Goal: Task Accomplishment & Management: Manage account settings

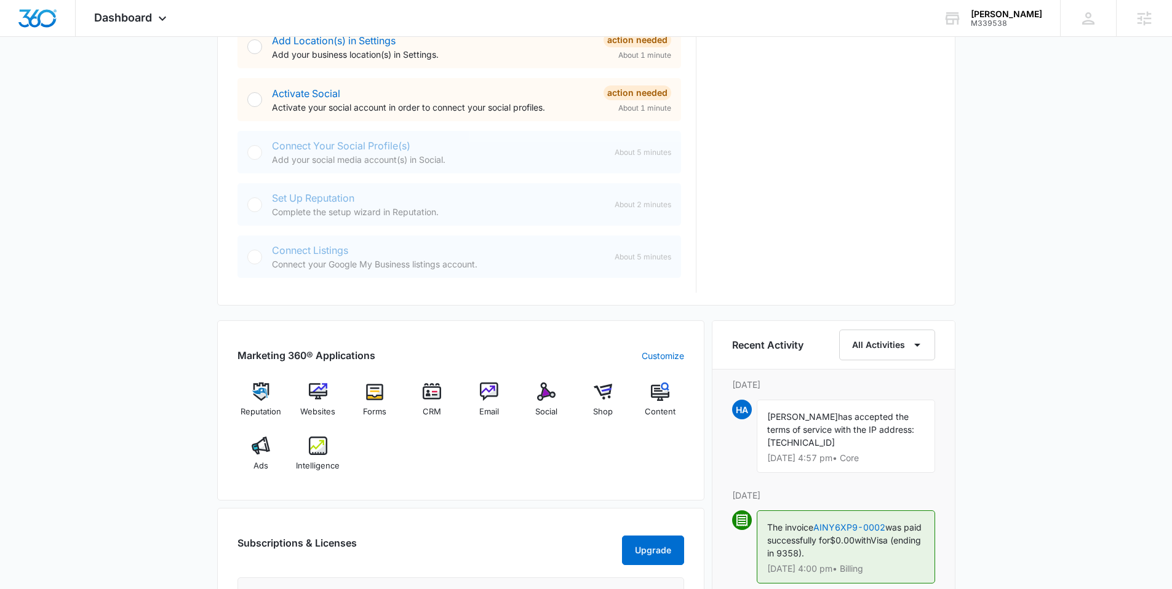
scroll to position [496, 0]
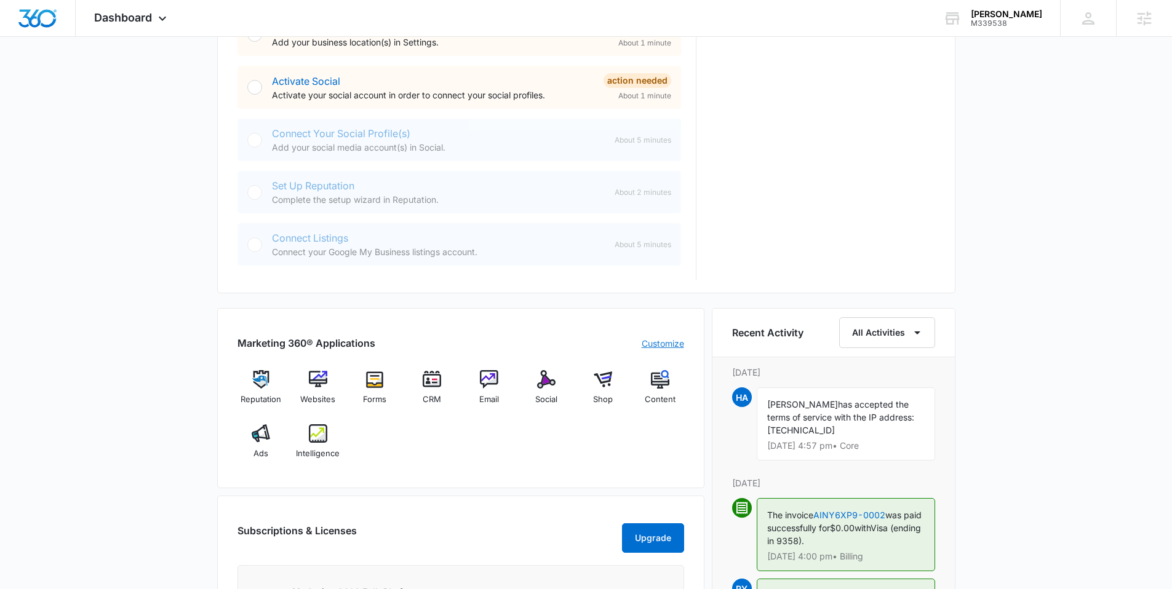
click at [664, 347] on link "Customize" at bounding box center [662, 343] width 42 height 13
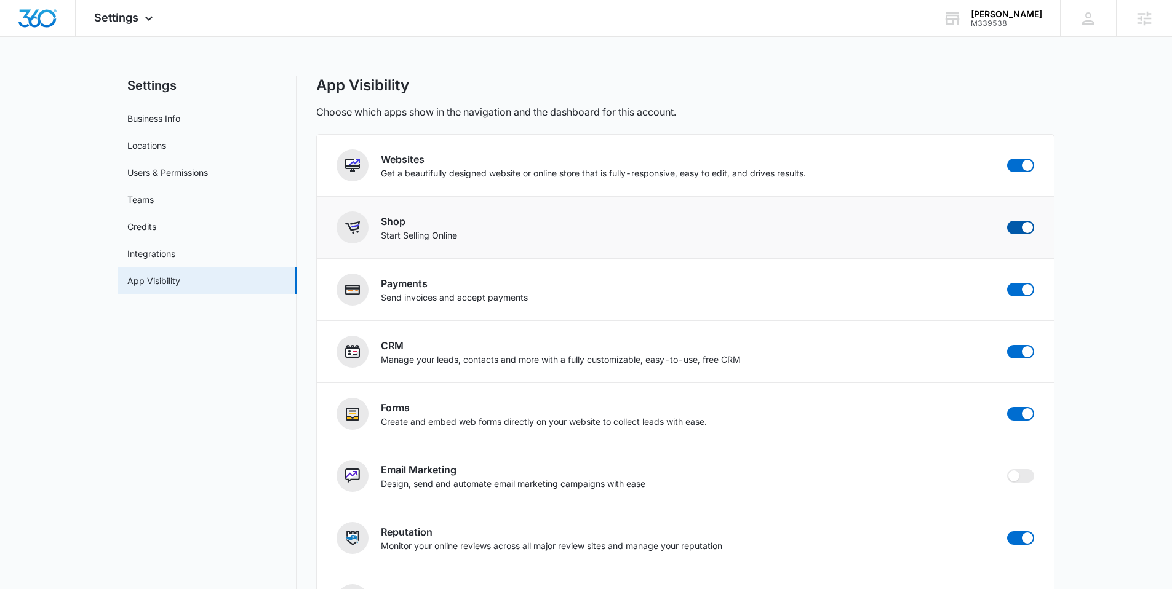
click at [1016, 234] on span at bounding box center [1020, 228] width 27 height 14
click at [1007, 221] on input "checkbox" at bounding box center [1006, 220] width 1 height 1
checkbox input "false"
click at [1016, 290] on span at bounding box center [1020, 290] width 27 height 14
click at [1007, 283] on input "checkbox" at bounding box center [1006, 282] width 1 height 1
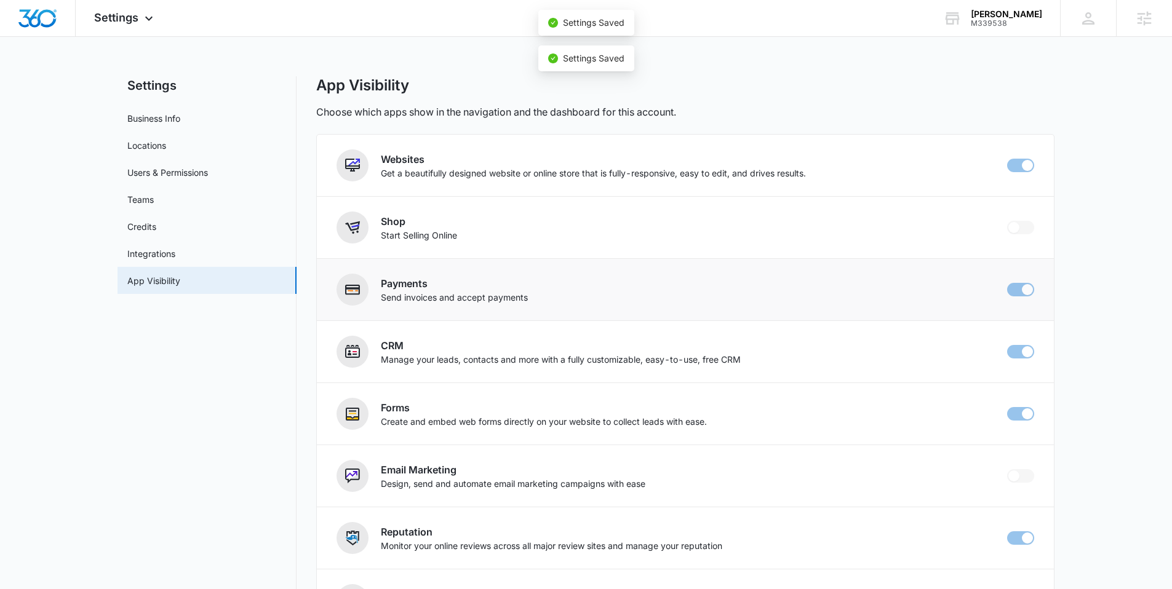
checkbox input "false"
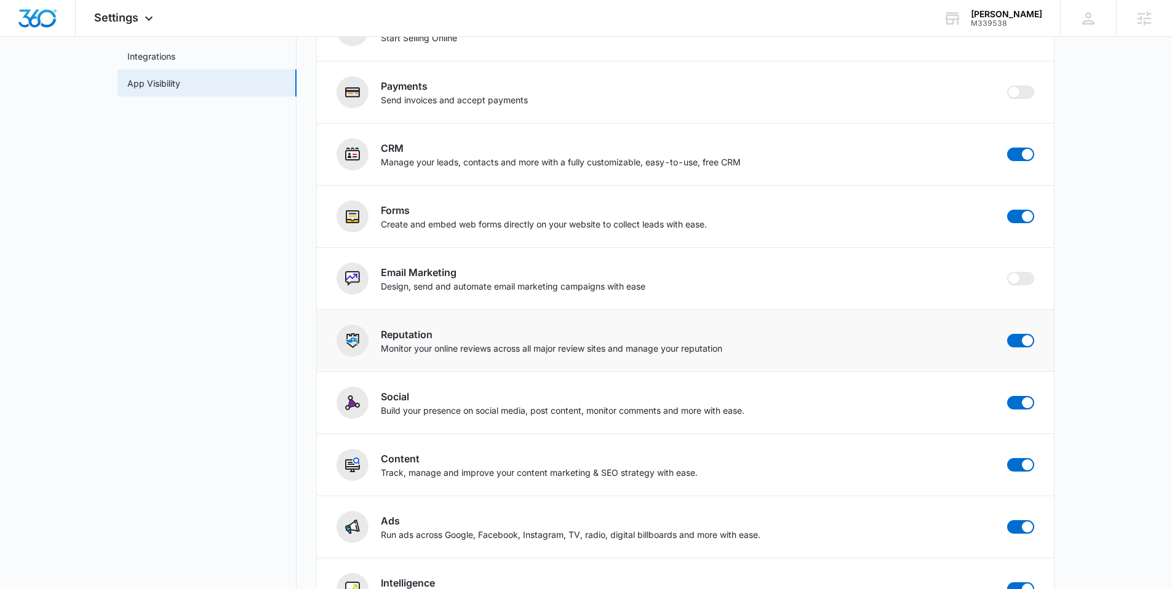
scroll to position [244, 0]
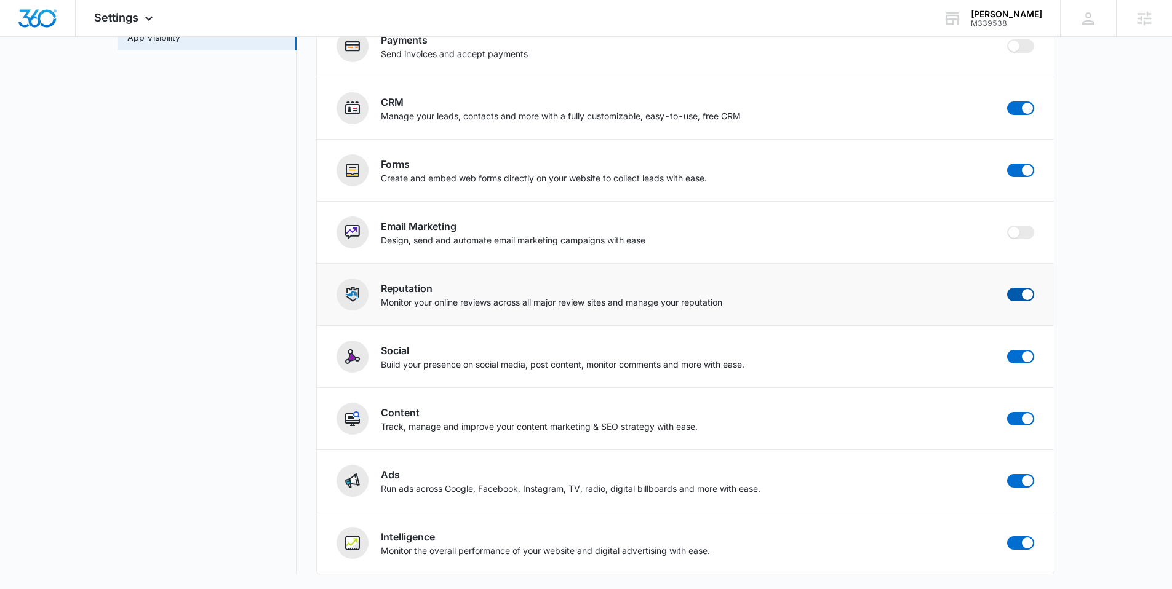
click at [1015, 295] on span at bounding box center [1020, 295] width 27 height 14
click at [1007, 288] on input "checkbox" at bounding box center [1006, 287] width 1 height 1
checkbox input "false"
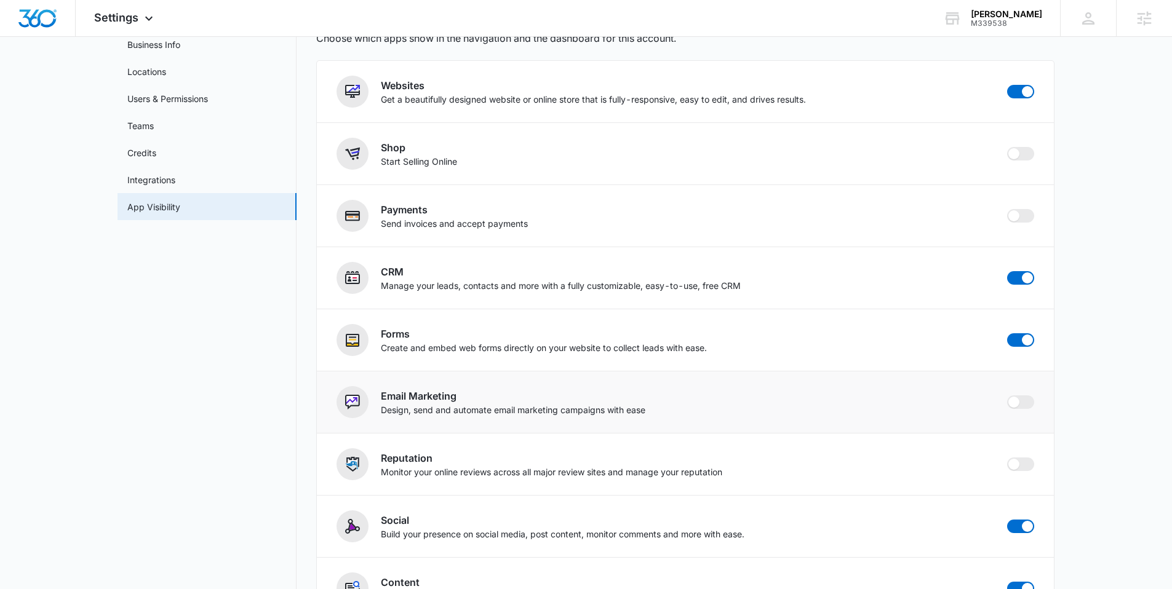
scroll to position [0, 0]
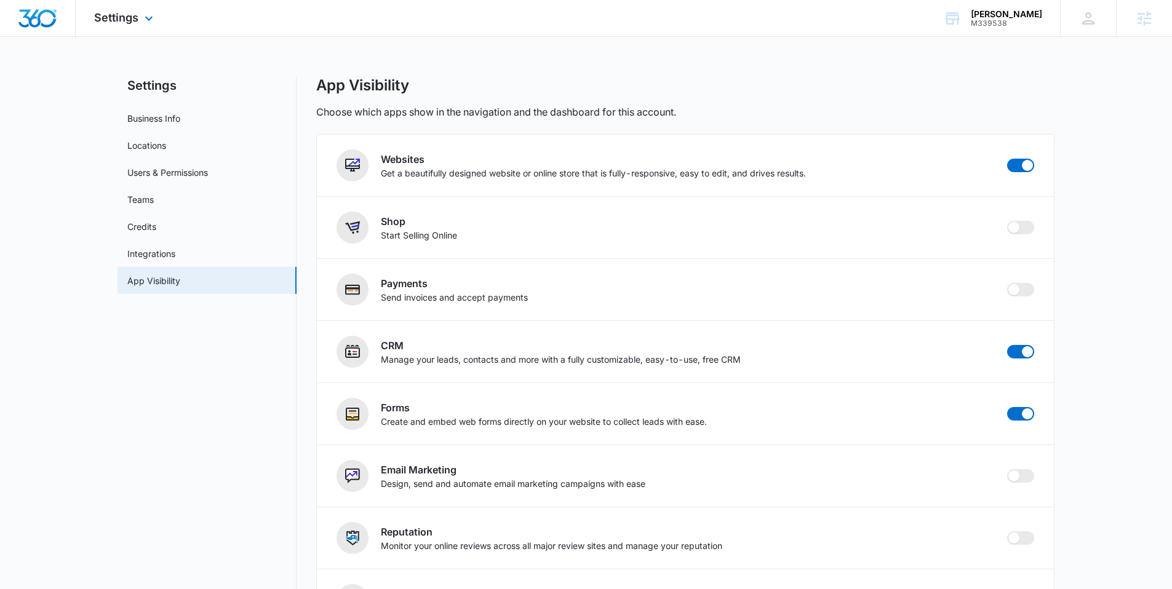
click at [49, 20] on img "Dashboard" at bounding box center [37, 18] width 39 height 18
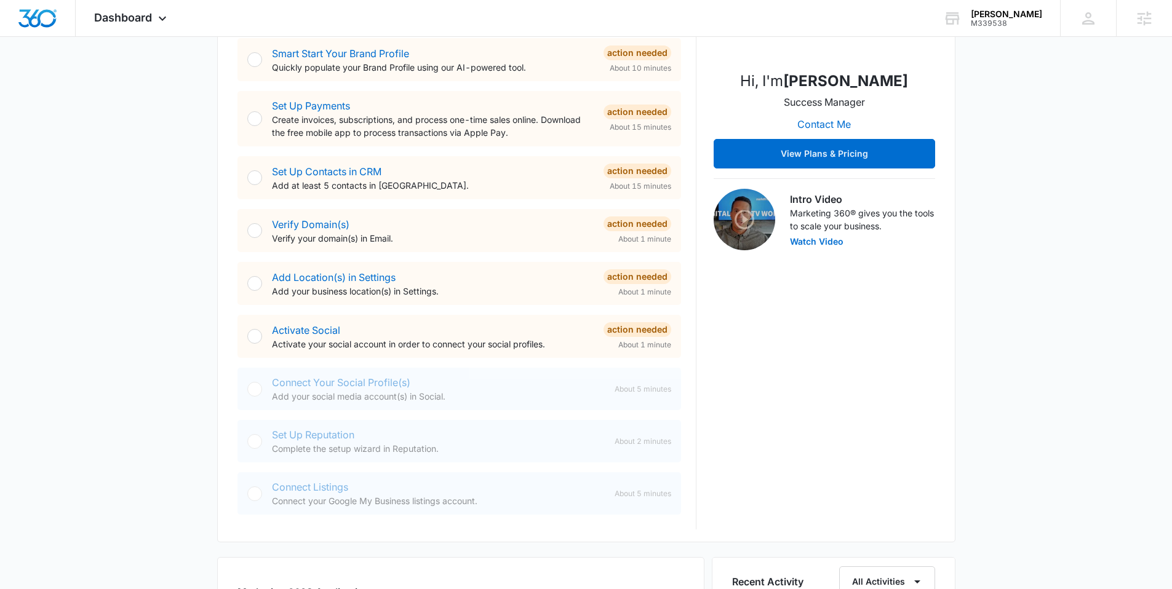
scroll to position [244, 0]
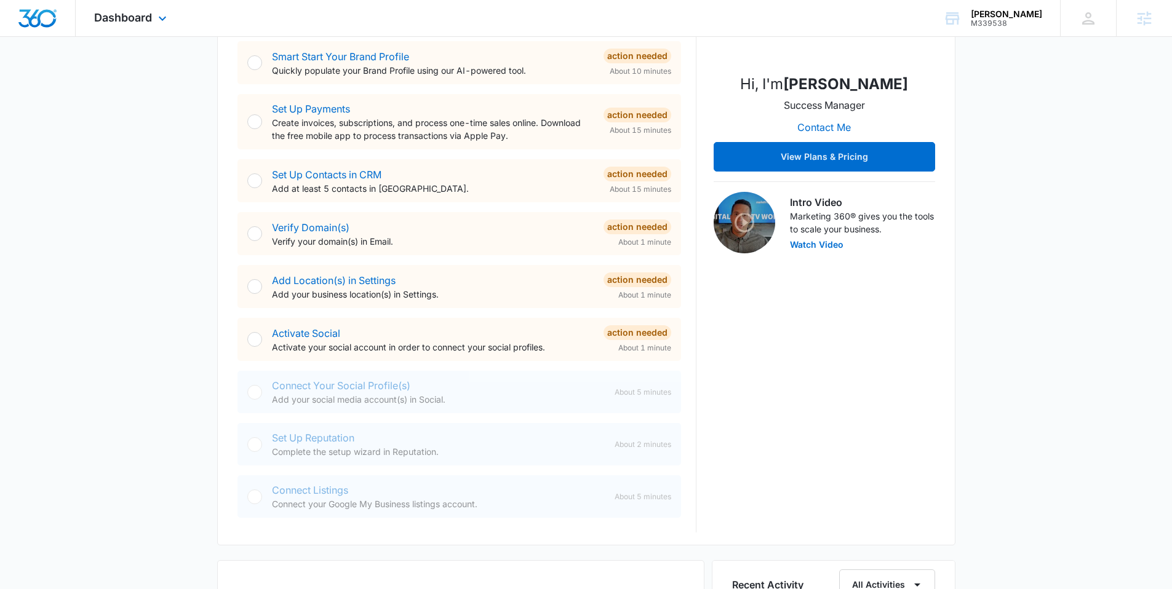
click at [114, 24] on div "Dashboard Apps Websites Forms CRM Email Social Content Ads Intelligence Files B…" at bounding box center [132, 18] width 113 height 36
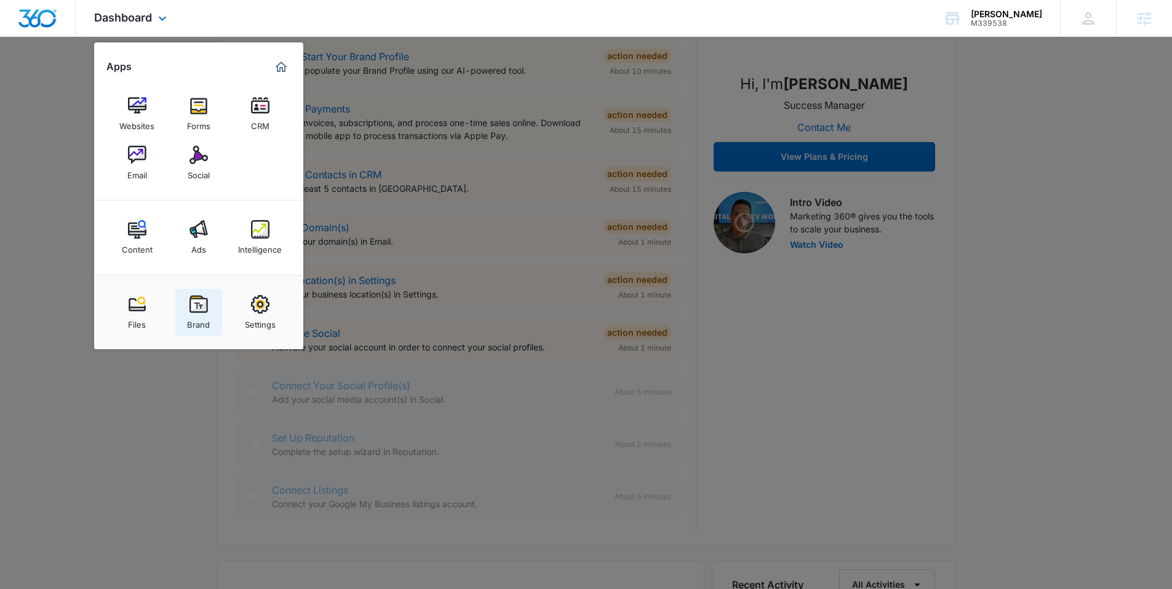
click at [196, 308] on img at bounding box center [198, 304] width 18 height 18
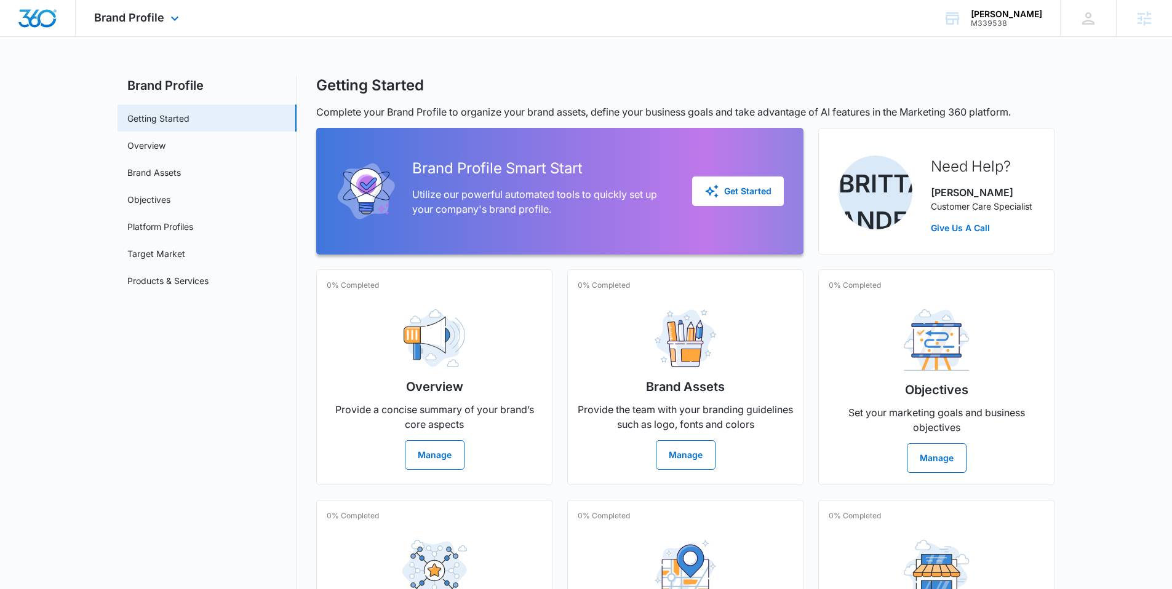
click at [55, 22] on img "Dashboard" at bounding box center [37, 18] width 39 height 18
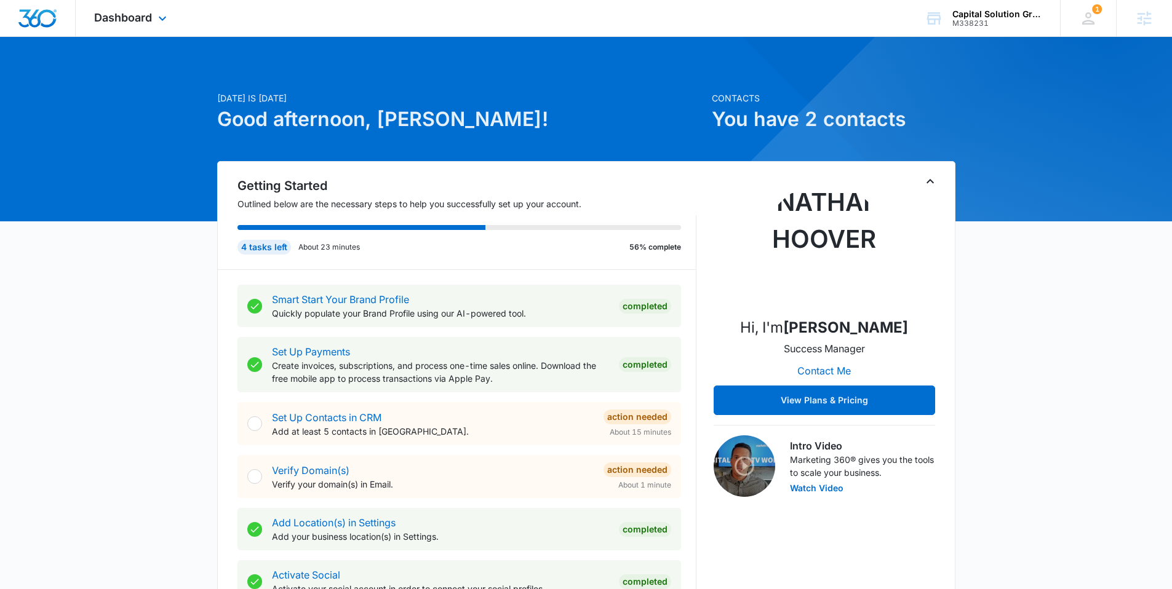
click at [89, 25] on div "Dashboard Apps Reputation Websites Forms CRM Email Social Content Ads Intellige…" at bounding box center [132, 18] width 113 height 36
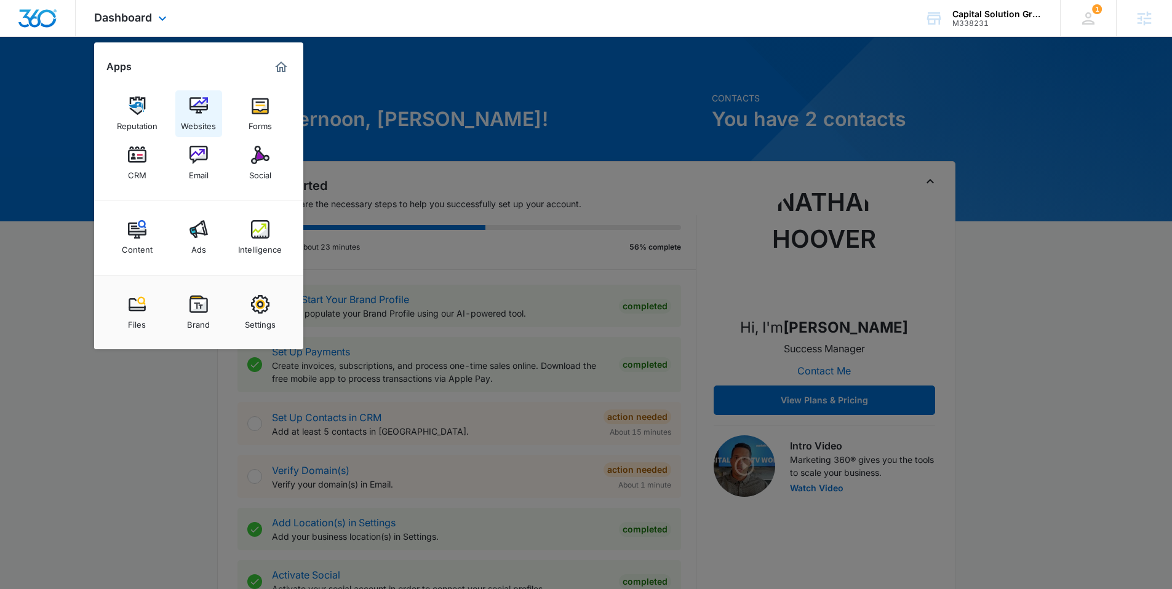
click at [205, 113] on img at bounding box center [198, 106] width 18 height 18
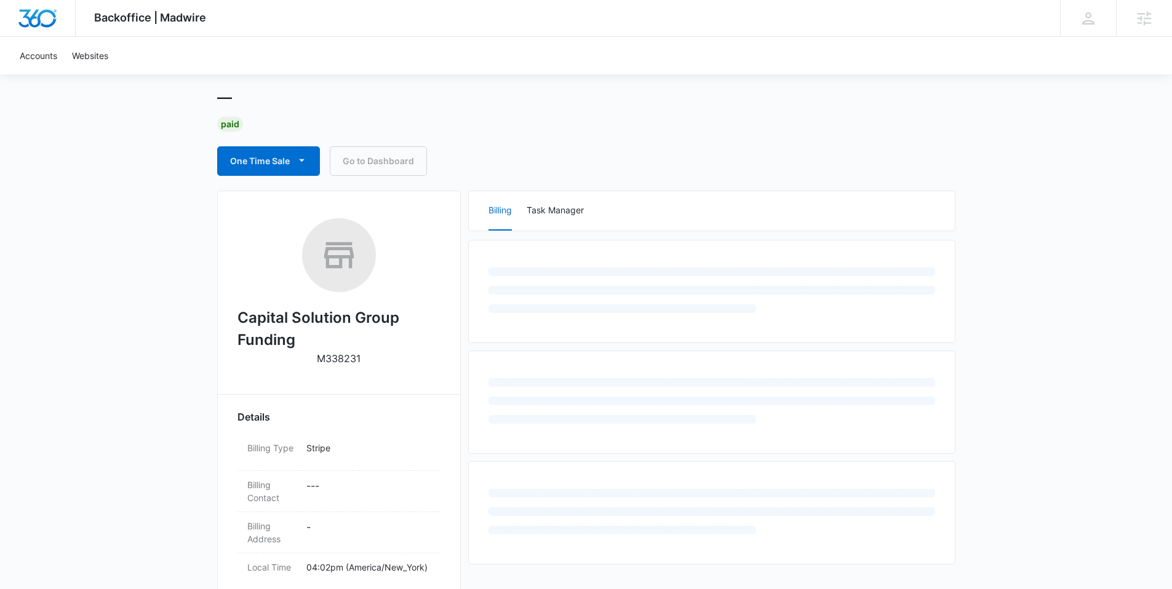
scroll to position [284, 0]
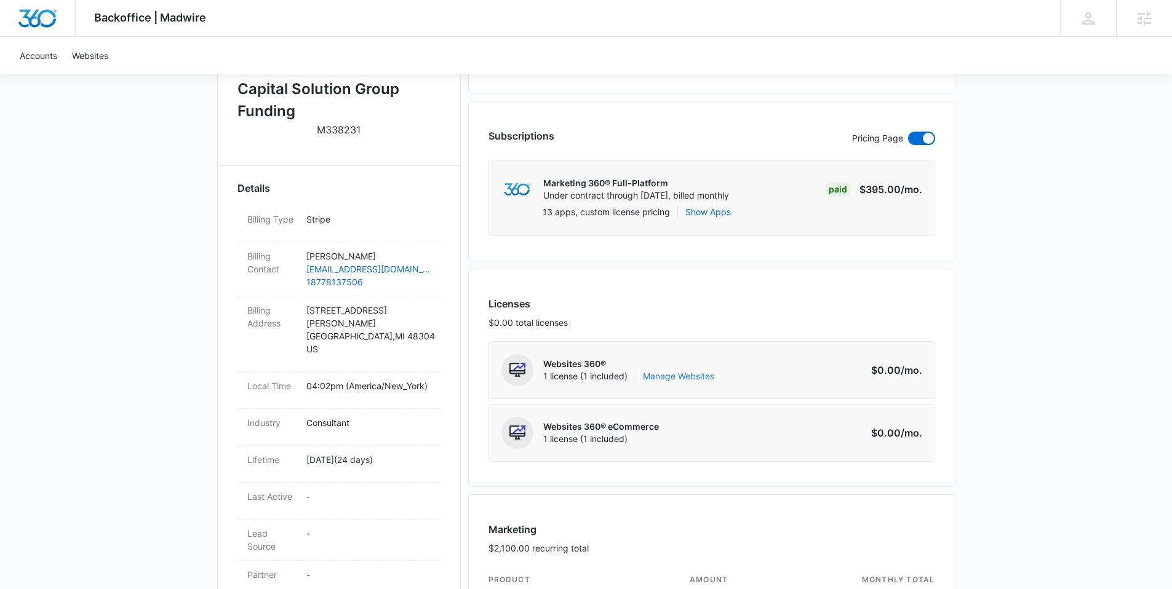
click at [661, 377] on link "Manage Websites" at bounding box center [678, 376] width 71 height 12
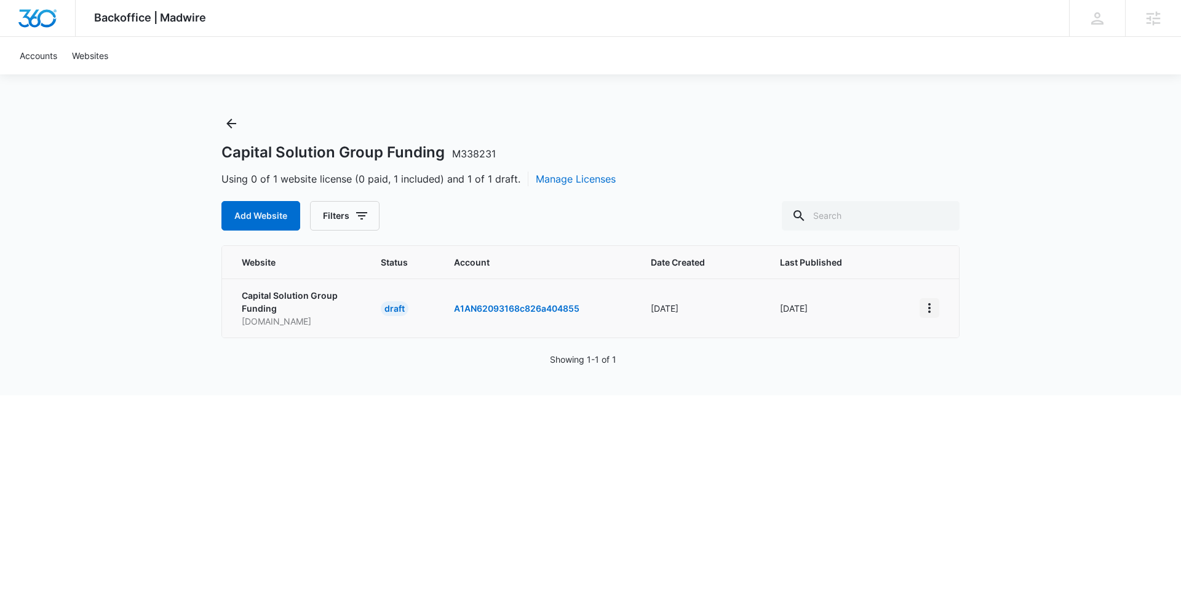
click at [932, 307] on icon "View More" at bounding box center [929, 308] width 15 height 15
click at [942, 394] on div "Activate Draft" at bounding box center [972, 398] width 74 height 9
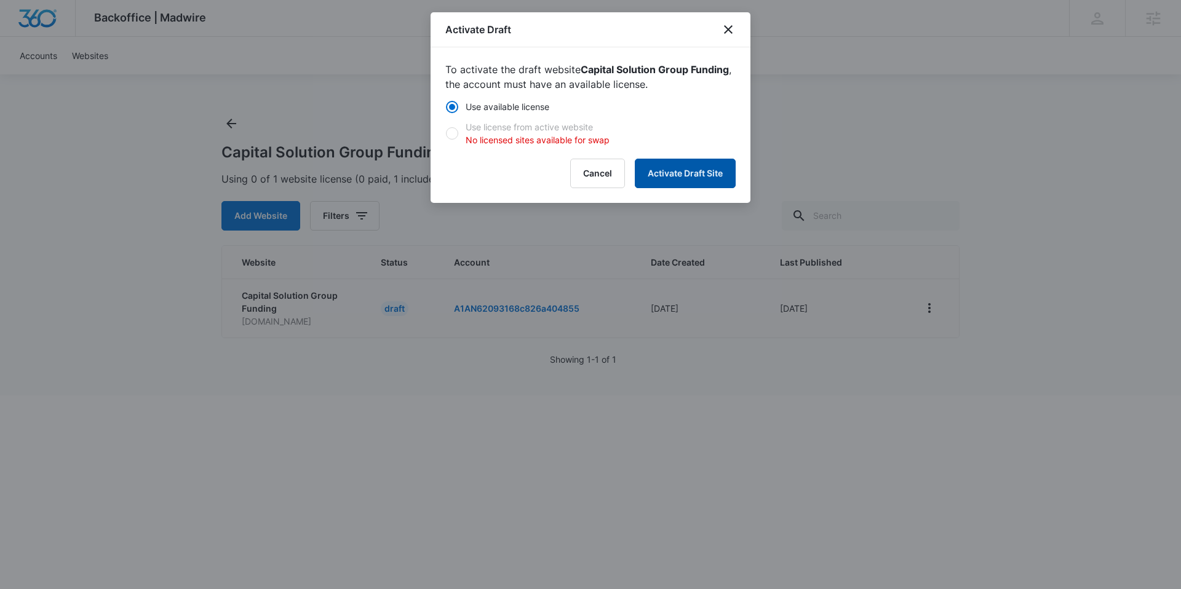
click at [658, 173] on button "Activate Draft Site" at bounding box center [685, 174] width 101 height 30
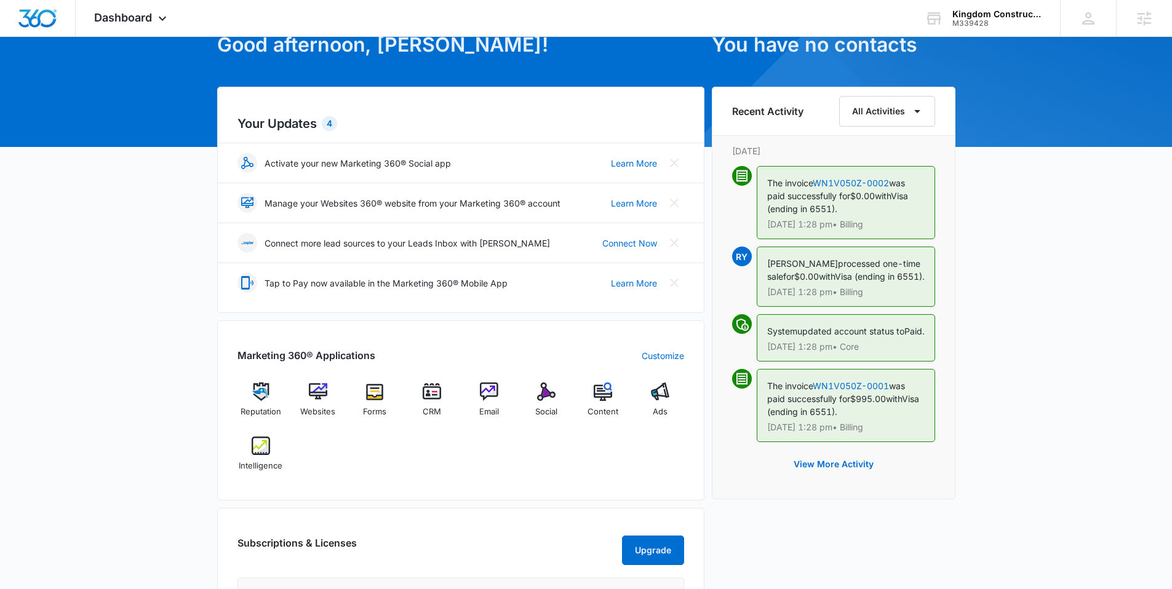
scroll to position [275, 0]
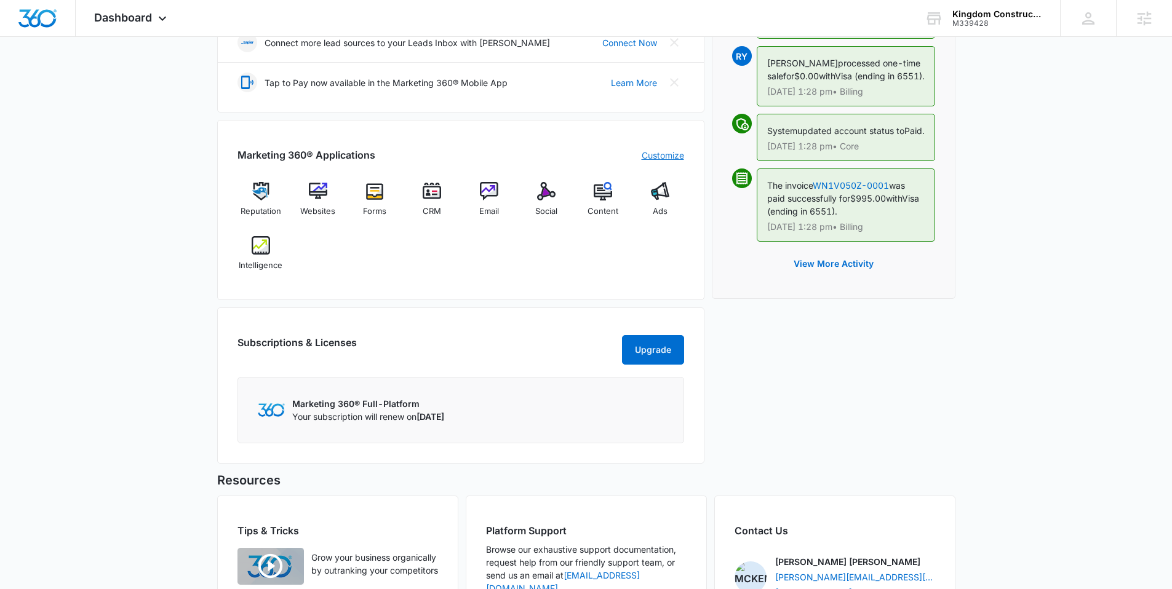
click at [653, 156] on link "Customize" at bounding box center [662, 155] width 42 height 13
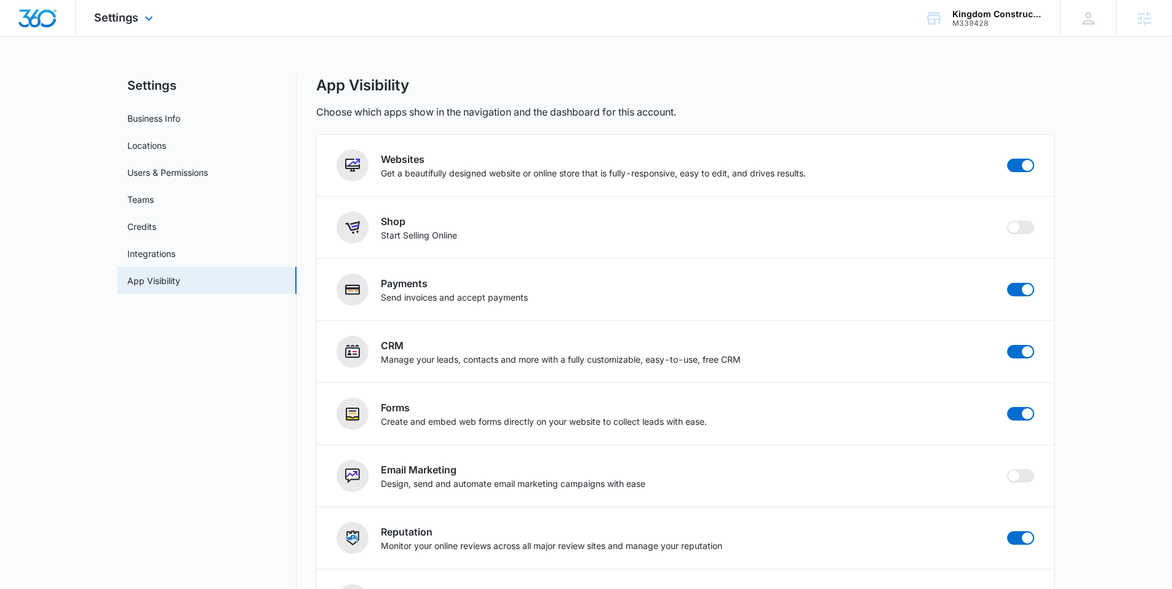
click at [26, 13] on img "Dashboard" at bounding box center [37, 18] width 39 height 18
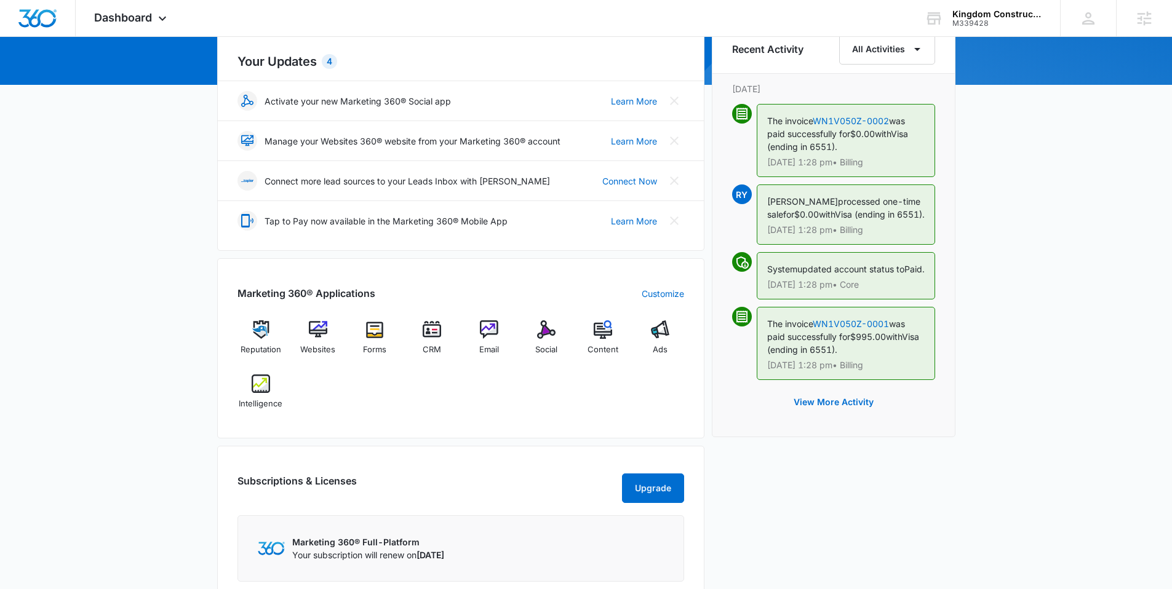
scroll to position [170, 0]
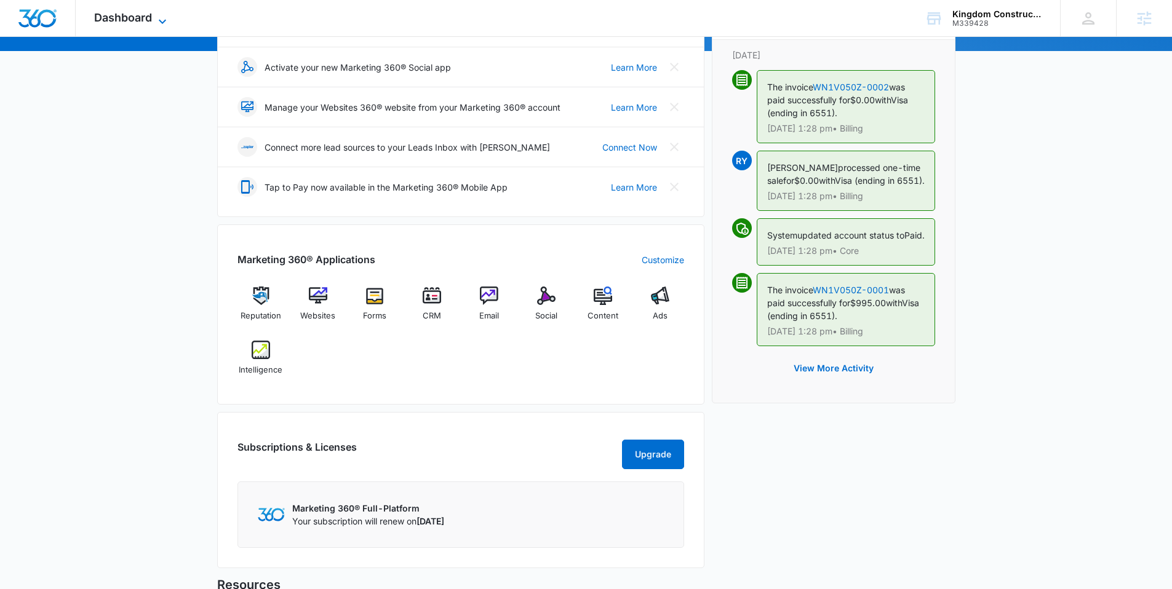
click at [108, 18] on span "Dashboard" at bounding box center [123, 17] width 58 height 13
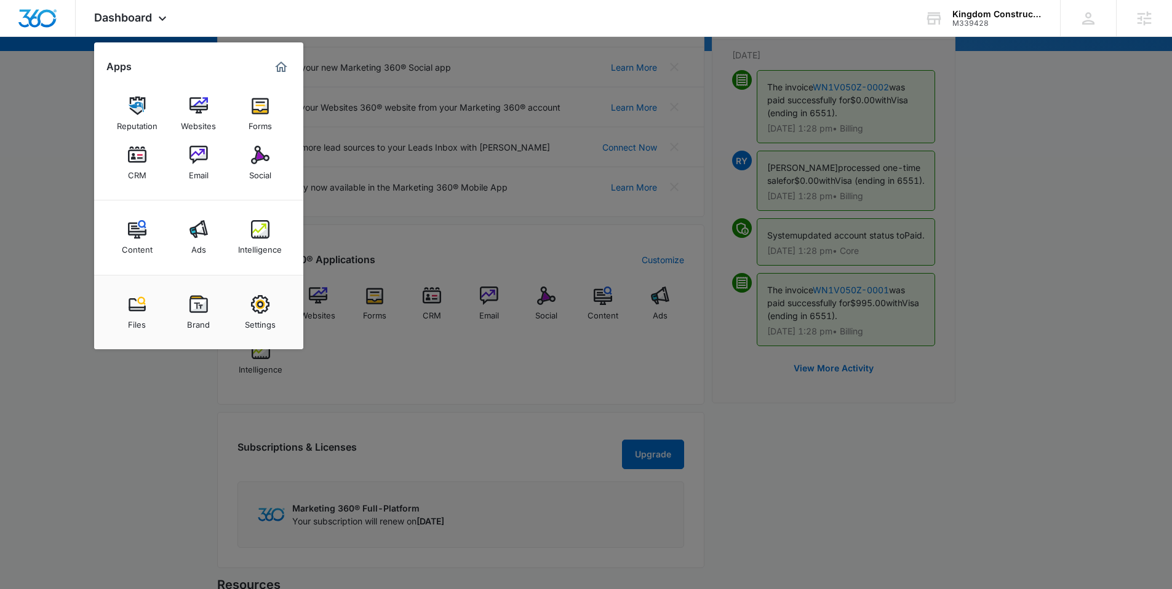
click at [503, 226] on div at bounding box center [586, 294] width 1172 height 589
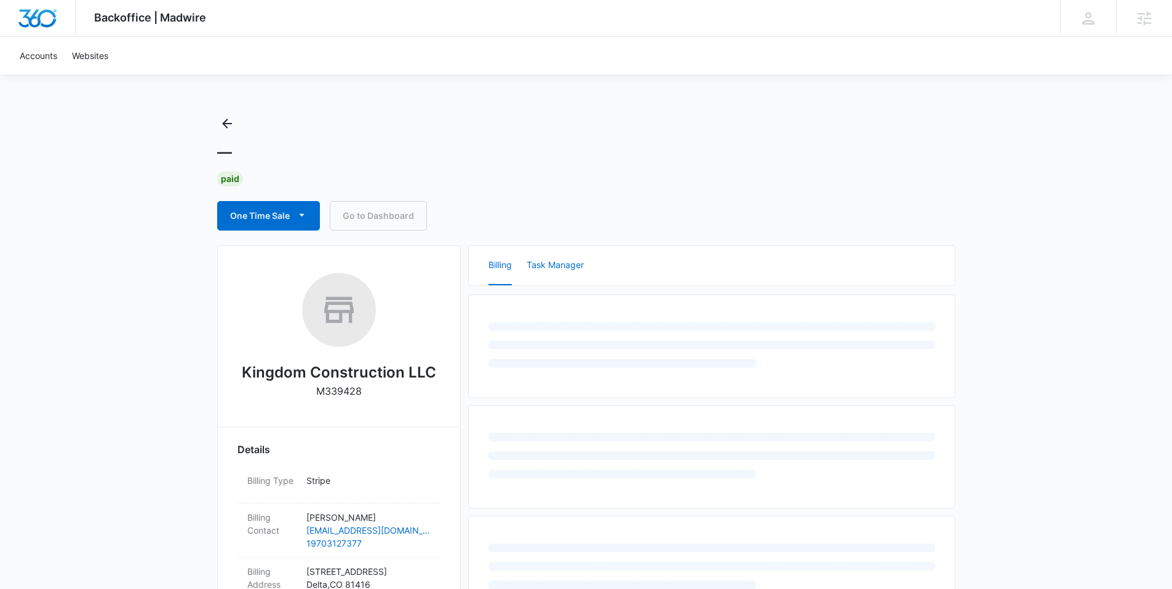
click at [570, 261] on button "Task Manager" at bounding box center [554, 265] width 57 height 39
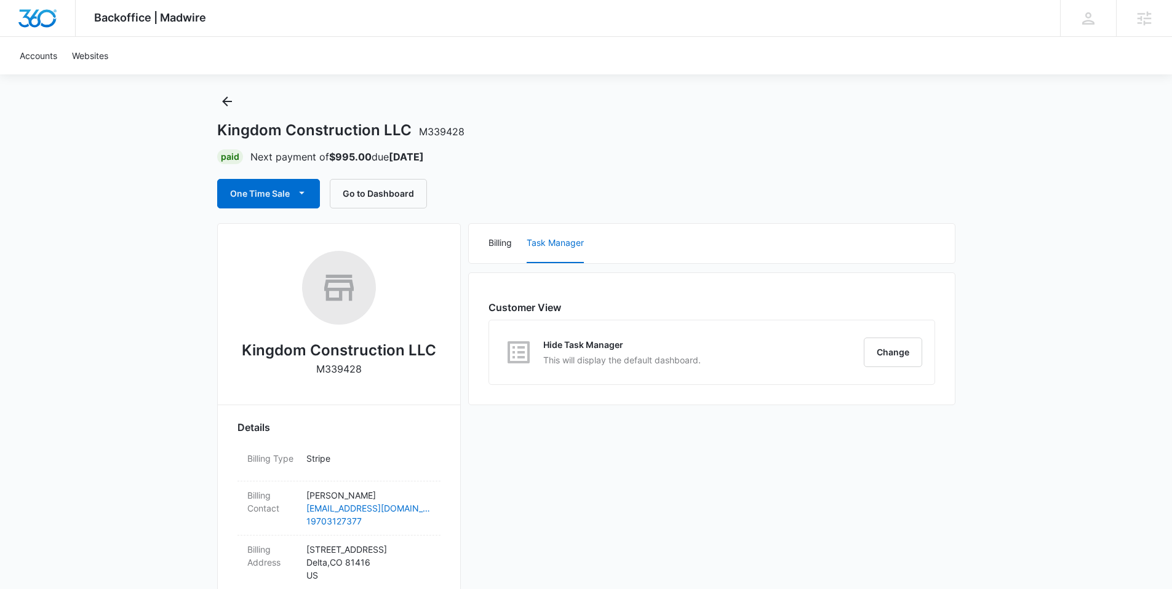
scroll to position [83, 0]
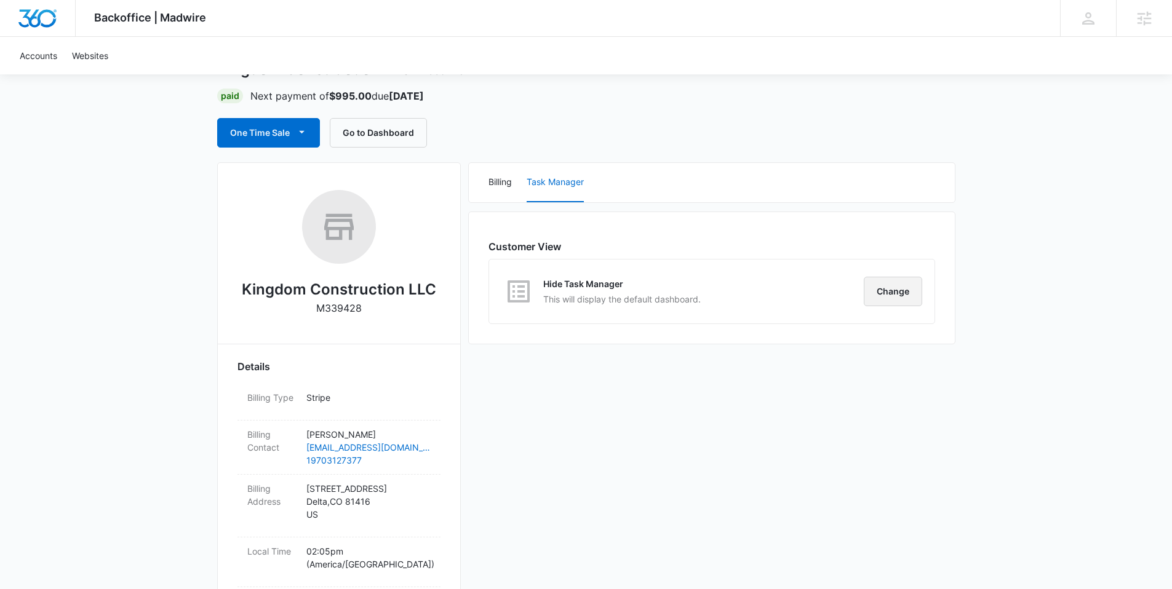
click at [907, 281] on button "Change" at bounding box center [892, 292] width 58 height 30
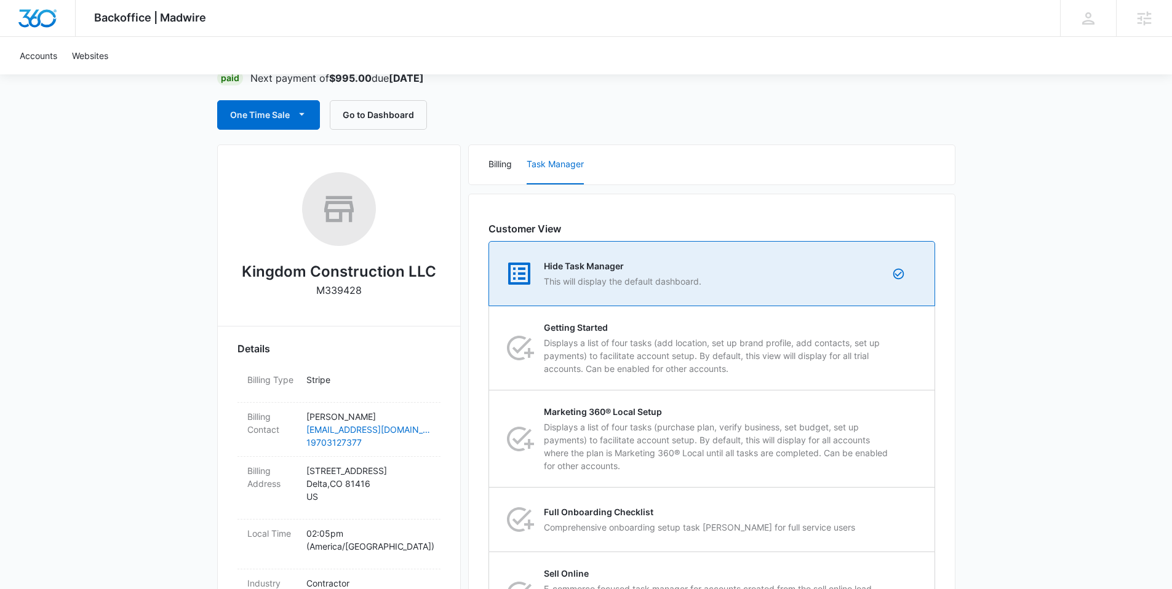
scroll to position [188, 0]
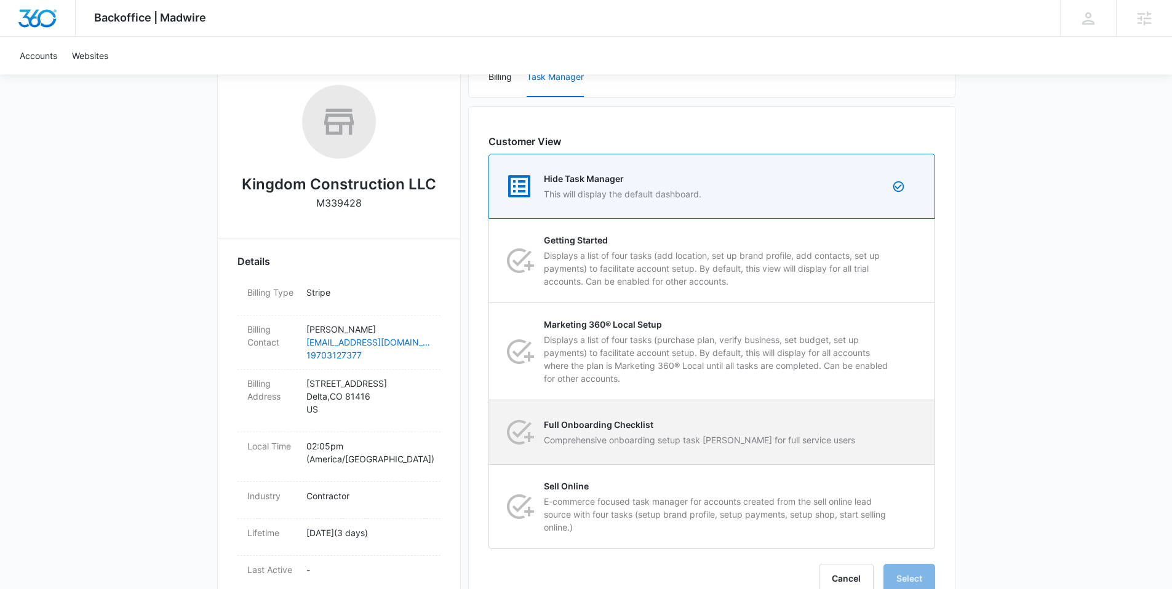
click at [662, 424] on p "Full Onboarding Checklist" at bounding box center [699, 424] width 311 height 13
click at [490, 432] on input "Full Onboarding Checklist Comprehensive onboarding setup task lisk for full ser…" at bounding box center [489, 432] width 1 height 1
radio input "false"
radio input "true"
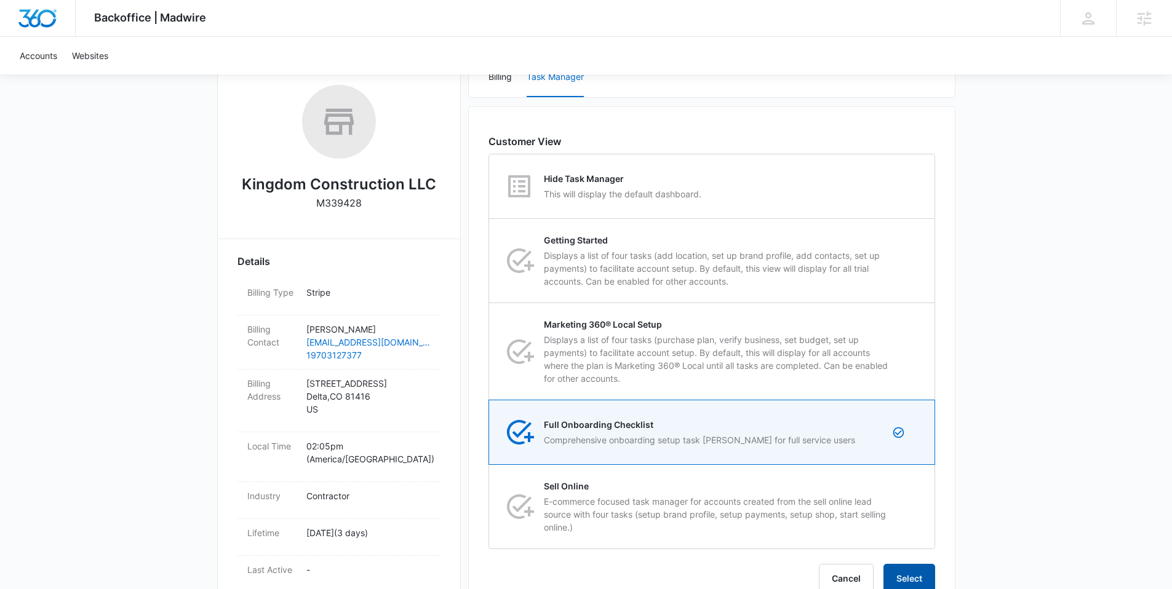
click at [896, 573] on button "Select" at bounding box center [909, 579] width 52 height 30
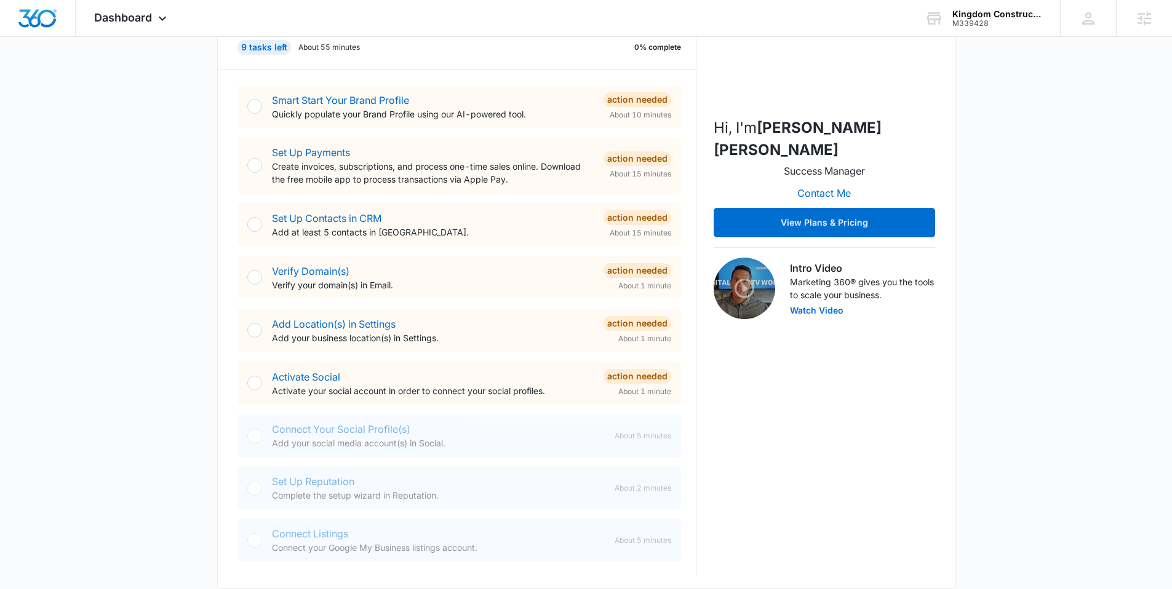
scroll to position [207, 0]
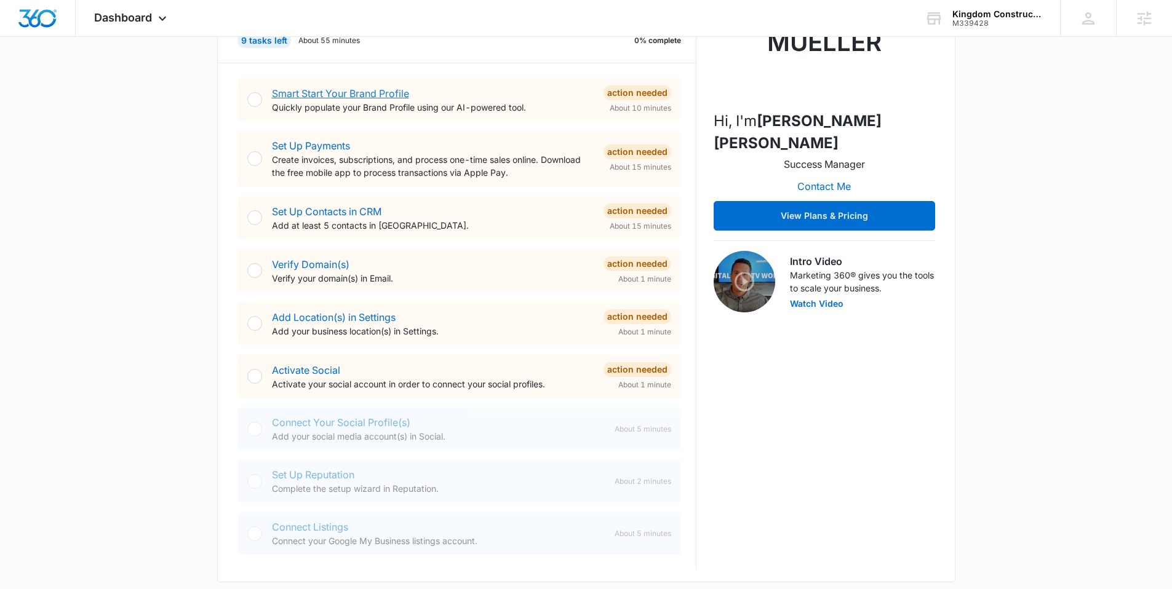
click at [301, 90] on link "Smart Start Your Brand Profile" at bounding box center [340, 93] width 137 height 12
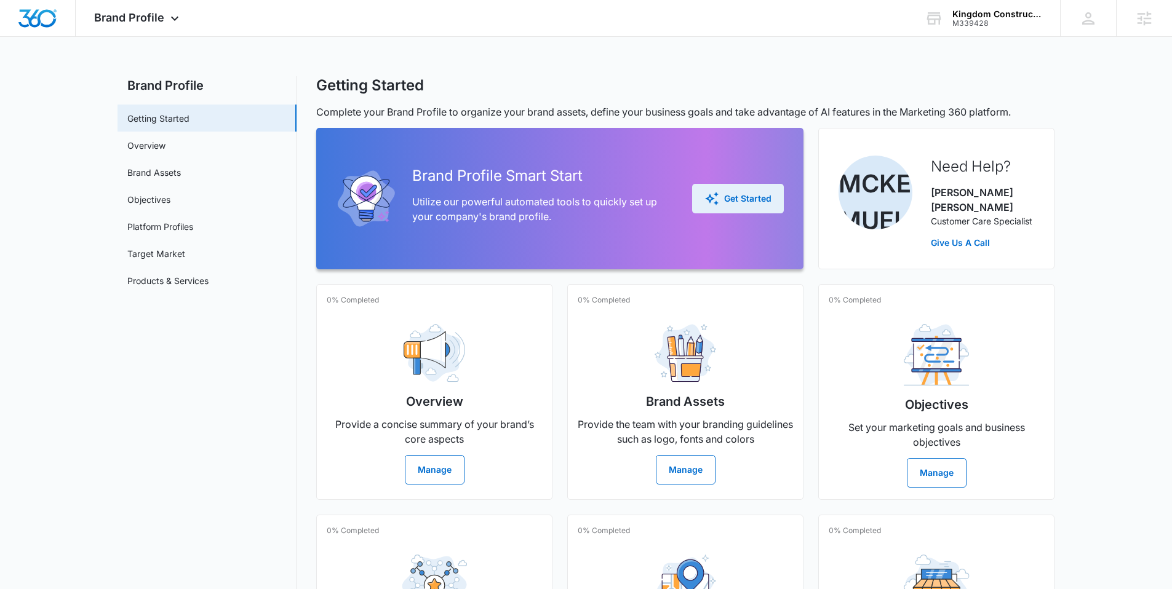
click at [722, 199] on button "Get Started" at bounding box center [738, 199] width 92 height 30
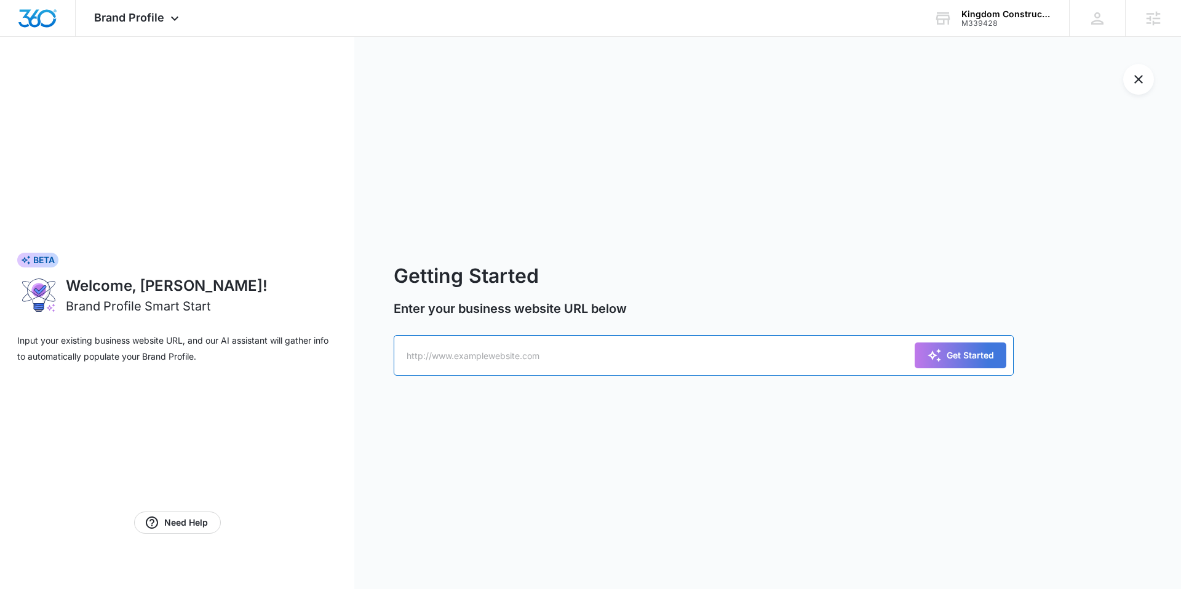
click at [495, 346] on input "text" at bounding box center [704, 355] width 620 height 41
paste input "https://www.kingdomconstructiondelta.biz/"
type input "https://www.kingdomconstructiondelta.biz/"
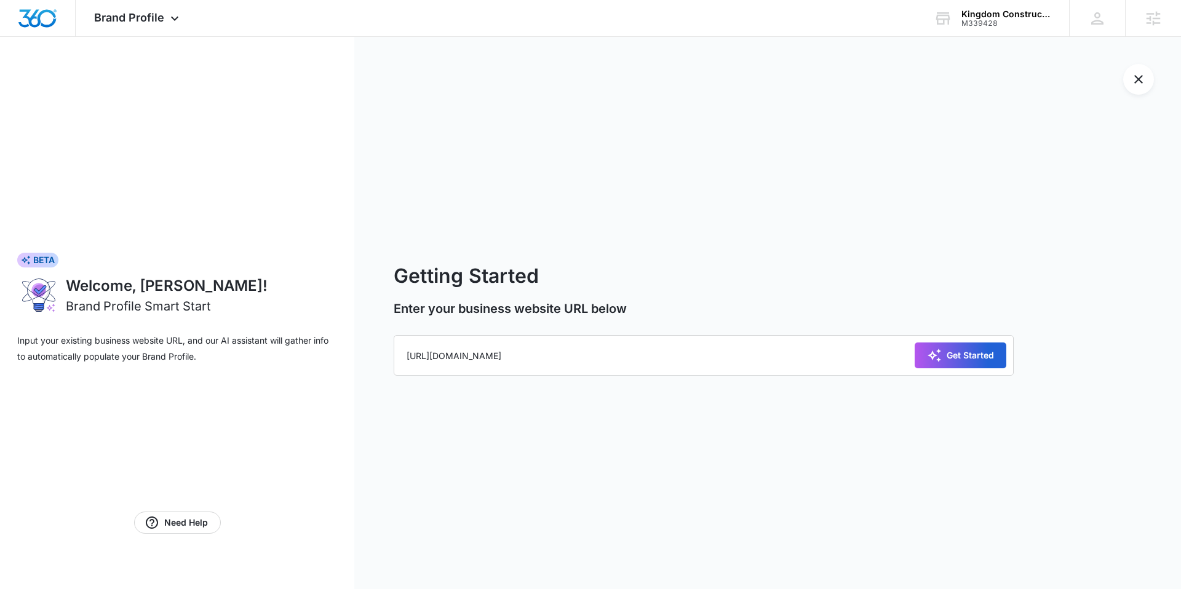
click at [922, 358] on button "Get Started" at bounding box center [960, 356] width 92 height 26
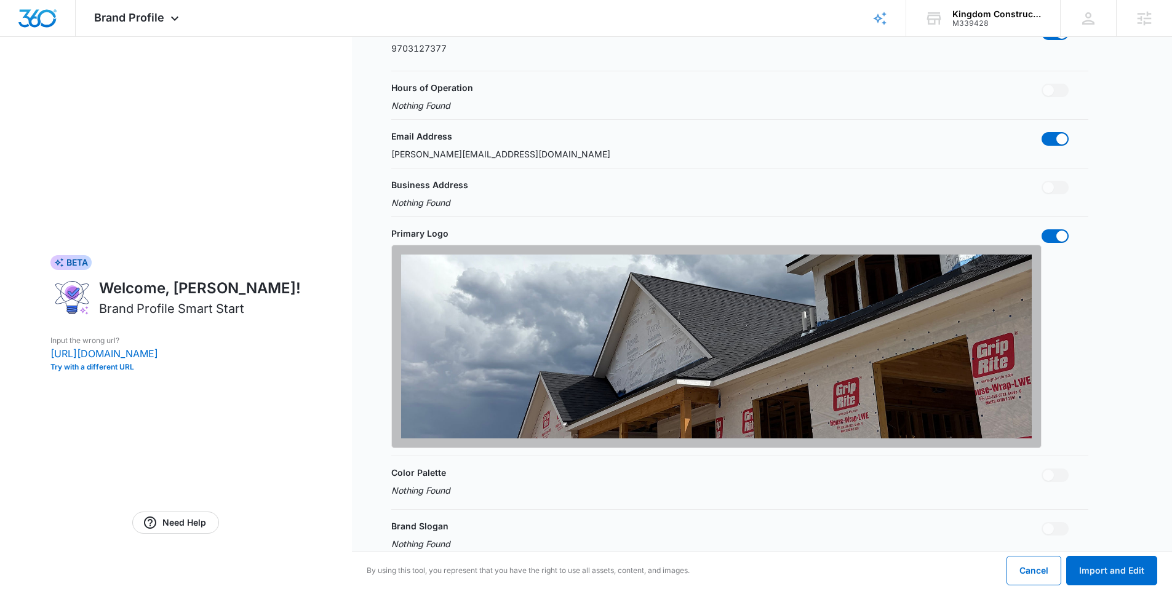
scroll to position [242, 0]
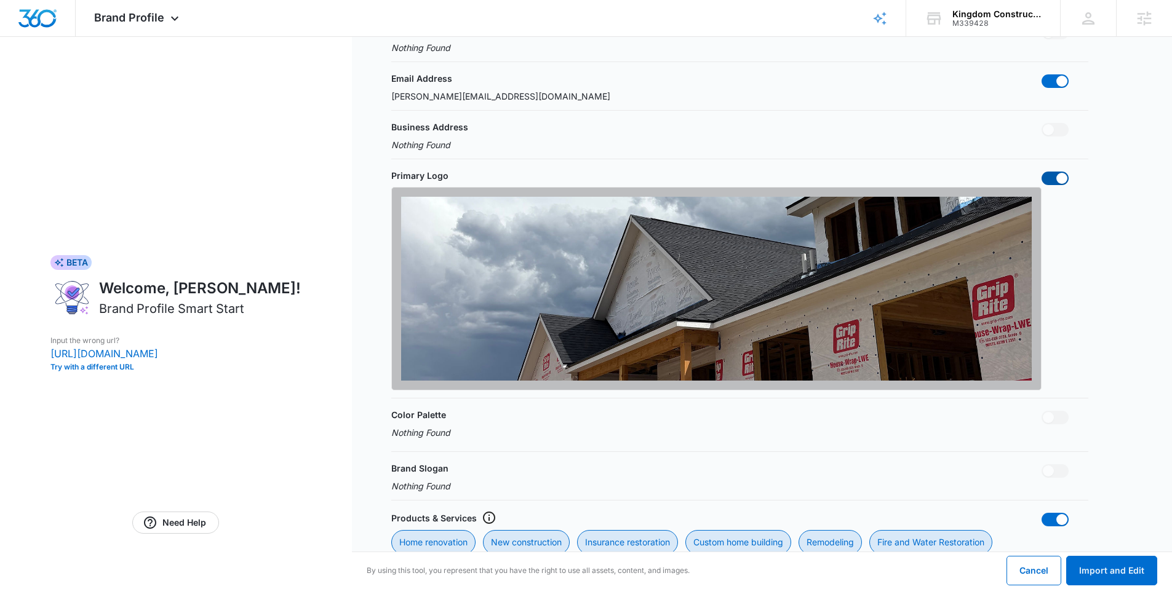
click at [1060, 173] on span at bounding box center [1061, 178] width 11 height 11
click at [1041, 172] on input "checkbox" at bounding box center [1041, 171] width 1 height 1
checkbox input "false"
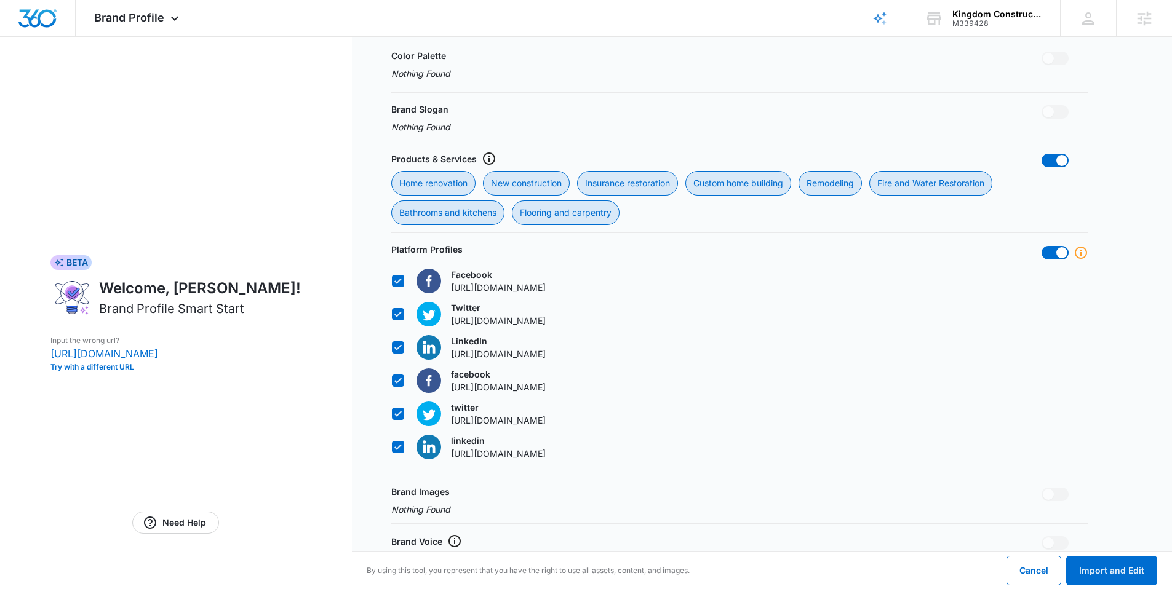
scroll to position [612, 0]
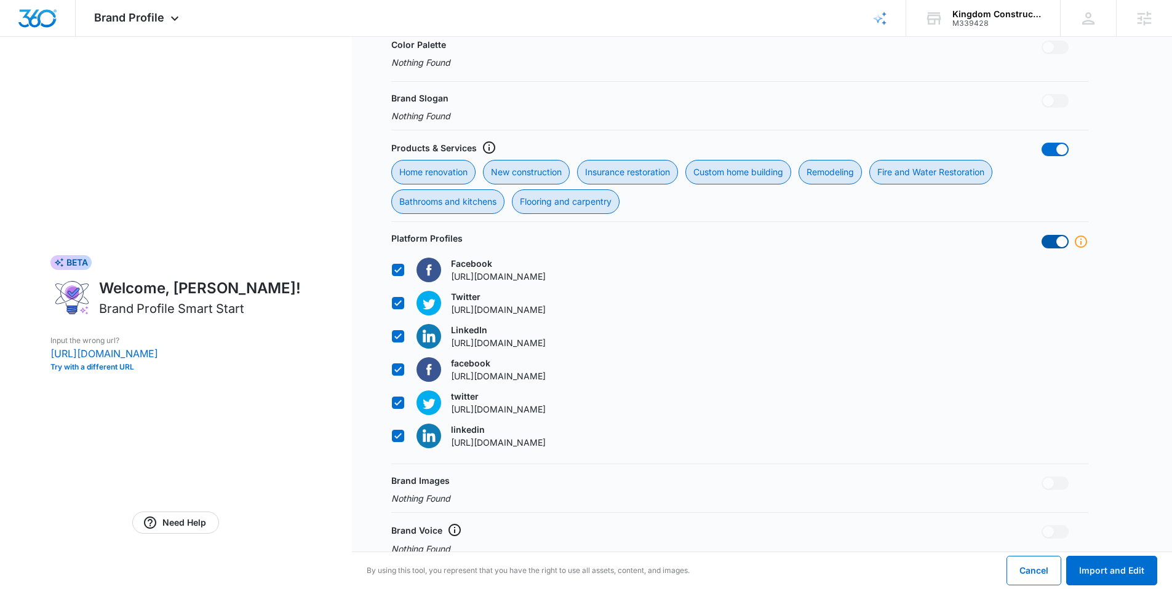
click at [1051, 243] on span at bounding box center [1054, 242] width 27 height 14
click at [1041, 235] on input "checkbox" at bounding box center [1041, 234] width 1 height 1
checkbox input "false"
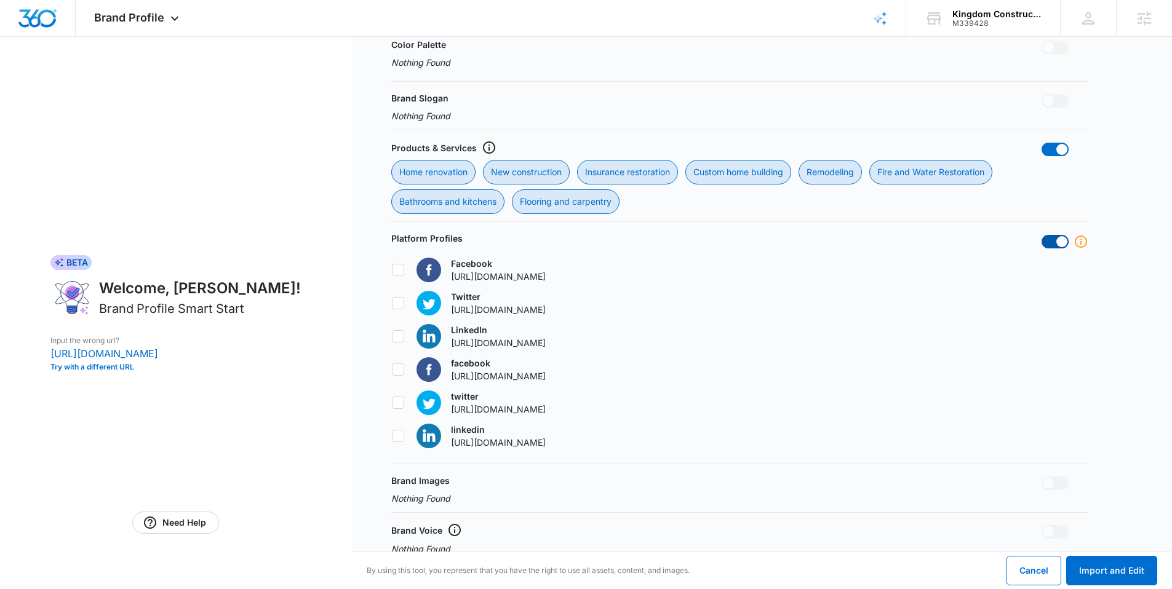
checkbox input "false"
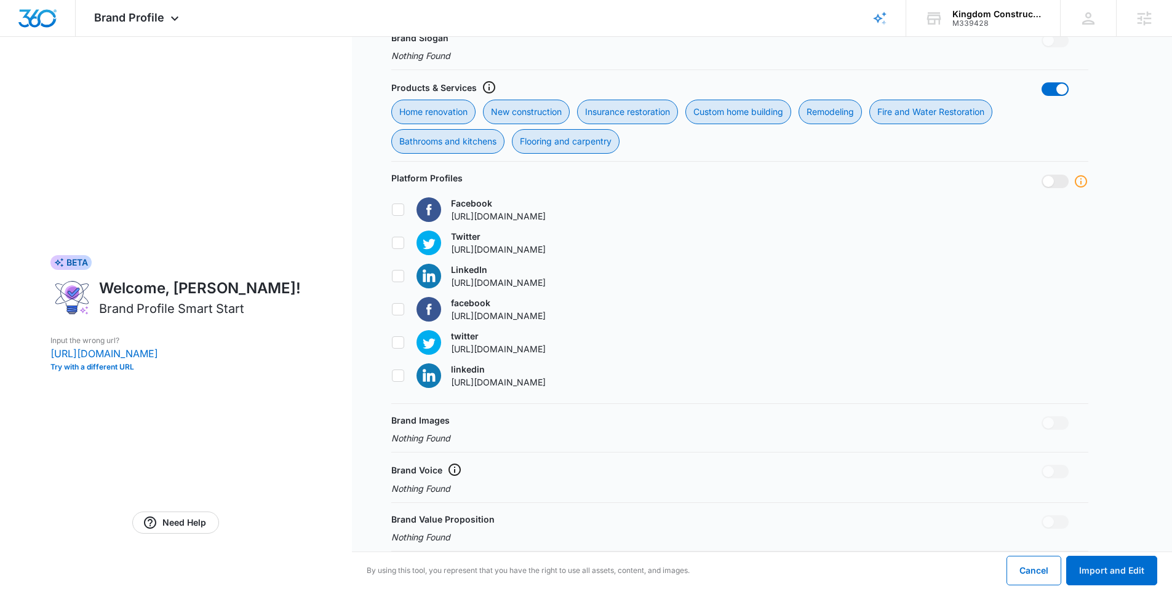
scroll to position [680, 0]
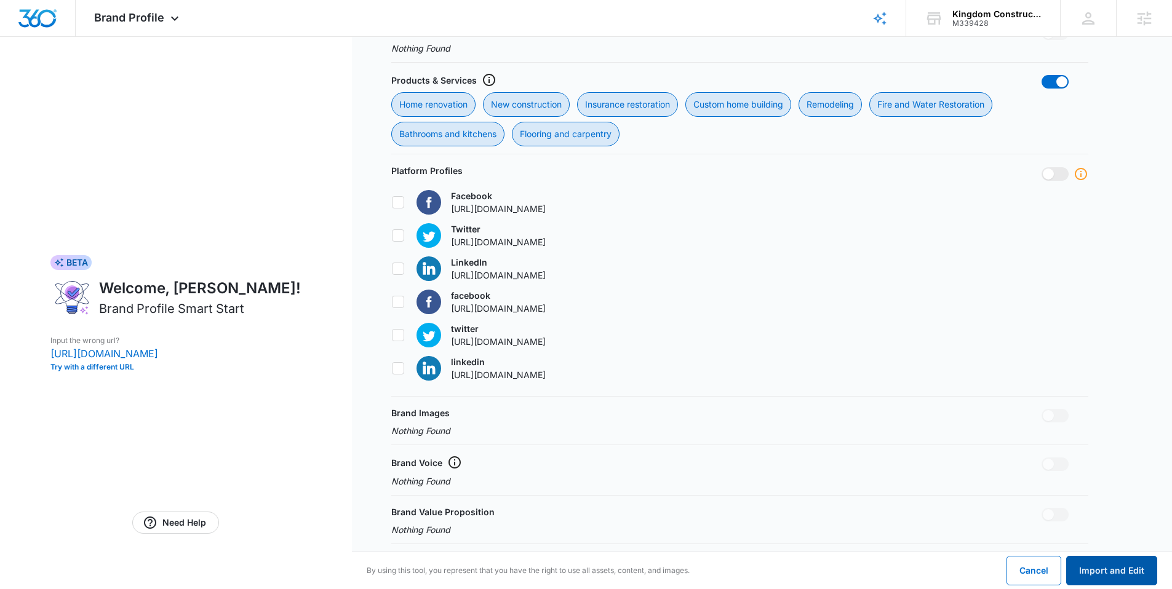
click at [1103, 566] on button "Import and Edit" at bounding box center [1111, 571] width 91 height 30
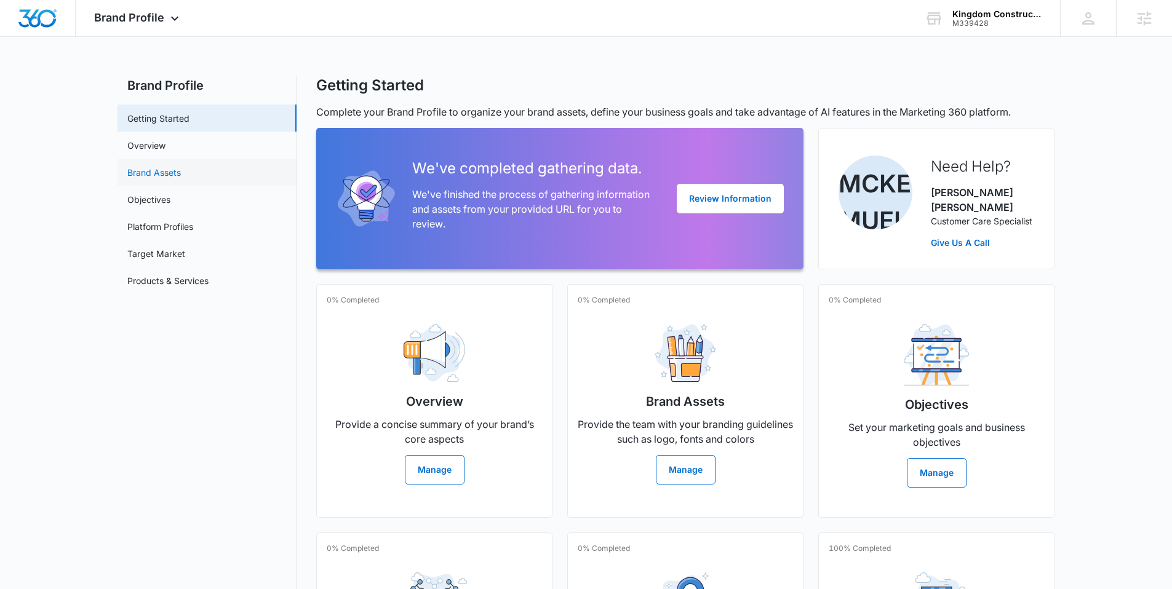
click at [174, 176] on link "Brand Assets" at bounding box center [154, 172] width 54 height 13
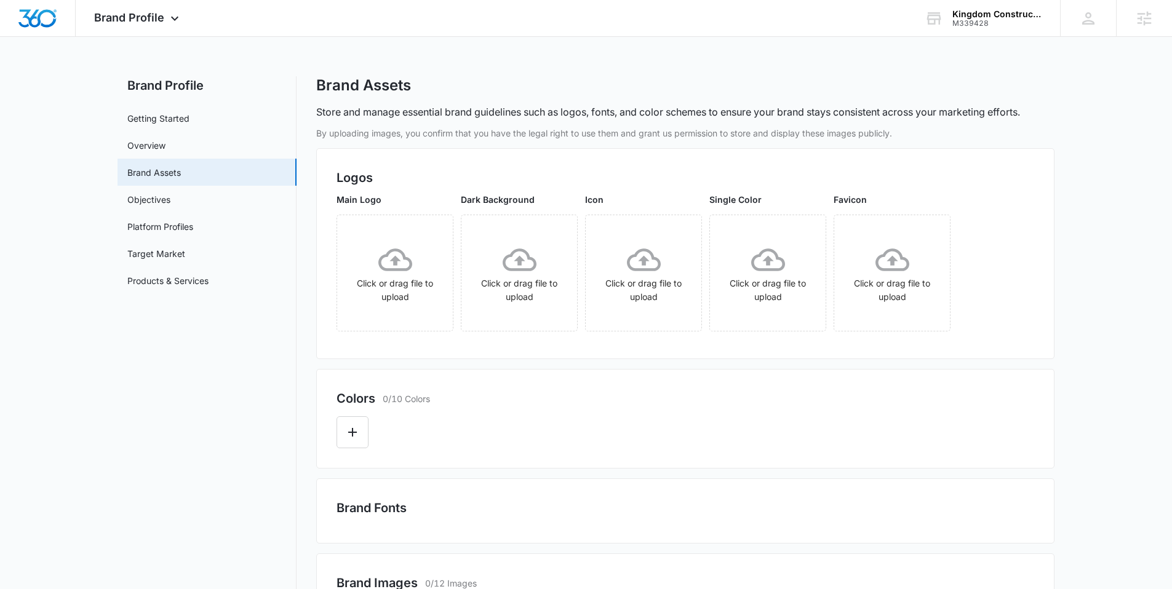
scroll to position [2, 0]
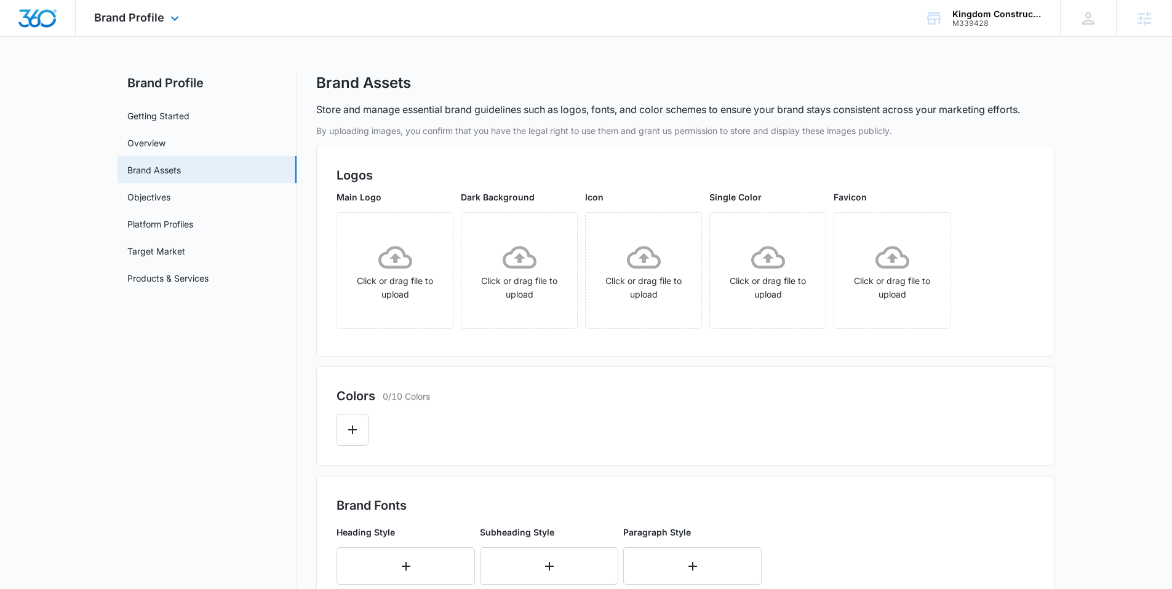
click at [39, 20] on img "Dashboard" at bounding box center [37, 18] width 39 height 18
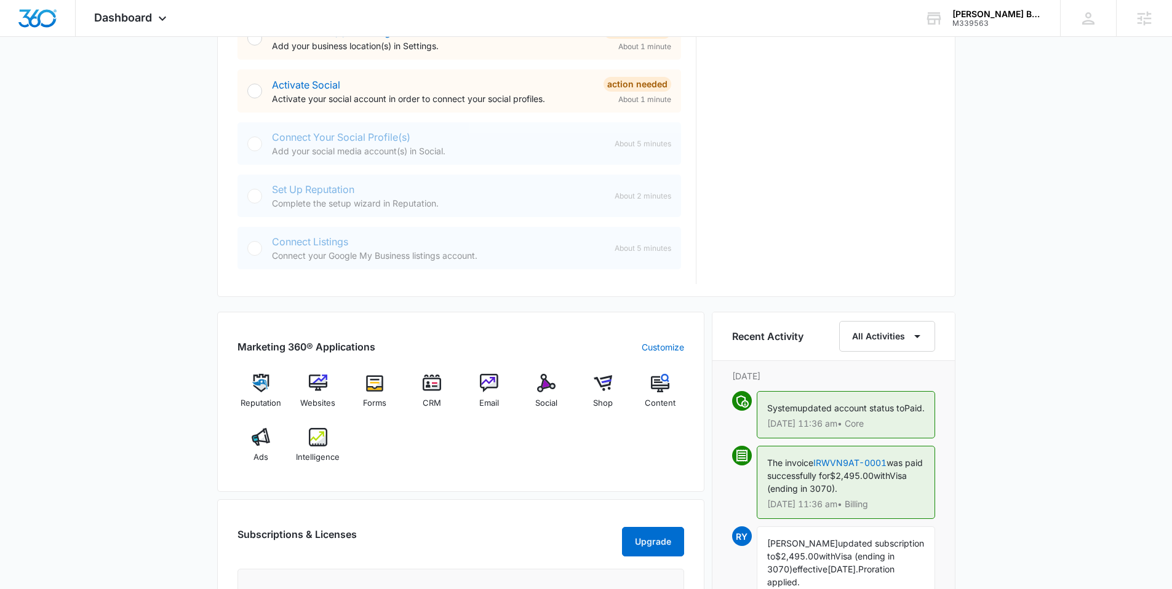
scroll to position [501, 0]
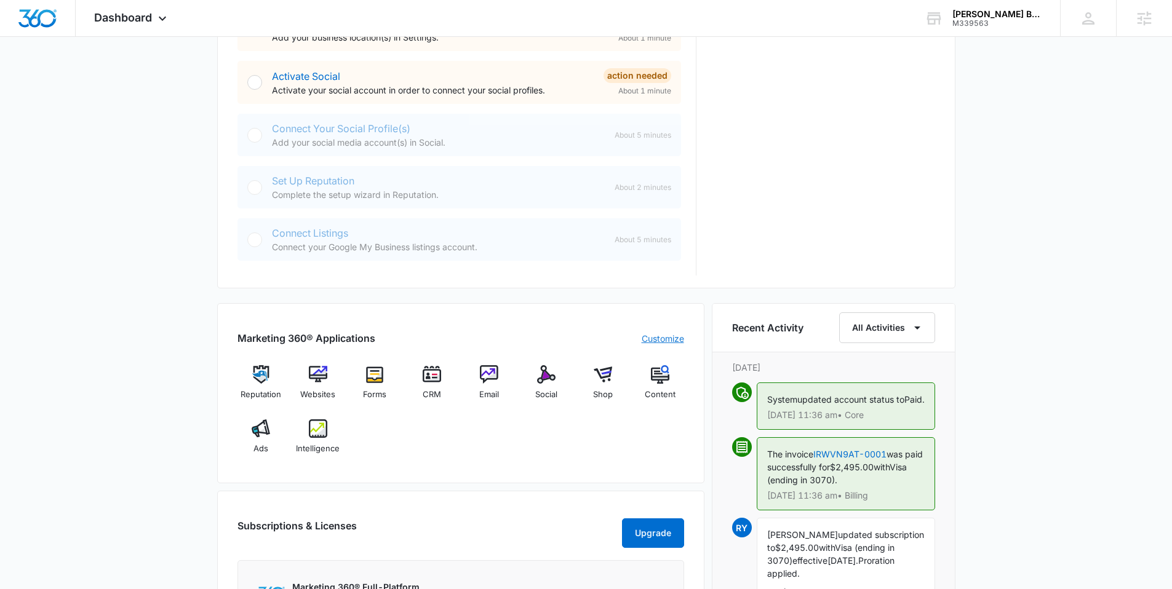
click at [645, 339] on link "Customize" at bounding box center [662, 338] width 42 height 13
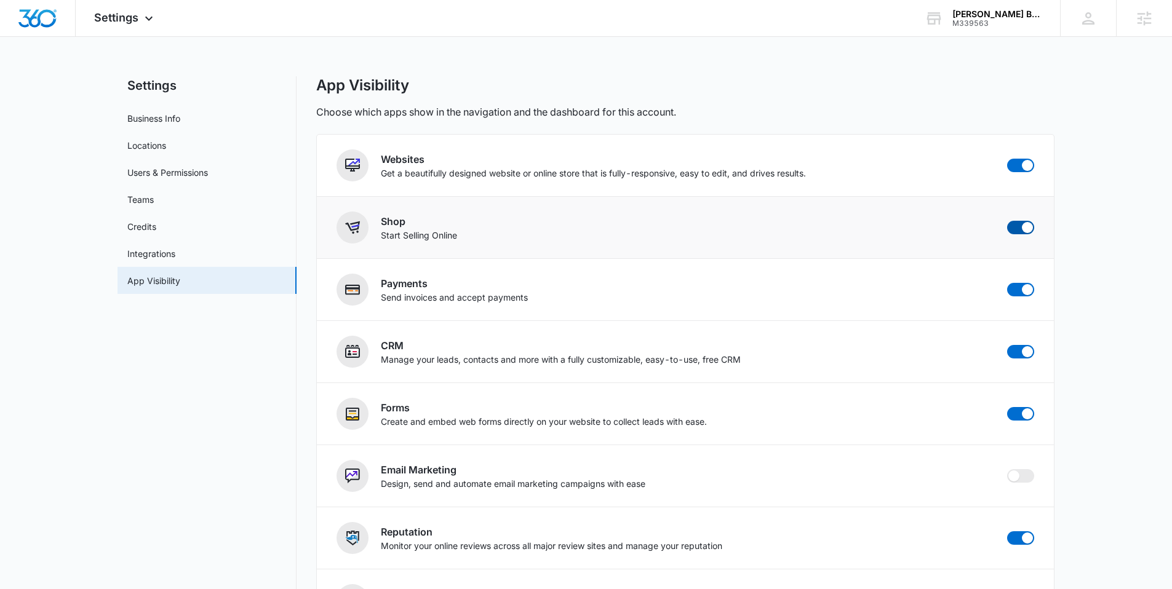
click at [1025, 228] on span at bounding box center [1027, 227] width 11 height 11
click at [1007, 221] on input "checkbox" at bounding box center [1006, 220] width 1 height 1
checkbox input "false"
click at [32, 15] on img "Dashboard" at bounding box center [37, 18] width 39 height 18
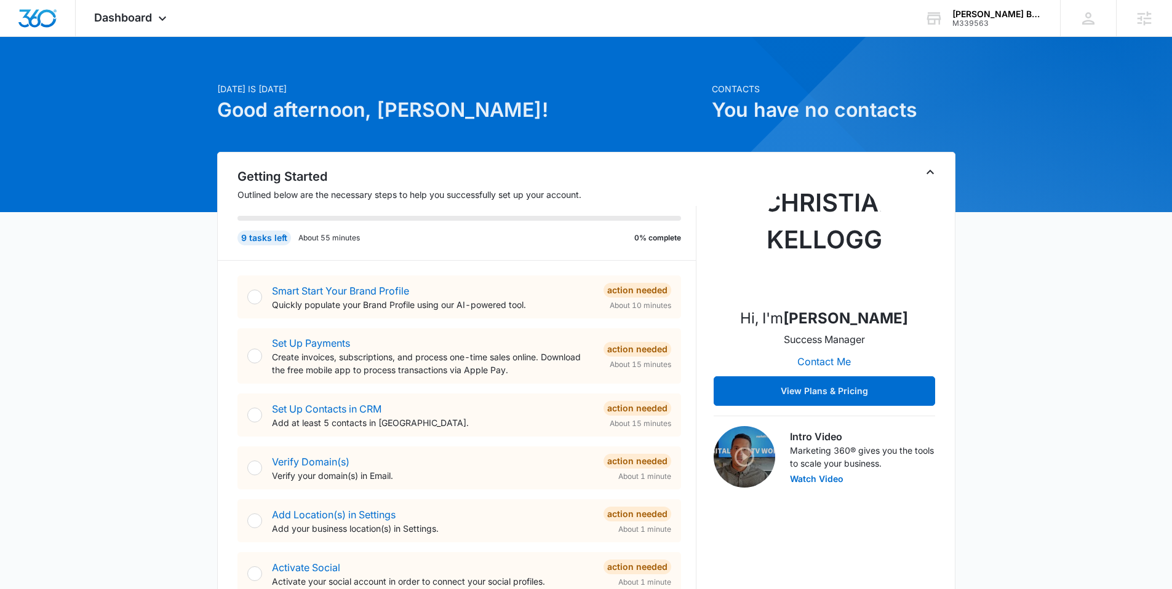
scroll to position [20, 0]
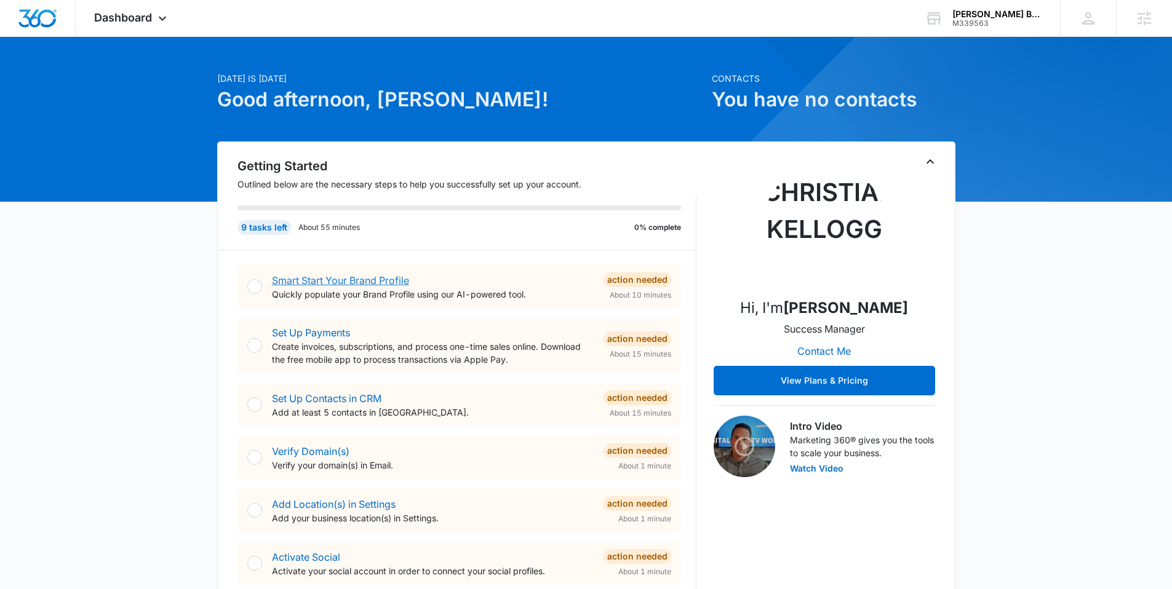
click at [326, 282] on link "Smart Start Your Brand Profile" at bounding box center [340, 280] width 137 height 12
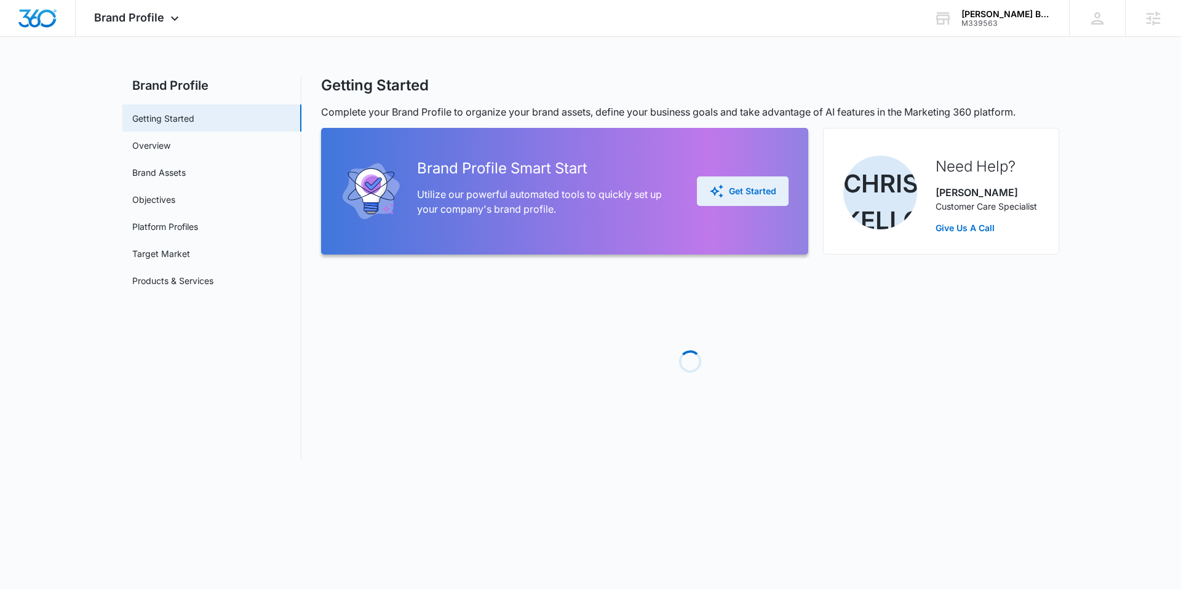
click at [736, 190] on div "Get Started" at bounding box center [742, 191] width 67 height 15
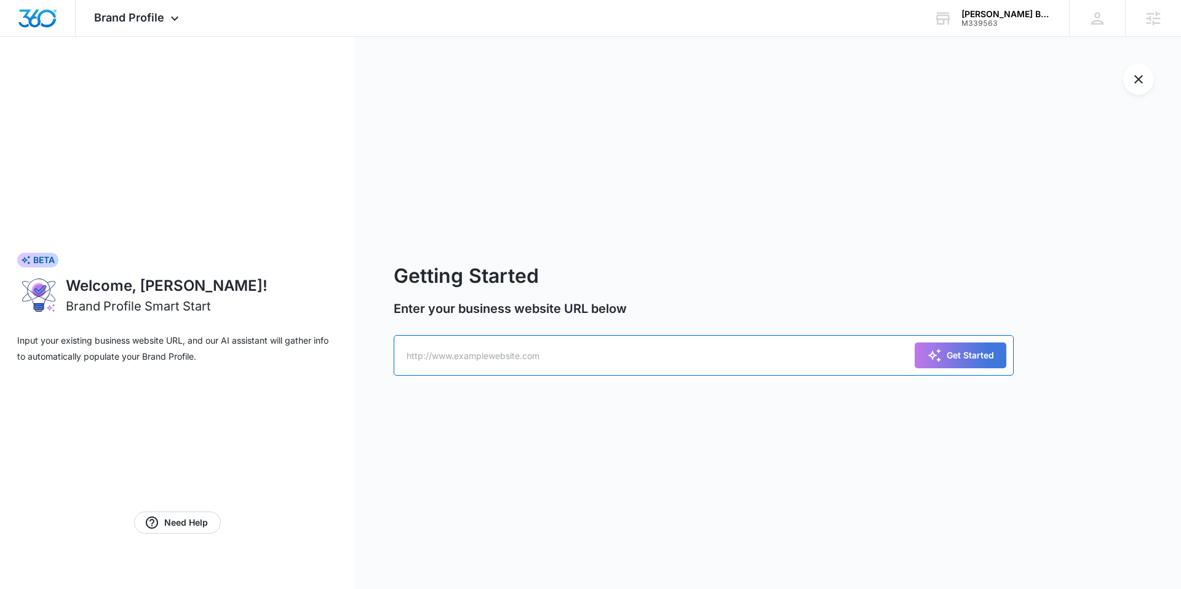
drag, startPoint x: 520, startPoint y: 351, endPoint x: 530, endPoint y: 356, distance: 10.5
click at [520, 352] on input "text" at bounding box center [704, 355] width 620 height 41
paste input "[URL][DOMAIN_NAME]"
type input "[URL][DOMAIN_NAME]"
click at [950, 352] on div "Get Started" at bounding box center [960, 355] width 67 height 15
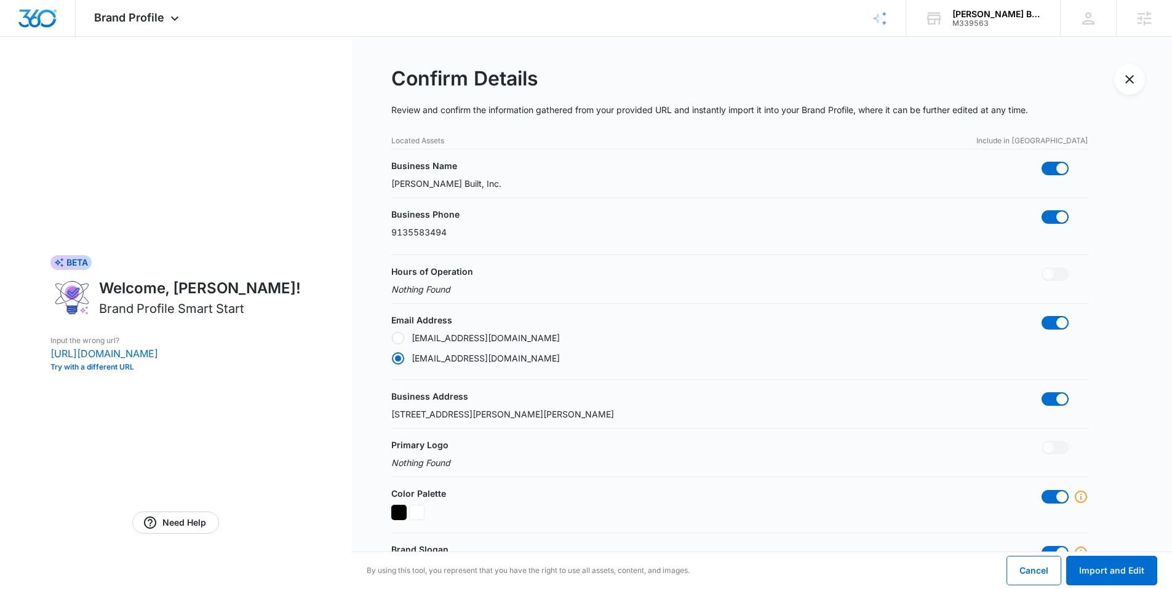
radio input "false"
click at [1056, 319] on span at bounding box center [1061, 320] width 11 height 11
click at [1041, 314] on input "checkbox" at bounding box center [1041, 313] width 1 height 1
checkbox input "false"
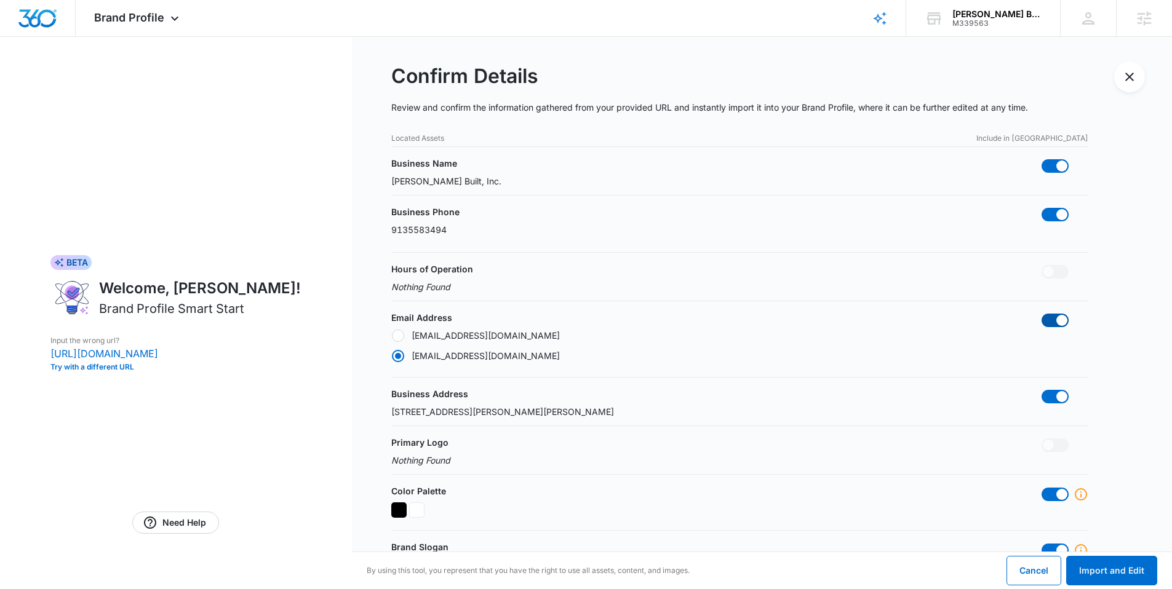
radio input "false"
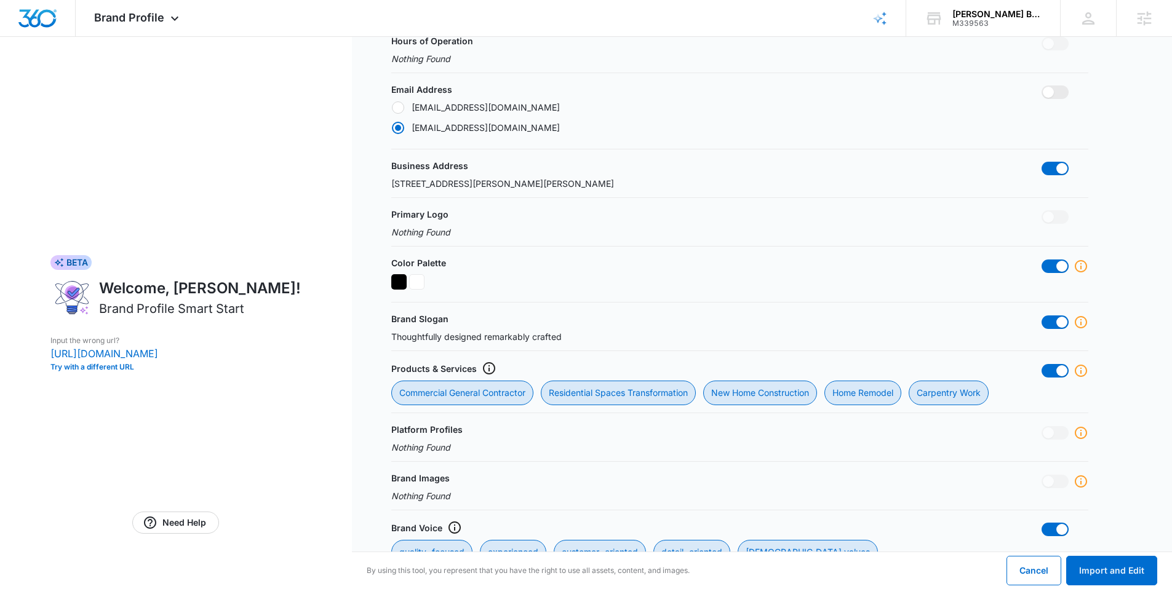
scroll to position [232, 0]
click at [1046, 266] on span at bounding box center [1054, 265] width 27 height 14
click at [1041, 258] on input "checkbox" at bounding box center [1041, 258] width 1 height 1
checkbox input "false"
radio input "false"
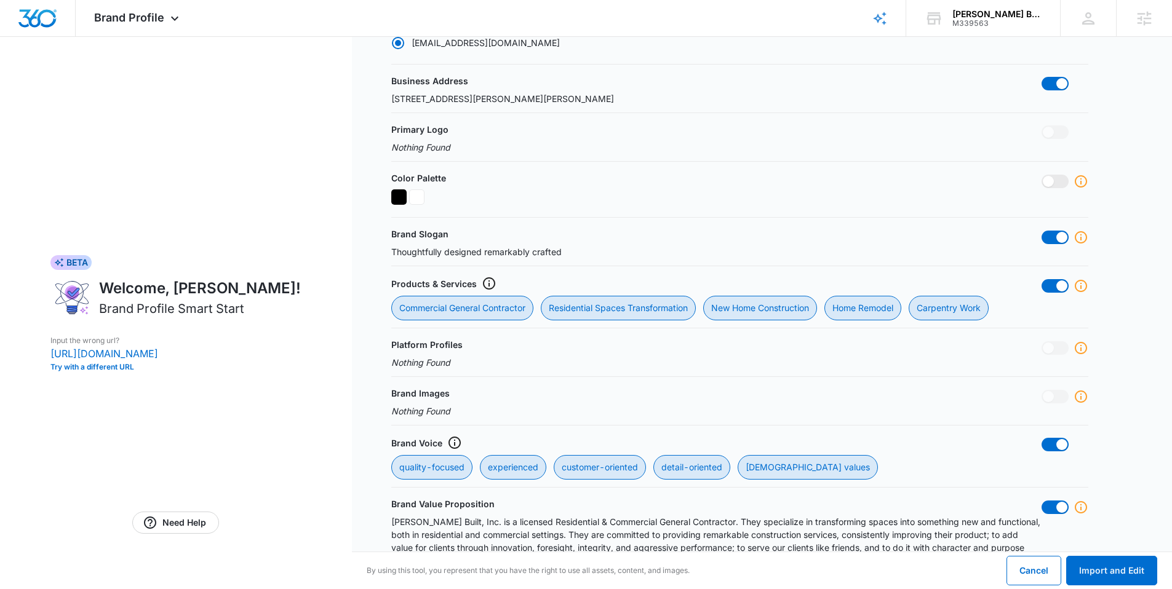
scroll to position [323, 0]
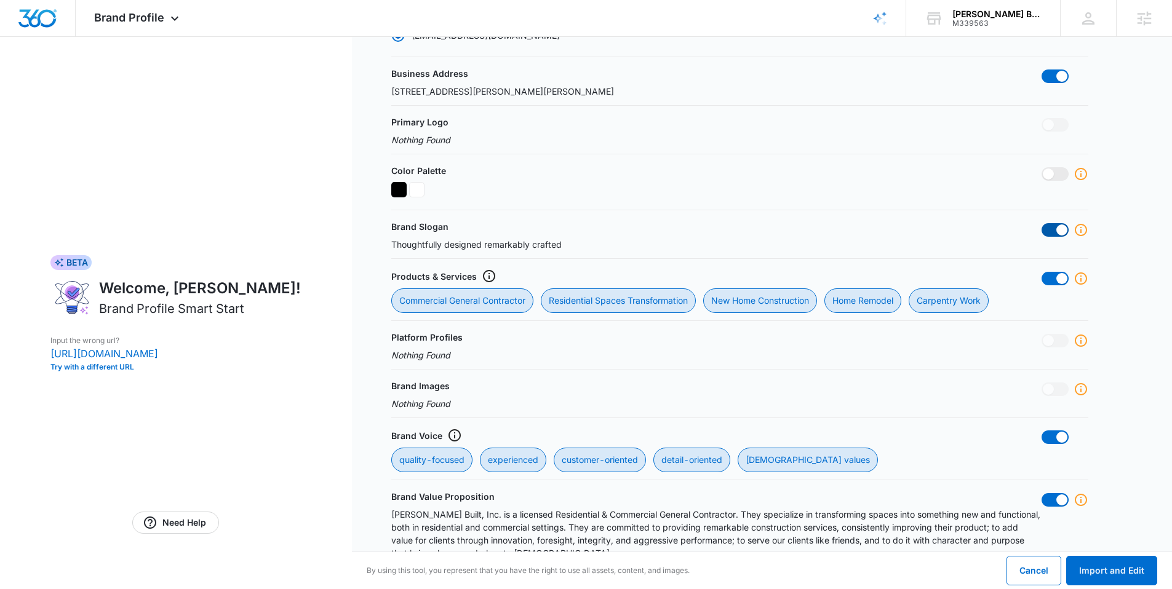
click at [1056, 231] on span at bounding box center [1061, 229] width 11 height 11
click at [1041, 223] on input "checkbox" at bounding box center [1041, 223] width 1 height 1
checkbox input "false"
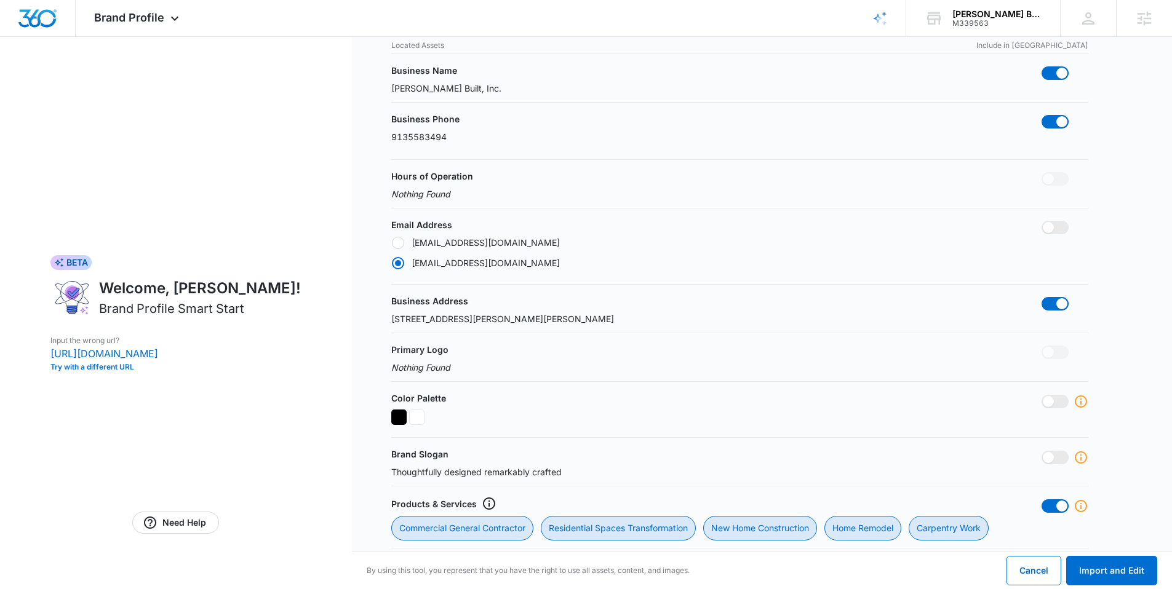
scroll to position [71, 0]
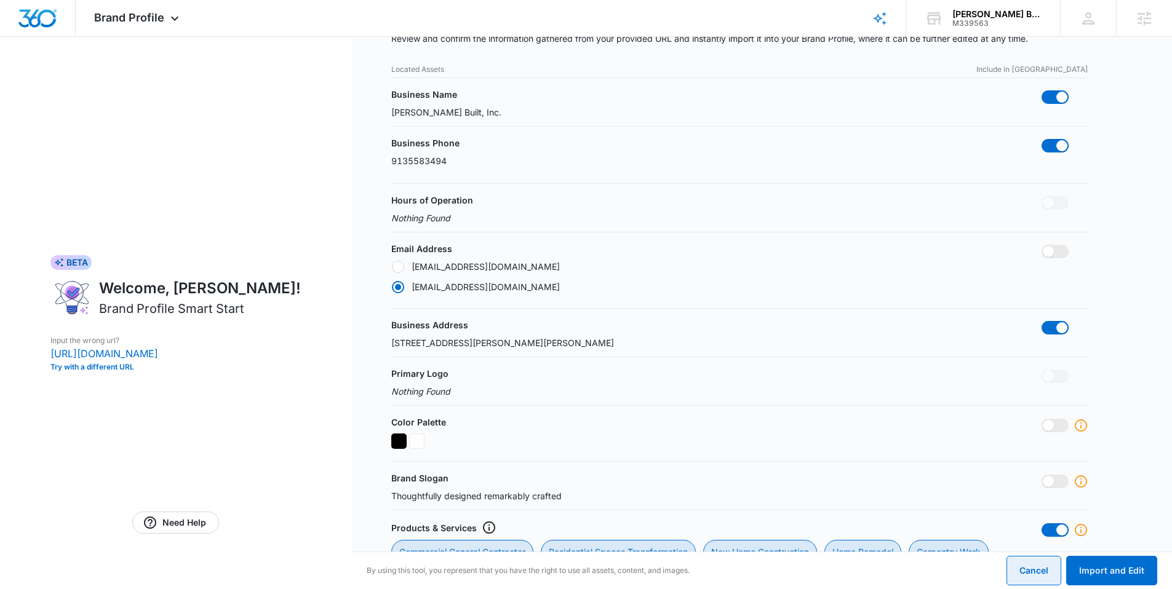
click at [1029, 571] on button "Cancel" at bounding box center [1033, 571] width 55 height 30
radio input "false"
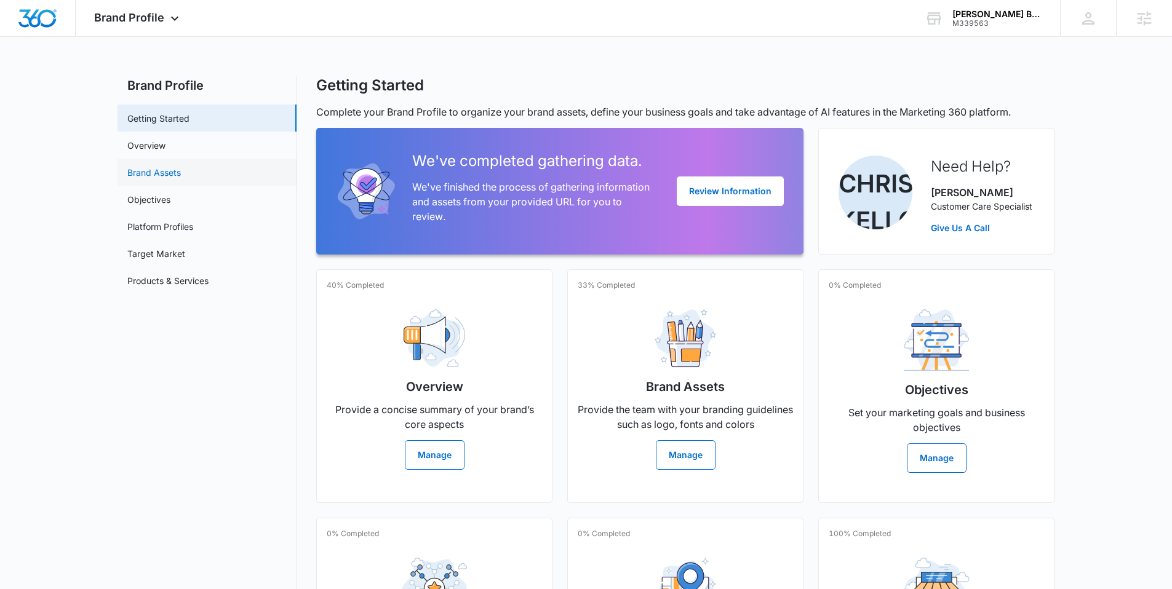
click at [172, 167] on link "Brand Assets" at bounding box center [154, 172] width 54 height 13
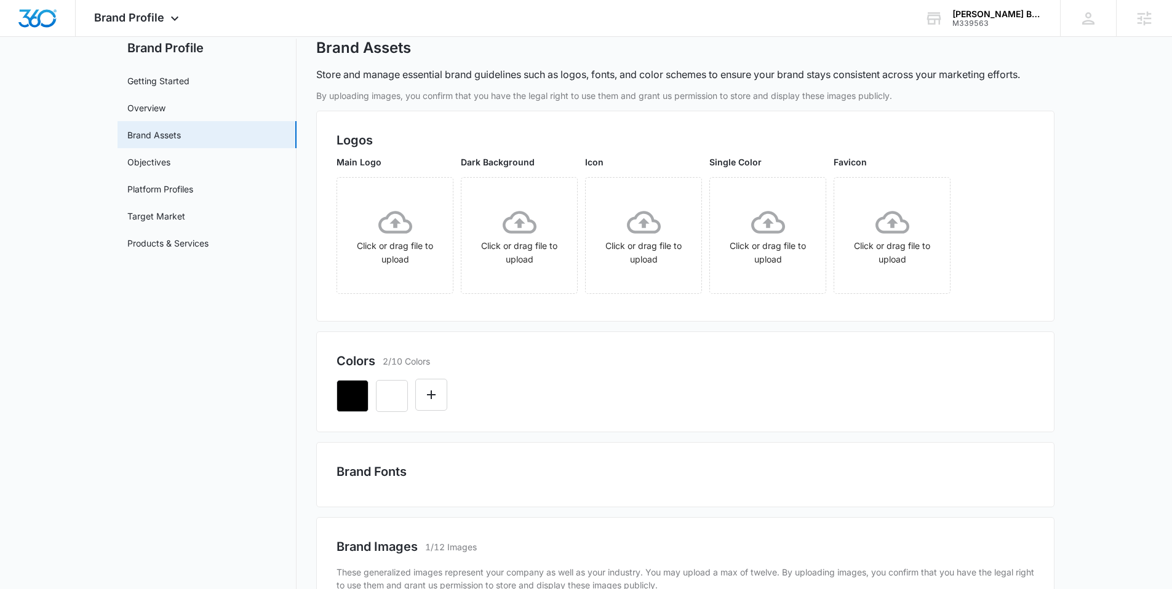
scroll to position [60, 0]
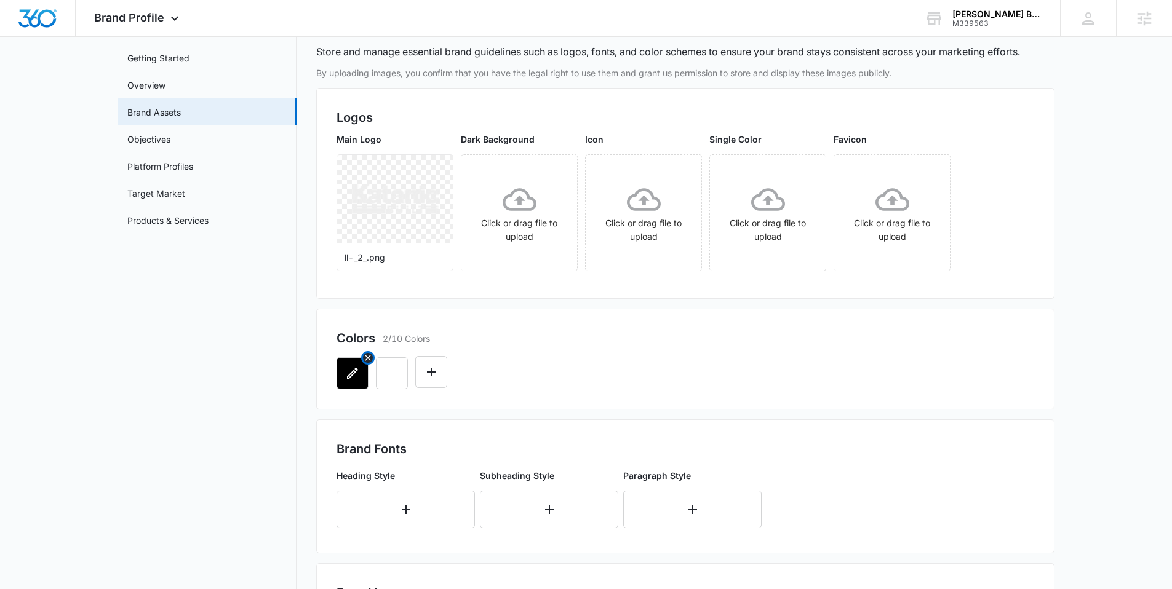
click at [345, 374] on icon "button" at bounding box center [352, 373] width 15 height 15
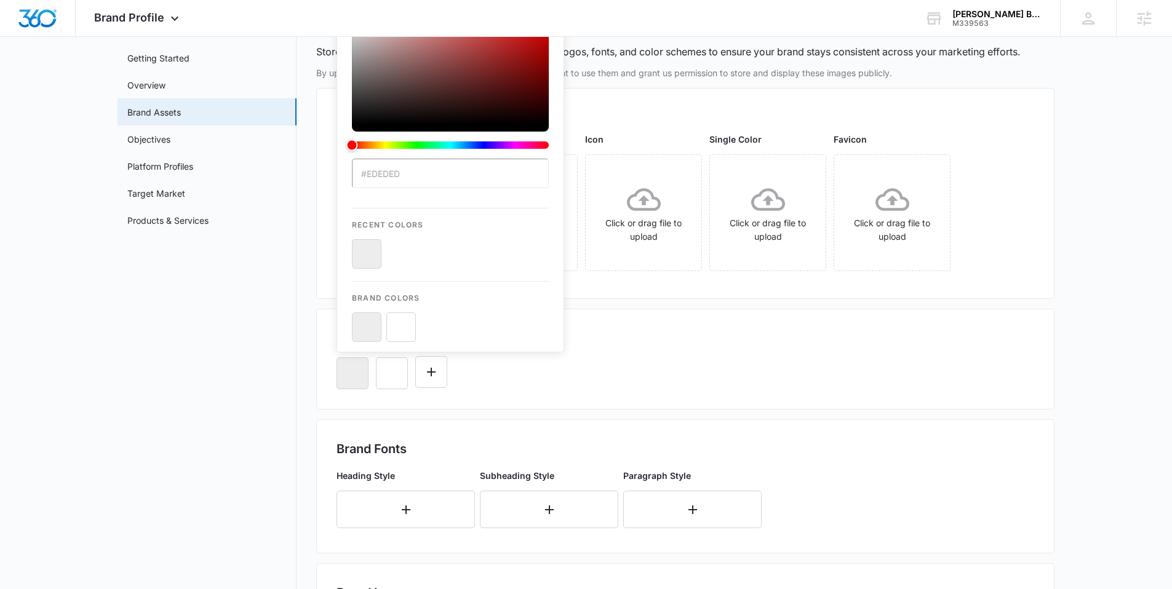
type input "#ededed"
click at [357, 329] on button "color-picker-container" at bounding box center [367, 327] width 30 height 30
click at [364, 330] on button "color-picker-container" at bounding box center [367, 327] width 30 height 30
click at [661, 353] on div "#ededed Recent Colors Brand Colors" at bounding box center [684, 368] width 697 height 42
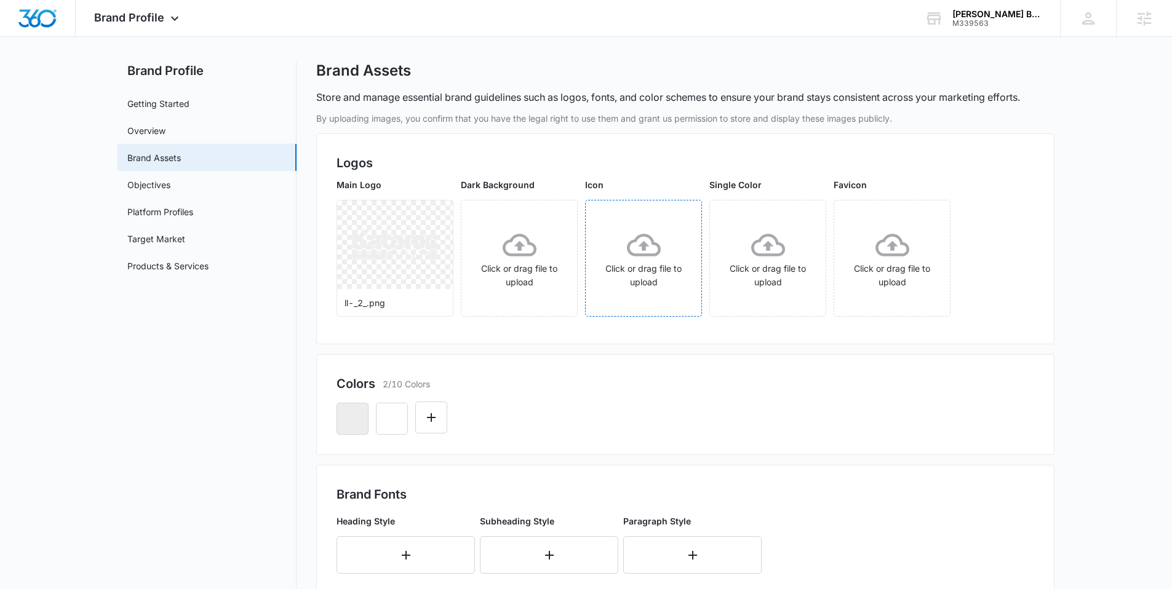
scroll to position [0, 0]
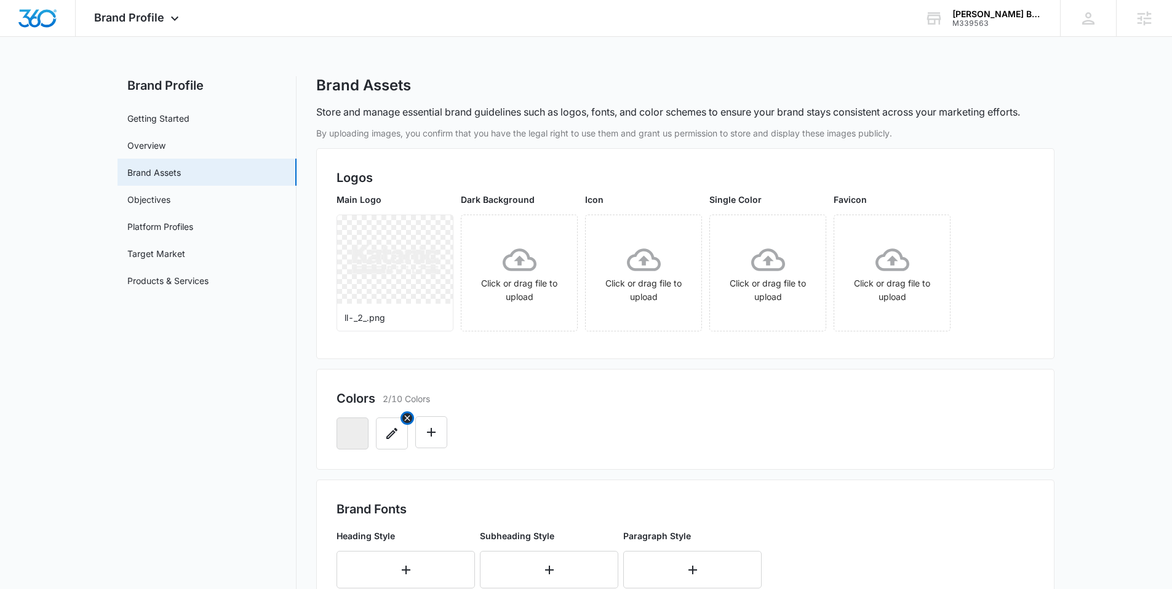
click at [388, 436] on icon "button" at bounding box center [391, 433] width 11 height 11
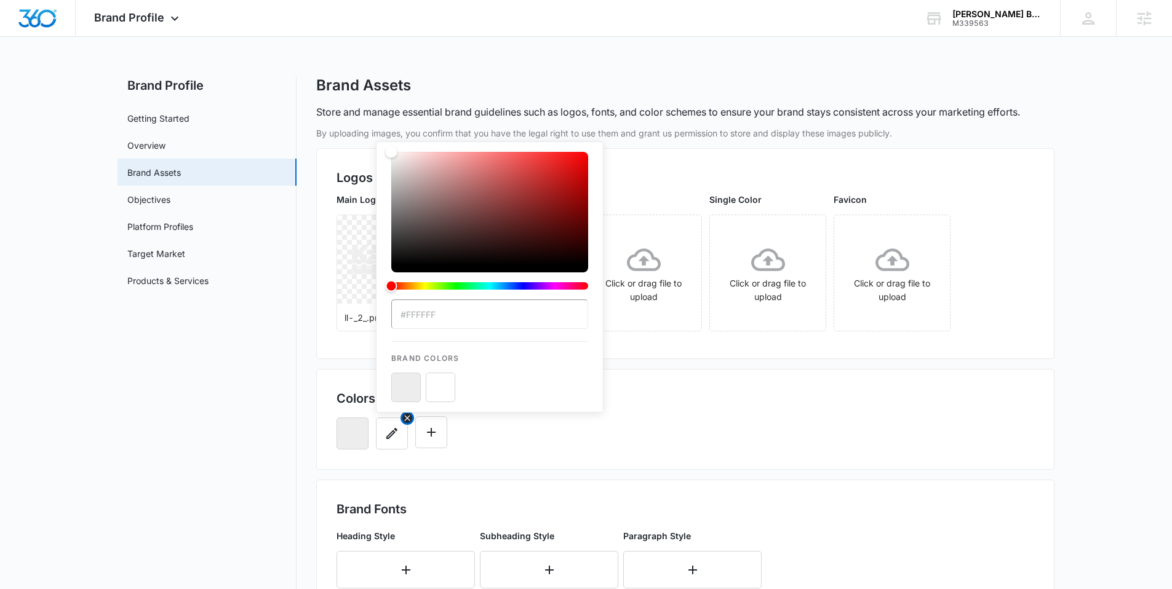
type input "#ffffff"
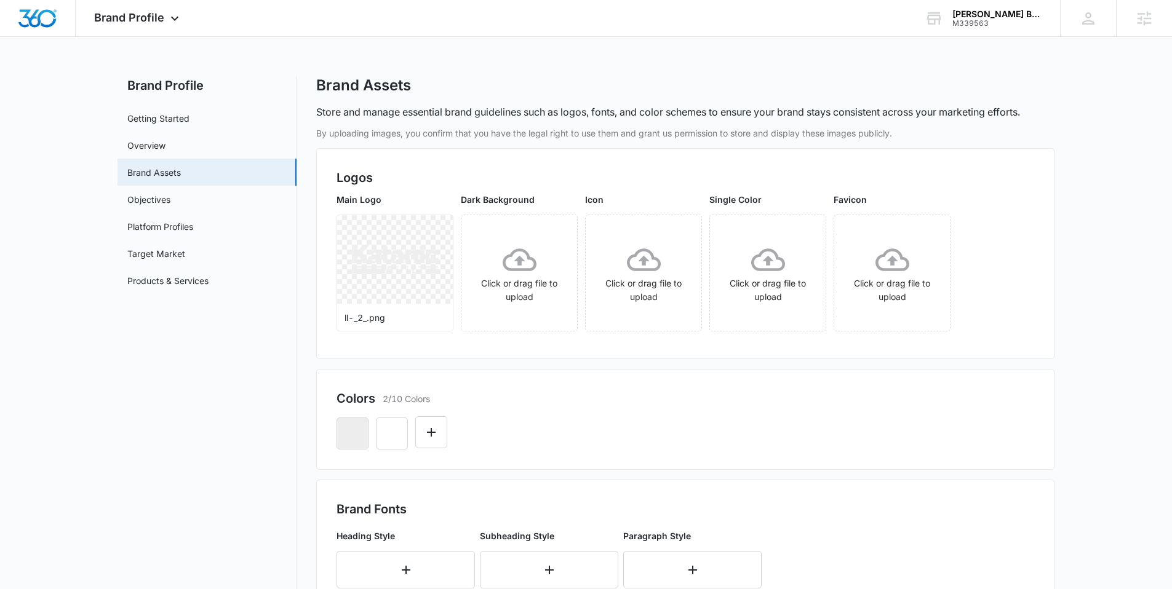
click at [528, 438] on div at bounding box center [684, 429] width 697 height 42
click at [439, 434] on button "Edit Color" at bounding box center [431, 432] width 32 height 32
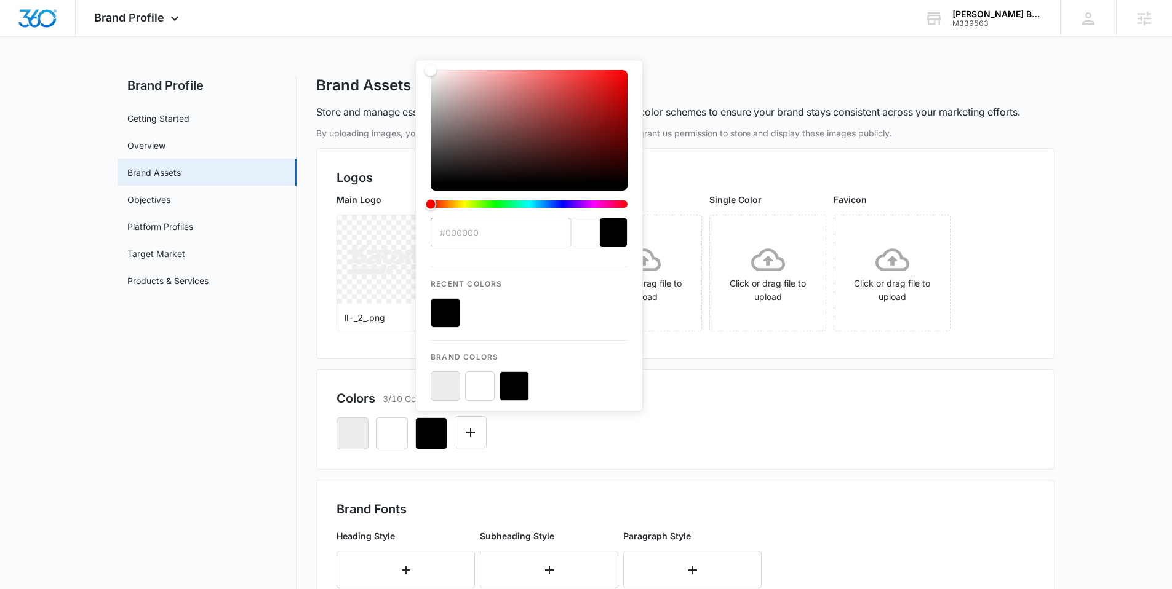
type input "#000000"
click at [516, 387] on button "color-picker-container" at bounding box center [514, 386] width 30 height 30
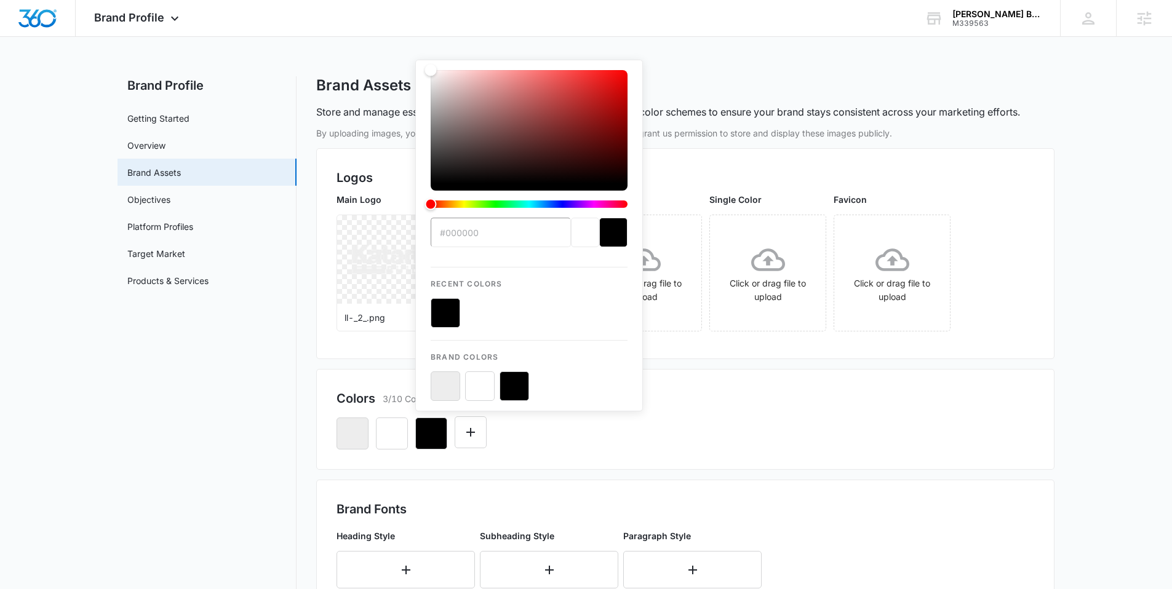
click at [516, 387] on button "color-picker-container" at bounding box center [514, 386] width 30 height 30
click at [745, 390] on div "Colors 3/10 Colors" at bounding box center [684, 398] width 697 height 18
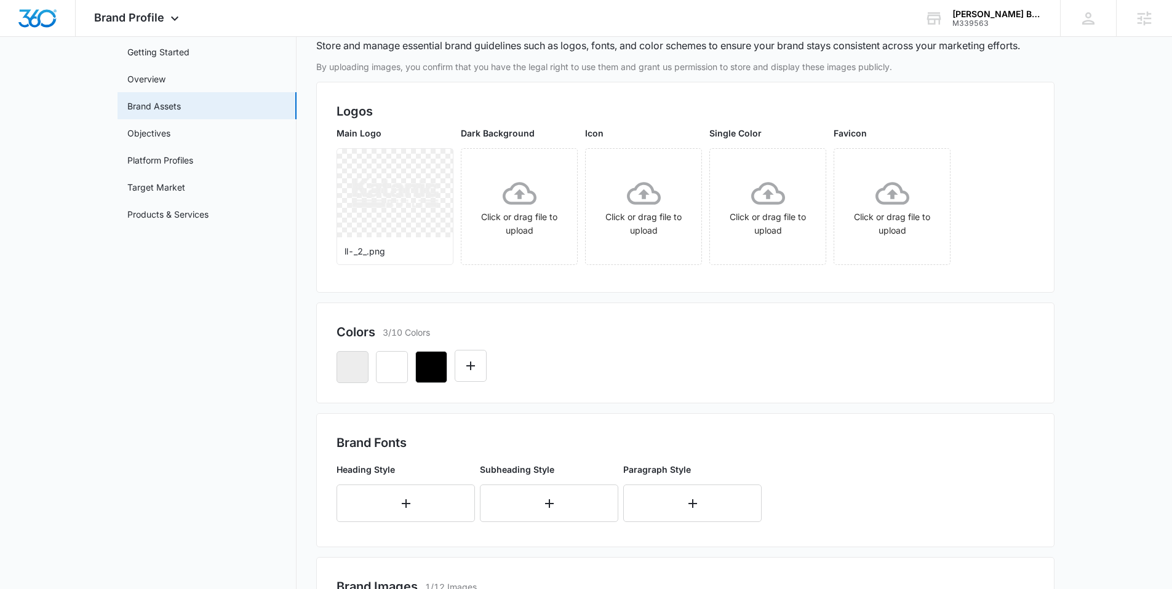
scroll to position [145, 0]
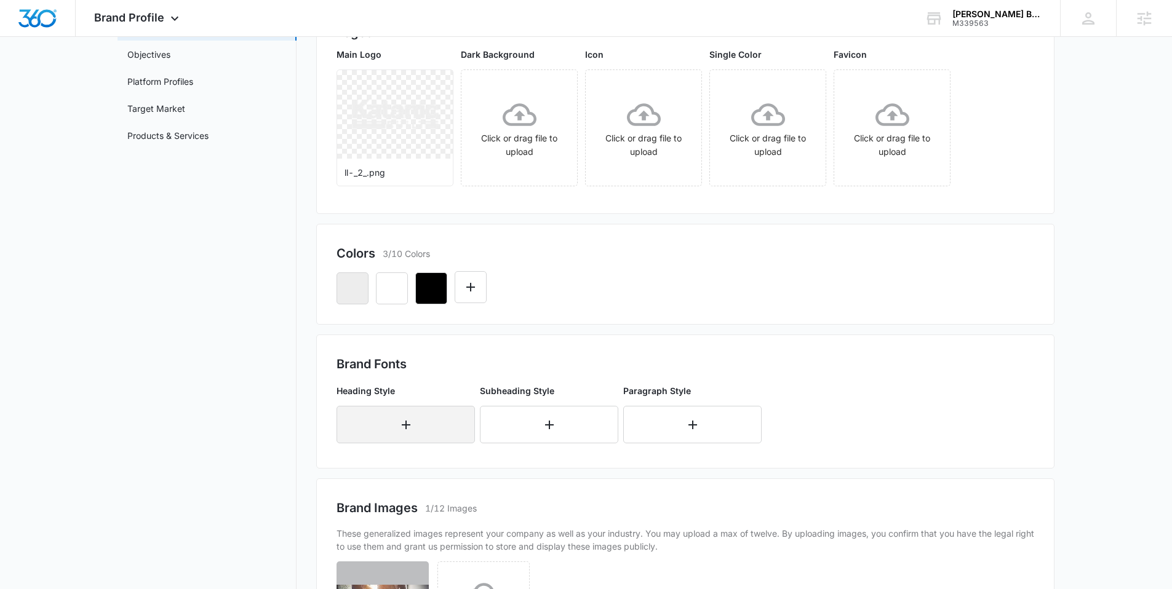
click at [379, 424] on button "button" at bounding box center [405, 425] width 138 height 38
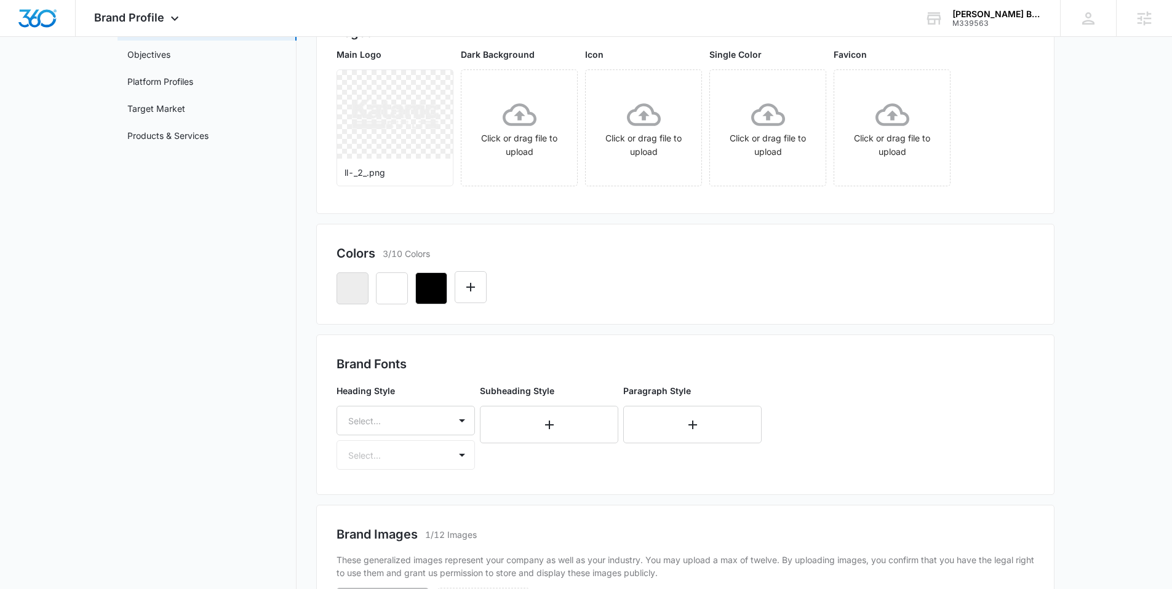
click at [379, 424] on div "Select..." at bounding box center [405, 421] width 138 height 30
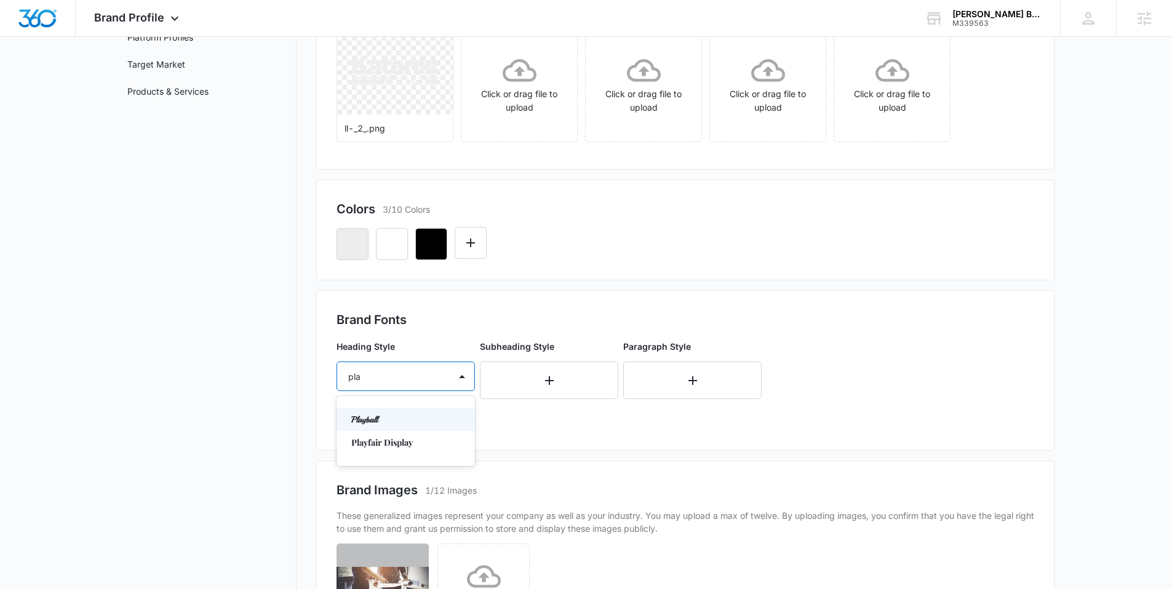
type input "play"
click at [366, 442] on p "Playfair Display" at bounding box center [404, 442] width 106 height 13
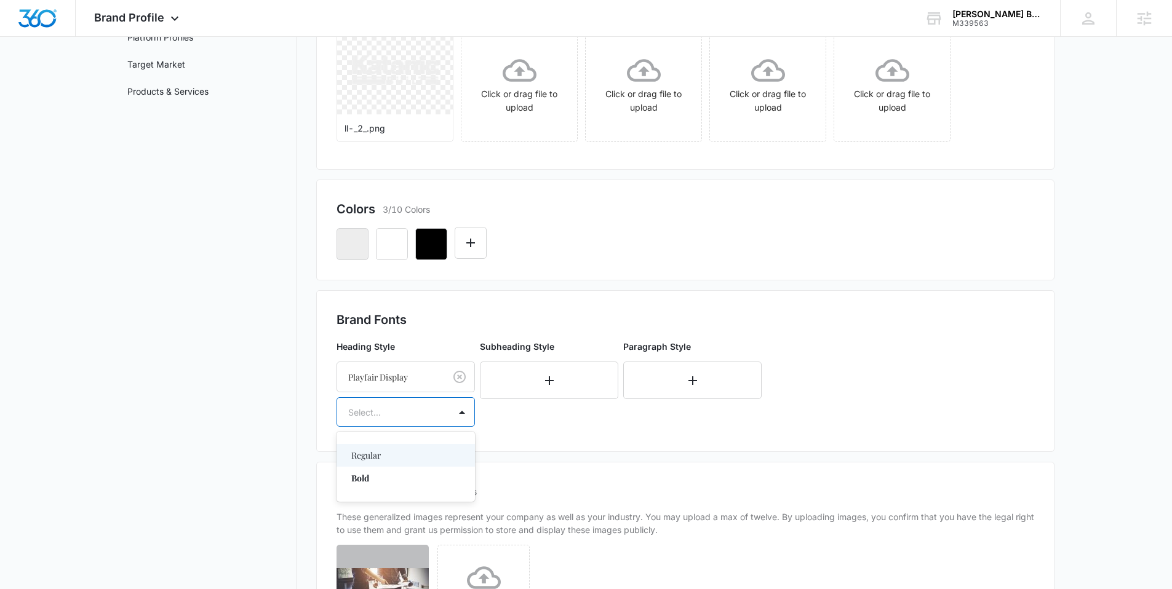
click at [373, 412] on div at bounding box center [390, 412] width 85 height 15
click at [378, 459] on p "Regular" at bounding box center [404, 455] width 106 height 13
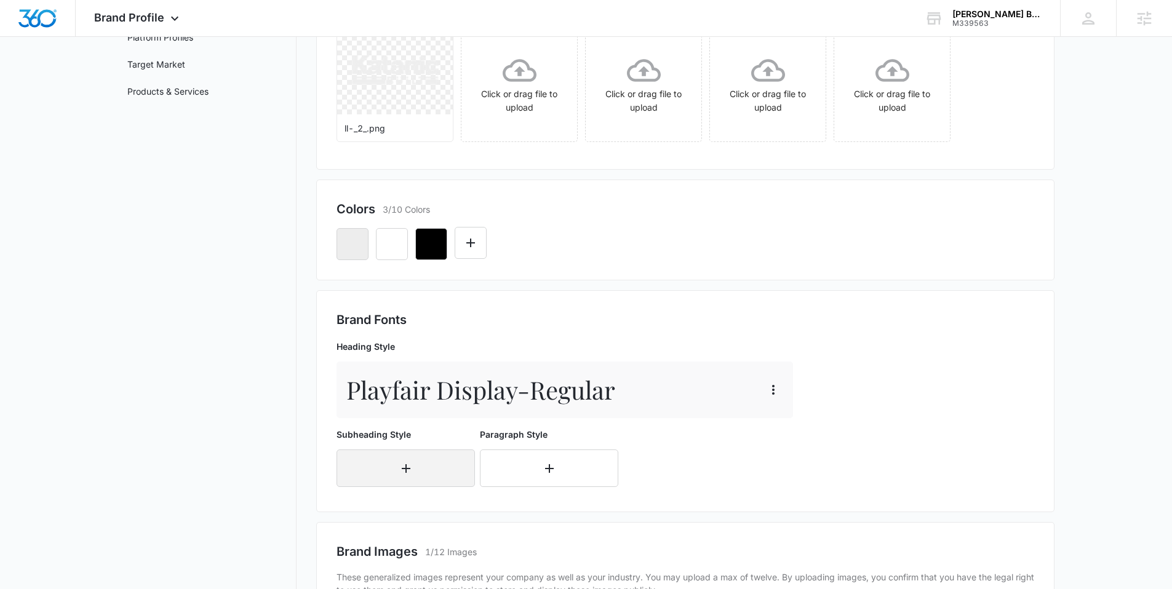
click at [378, 462] on button "button" at bounding box center [405, 469] width 138 height 38
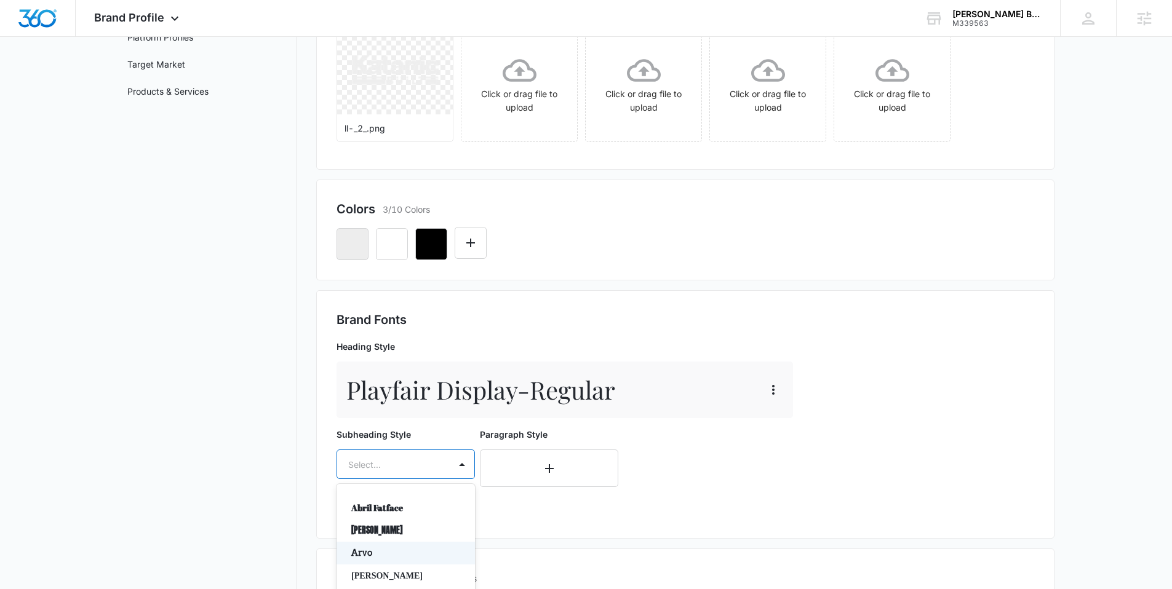
click at [378, 462] on div "Arvo, 3 of 50. 50 results available. Use Up and Down to choose options, press E…" at bounding box center [405, 465] width 138 height 30
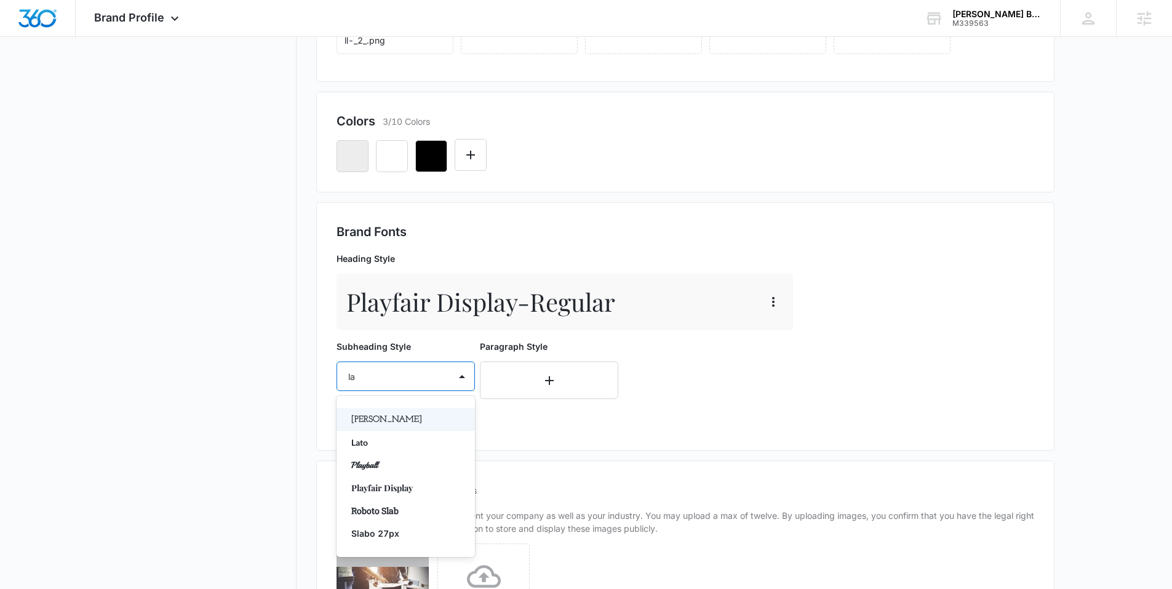
type input "lat"
click at [353, 416] on p "Lato" at bounding box center [404, 419] width 106 height 13
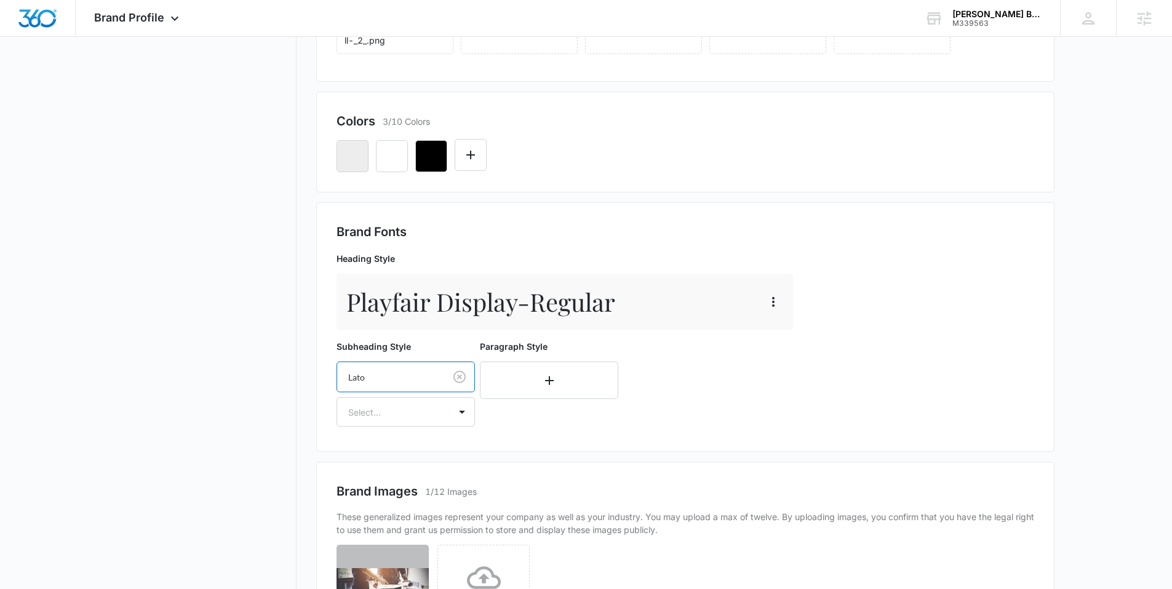
click at [373, 427] on div "Heading Style Playfair Display - Regular Subheading Style option Lato, selected…" at bounding box center [566, 339] width 461 height 184
click at [380, 415] on div at bounding box center [390, 412] width 85 height 15
click at [375, 453] on p "Regular" at bounding box center [404, 455] width 106 height 13
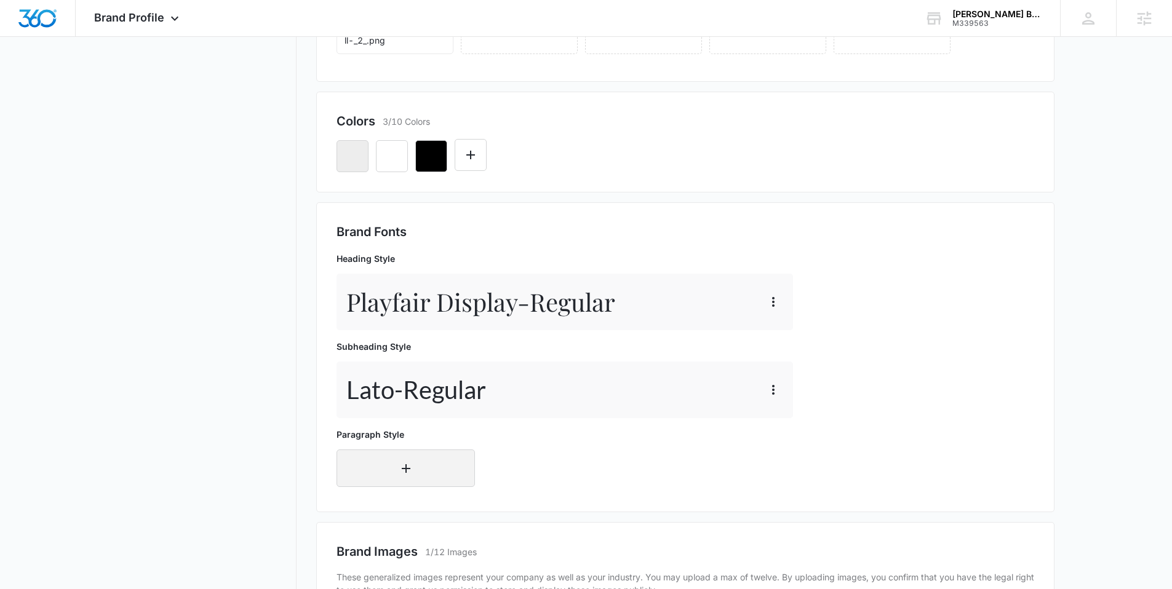
click at [366, 466] on button "button" at bounding box center [405, 469] width 138 height 38
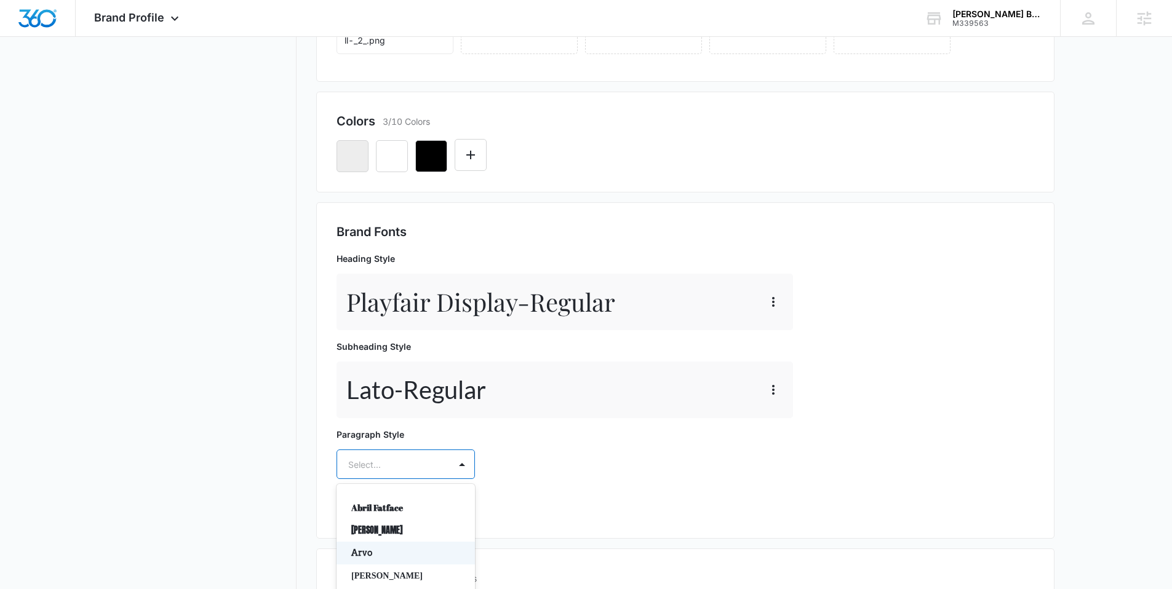
scroll to position [365, 0]
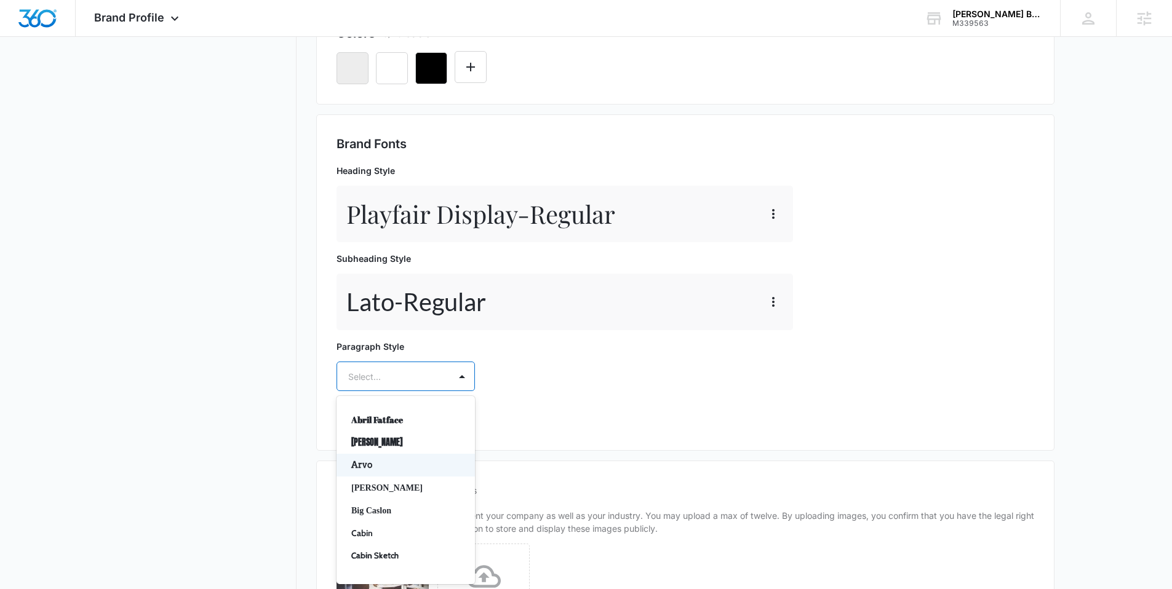
click at [366, 391] on div "Arvo, 3 of 50. 50 results available. Use Up and Down to choose options, press E…" at bounding box center [405, 377] width 138 height 30
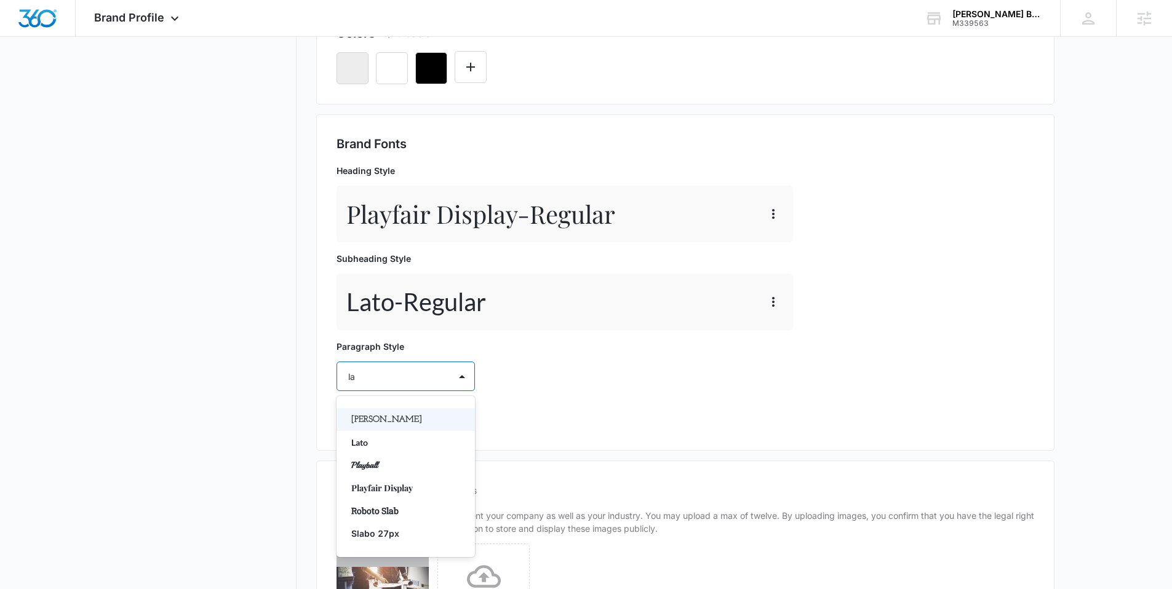
type input "lat"
click at [381, 418] on p "Lato" at bounding box center [404, 419] width 106 height 13
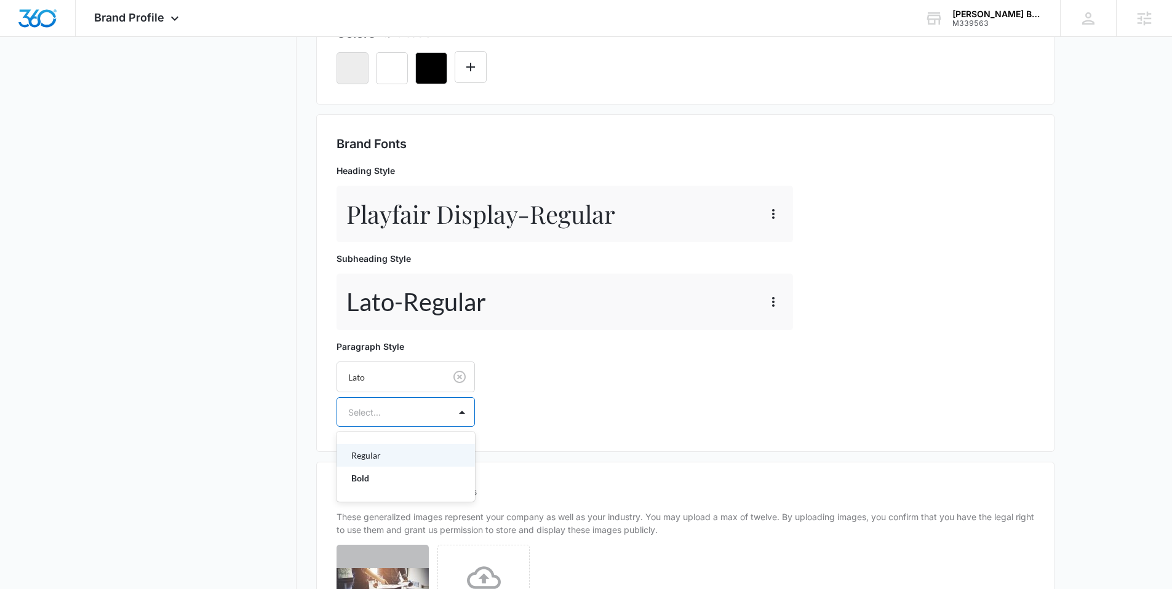
click at [371, 415] on div at bounding box center [390, 412] width 85 height 15
click at [370, 445] on div "Regular" at bounding box center [405, 455] width 138 height 23
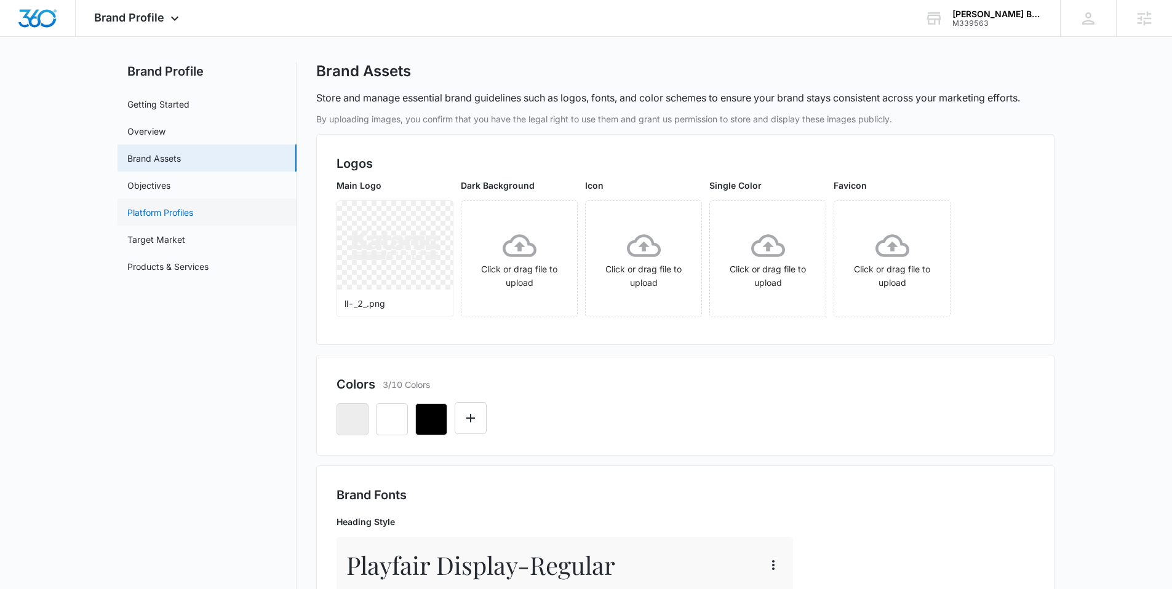
scroll to position [0, 0]
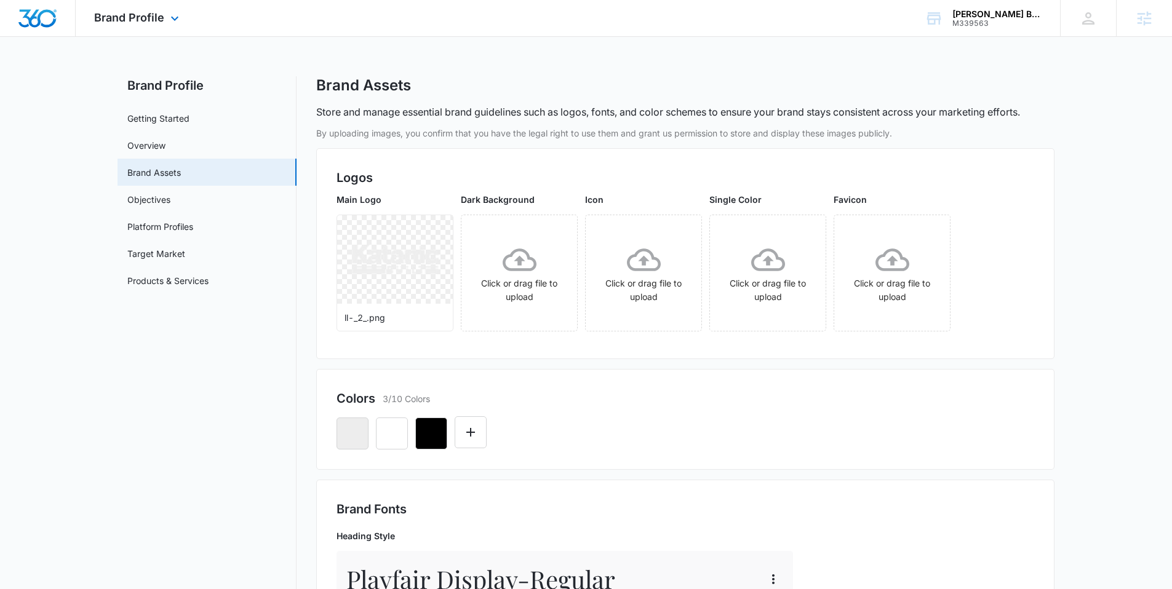
click at [42, 22] on img "Dashboard" at bounding box center [37, 18] width 39 height 18
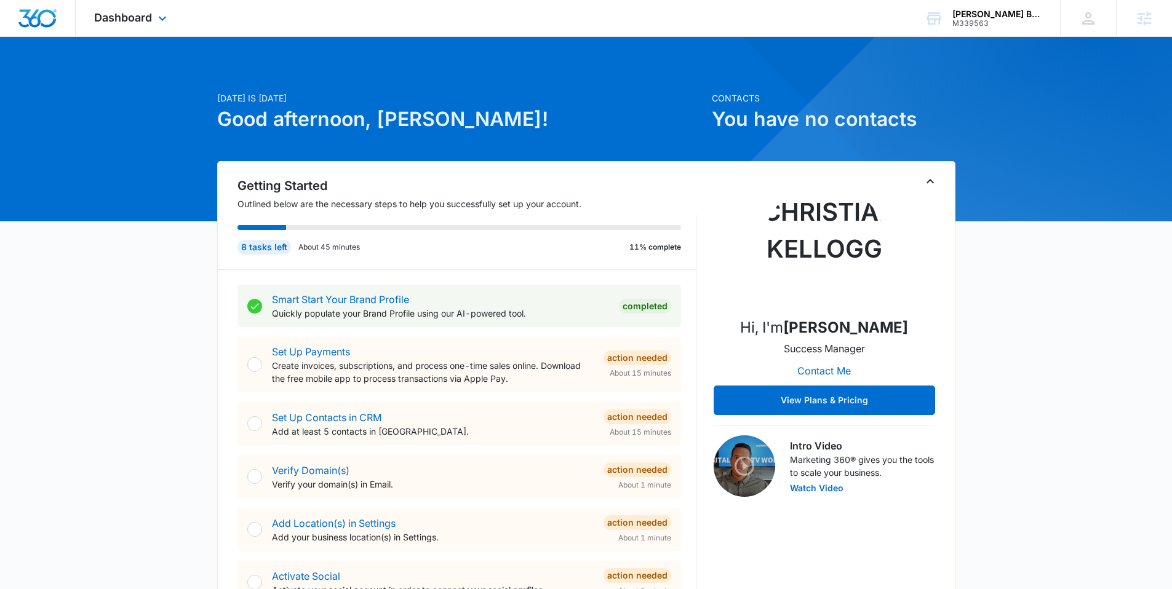
click at [89, 7] on div "Dashboard Apps Reputation Websites Forms CRM Email Social Content Ads Intellige…" at bounding box center [132, 18] width 113 height 36
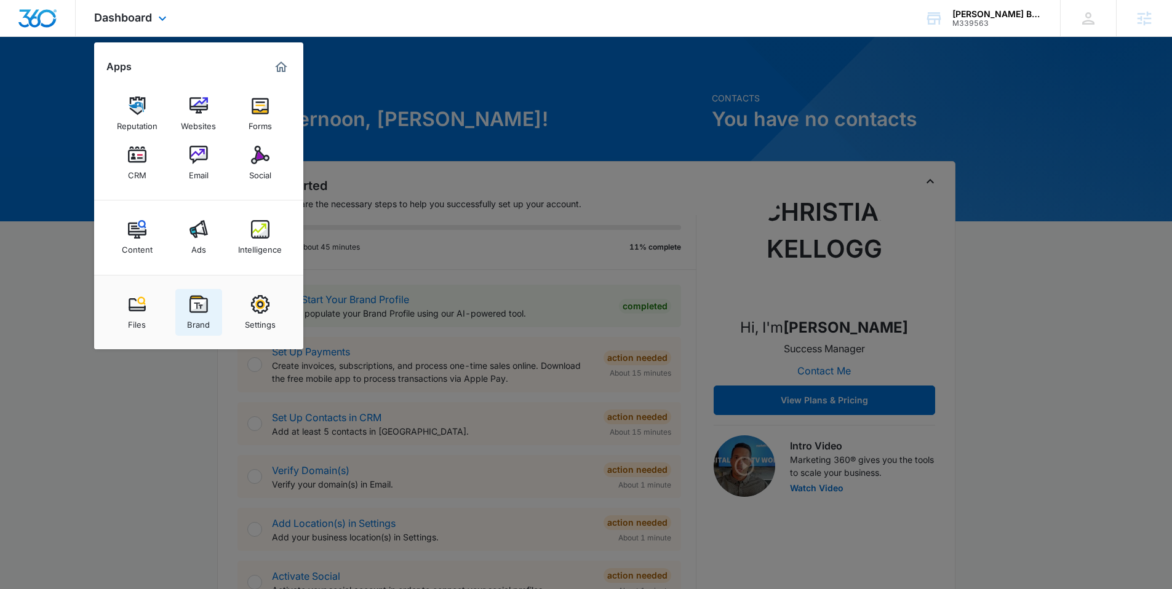
click at [200, 313] on img at bounding box center [198, 304] width 18 height 18
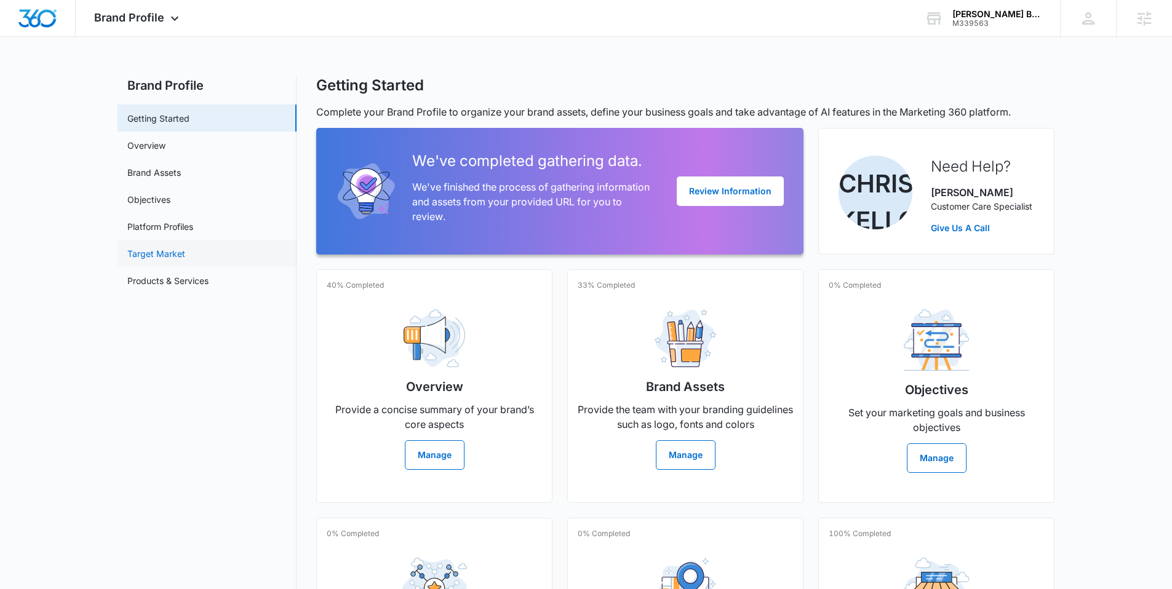
click at [143, 258] on link "Target Market" at bounding box center [156, 253] width 58 height 13
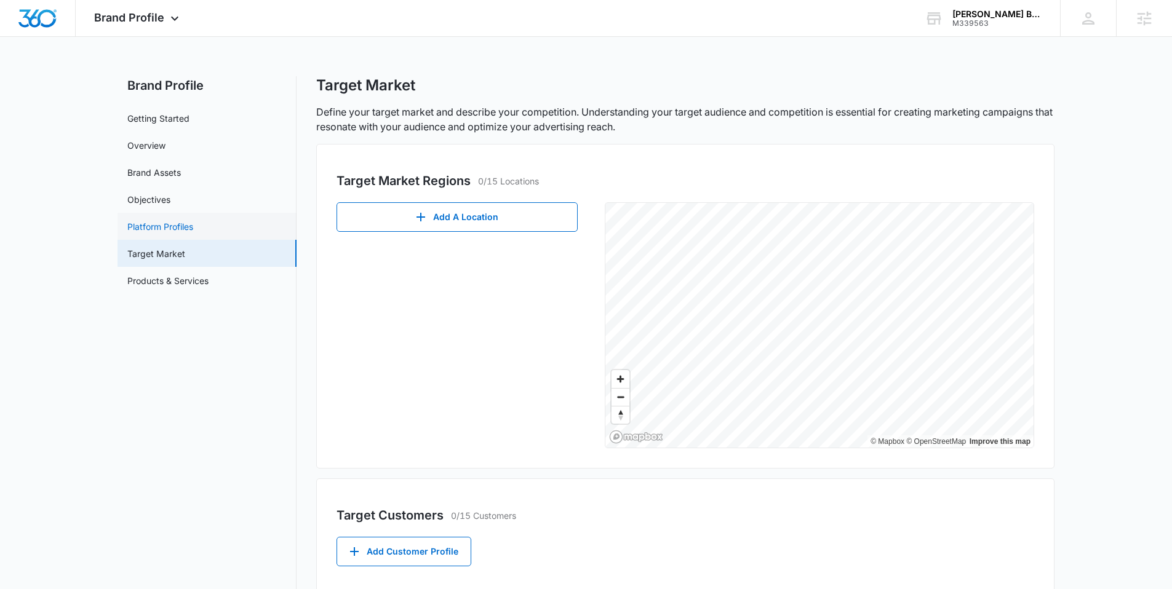
click at [153, 225] on link "Platform Profiles" at bounding box center [160, 226] width 66 height 13
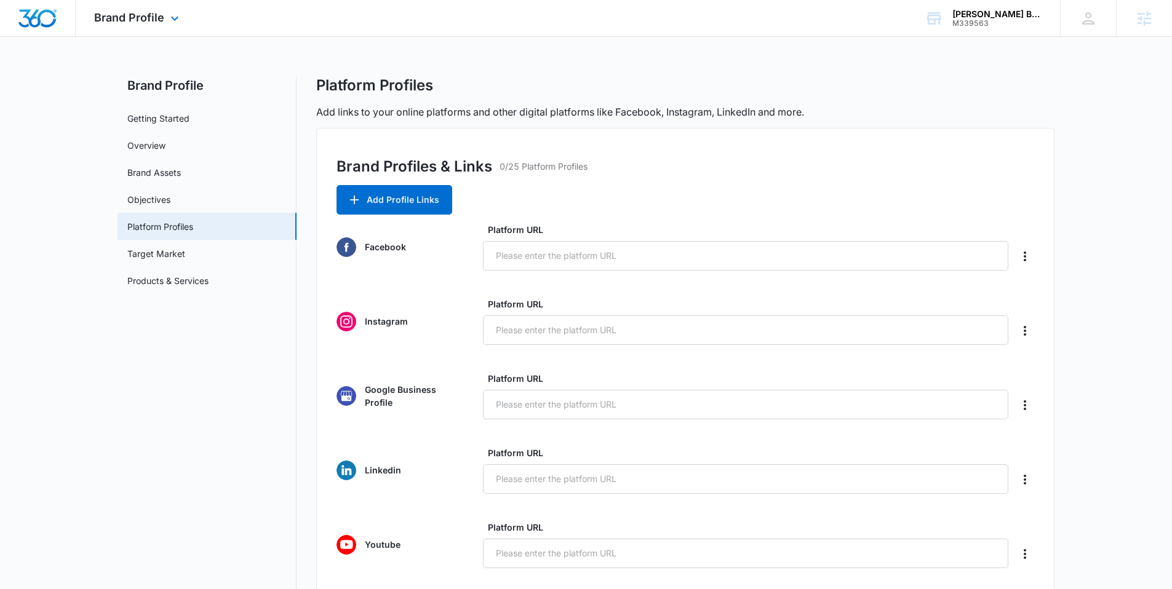
click at [46, 4] on div at bounding box center [38, 18] width 76 height 36
click at [31, 18] on img "Dashboard" at bounding box center [37, 18] width 39 height 18
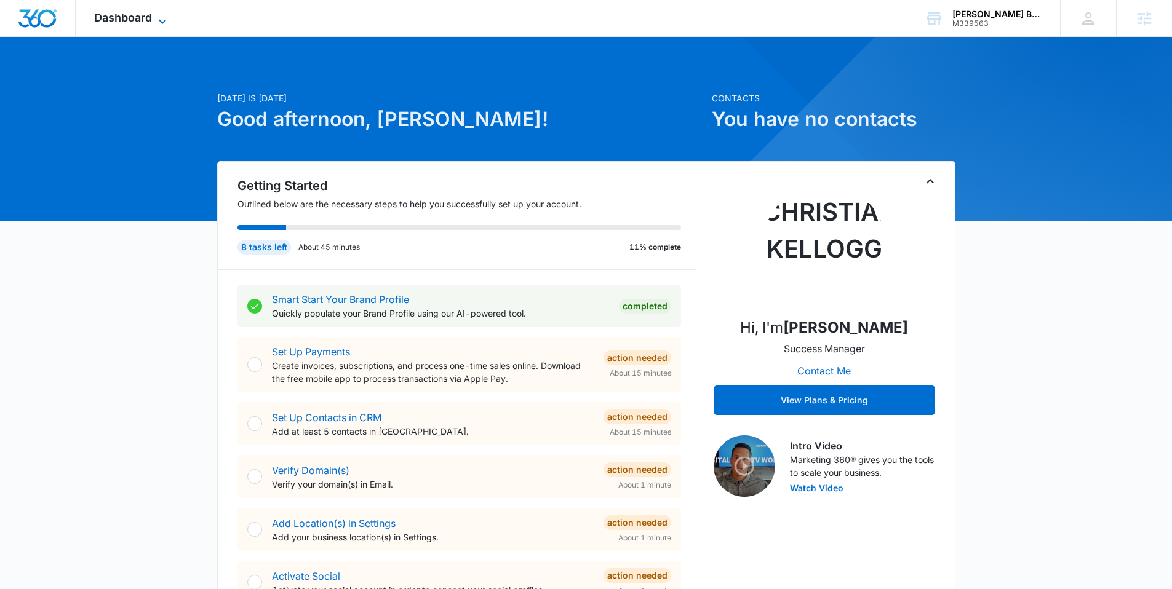
click at [123, 20] on span "Dashboard" at bounding box center [123, 17] width 58 height 13
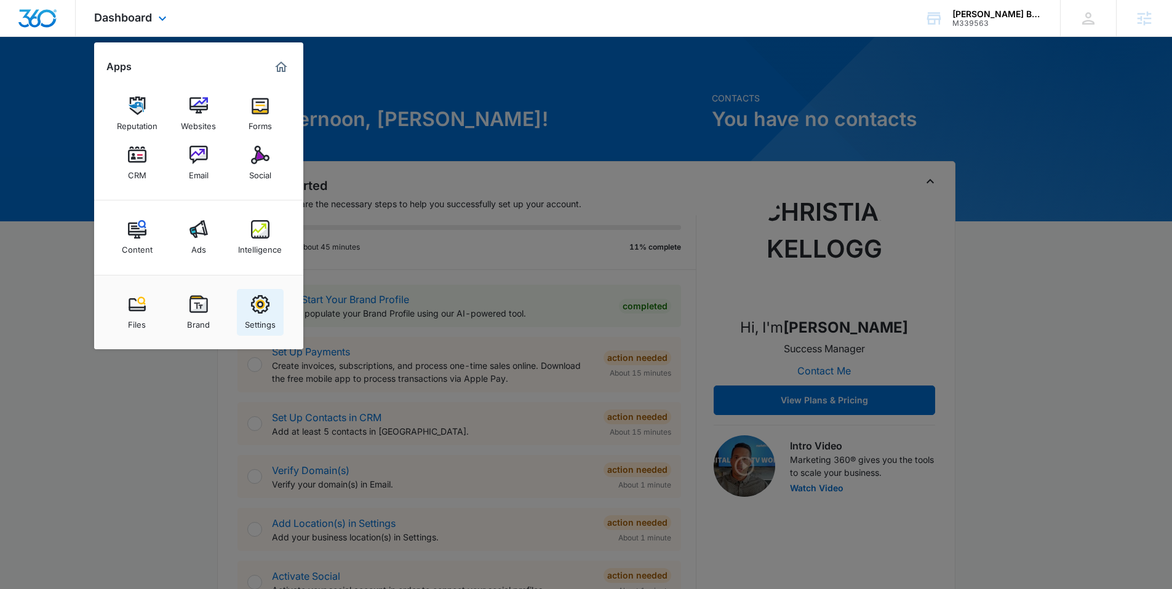
click at [263, 311] on img at bounding box center [260, 304] width 18 height 18
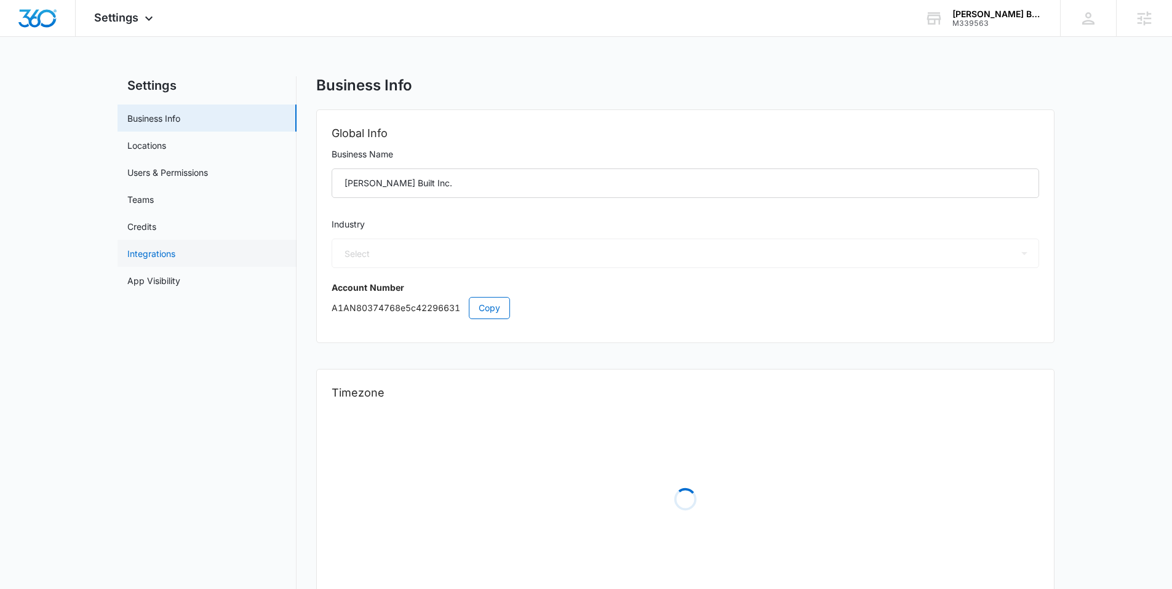
select select "4"
select select "US"
select select "America/[GEOGRAPHIC_DATA]"
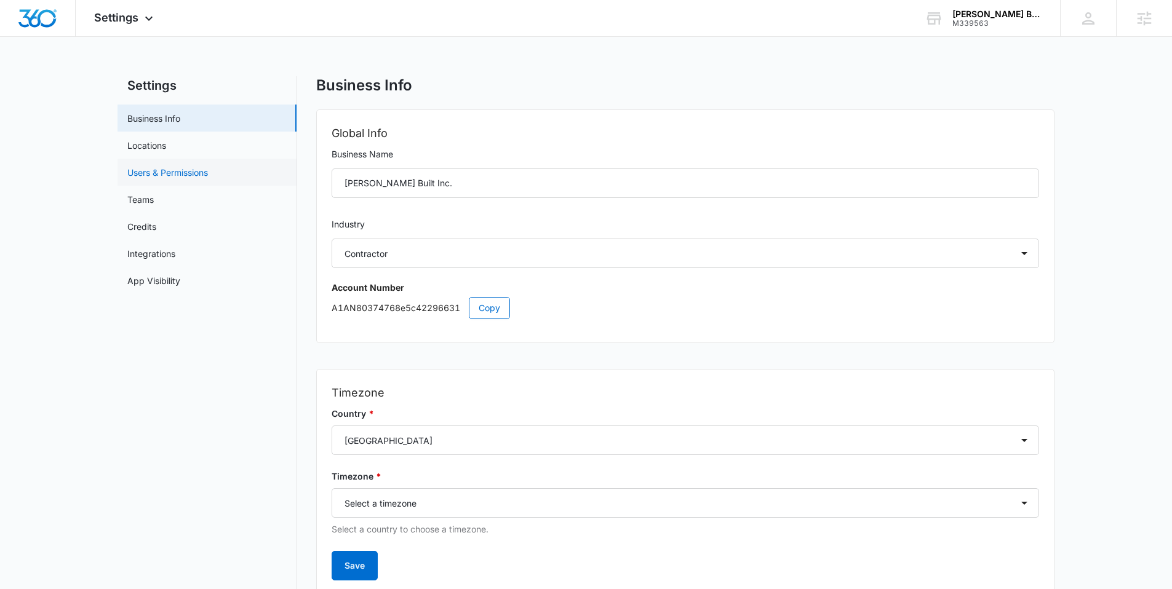
click at [174, 172] on link "Users & Permissions" at bounding box center [167, 172] width 81 height 13
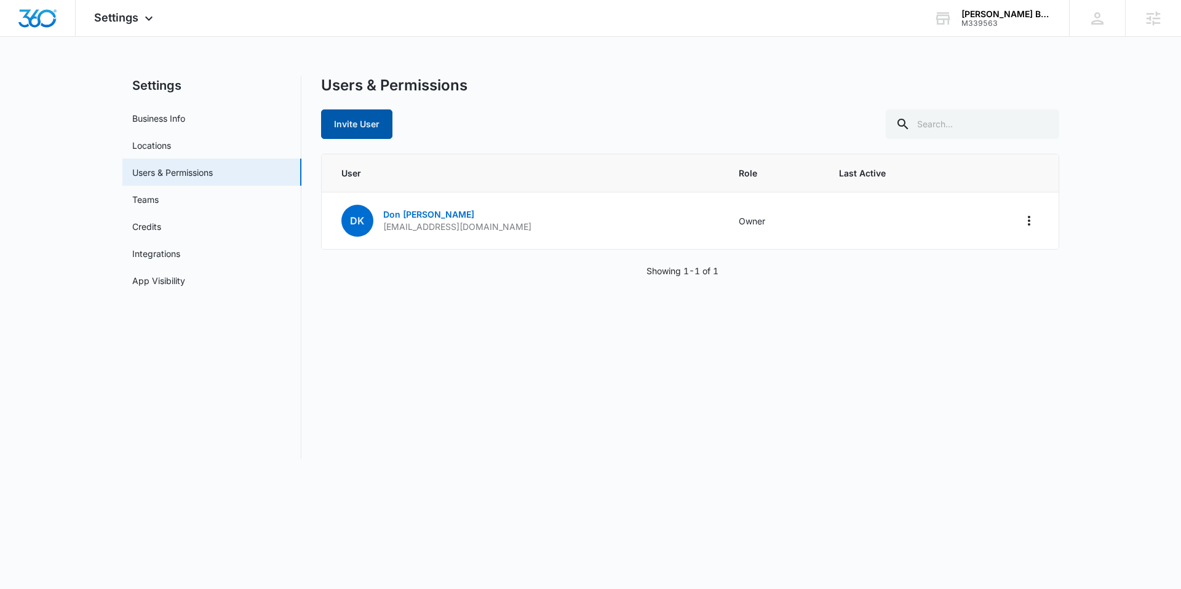
click at [375, 120] on button "Invite User" at bounding box center [356, 124] width 71 height 30
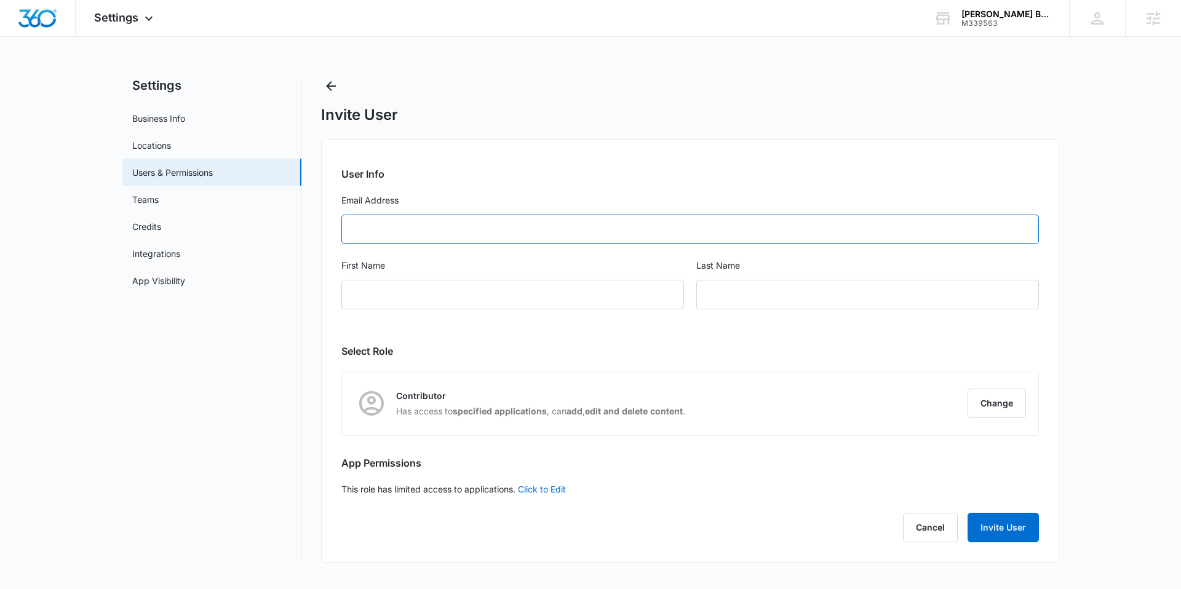
click at [435, 237] on input "Email Address" at bounding box center [689, 230] width 697 height 30
paste input "[PERSON_NAME][EMAIL_ADDRESS][DOMAIN_NAME]"
type input "[PERSON_NAME][EMAIL_ADDRESS][DOMAIN_NAME]"
click at [400, 300] on input "First Name" at bounding box center [512, 295] width 343 height 30
paste input "[PERSON_NAME]"
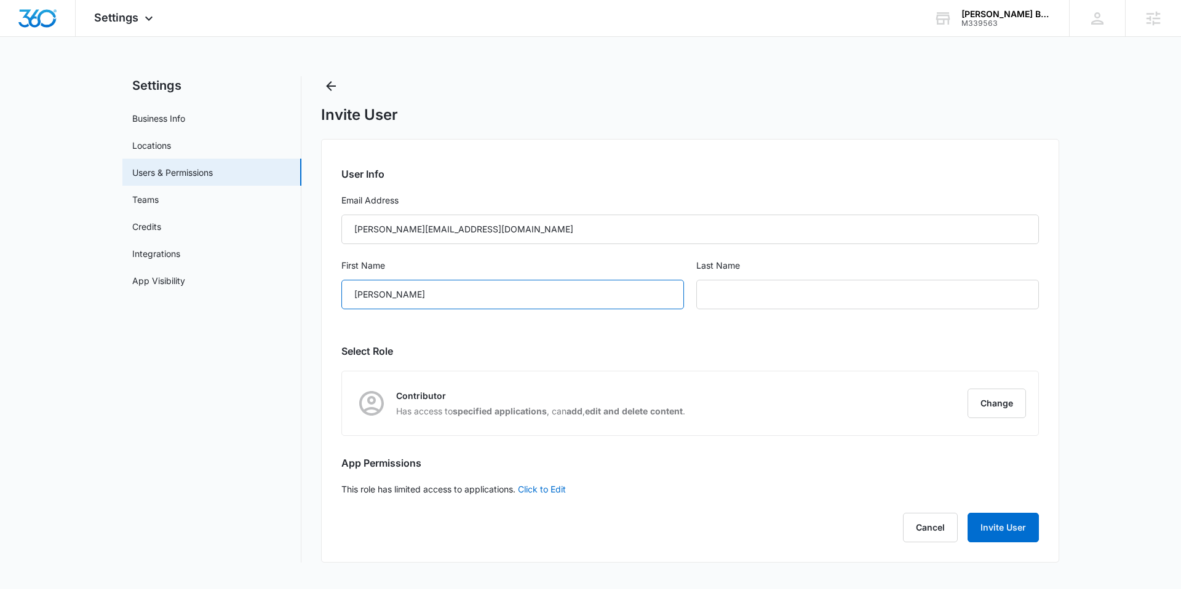
click at [400, 300] on input "[PERSON_NAME]" at bounding box center [512, 295] width 343 height 30
type input "[PERSON_NAME]"
click at [736, 299] on input "text" at bounding box center [867, 295] width 343 height 30
paste input "[PERSON_NAME]"
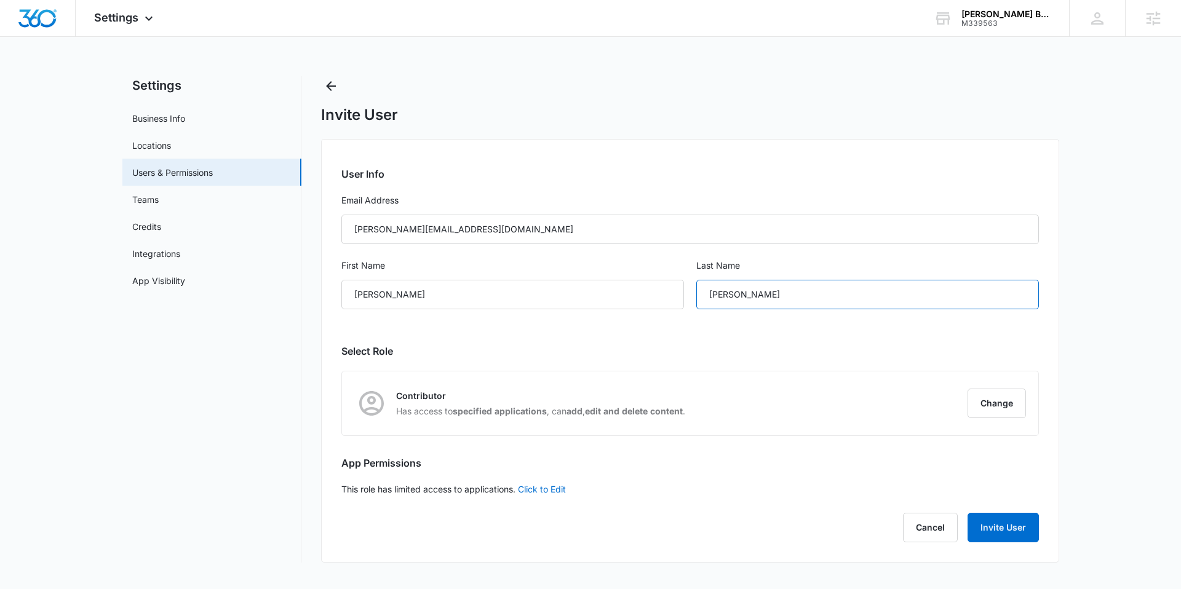
click at [721, 295] on input "[PERSON_NAME]" at bounding box center [867, 295] width 343 height 30
type input "Wisdom"
click at [1001, 405] on button "Change" at bounding box center [996, 404] width 58 height 30
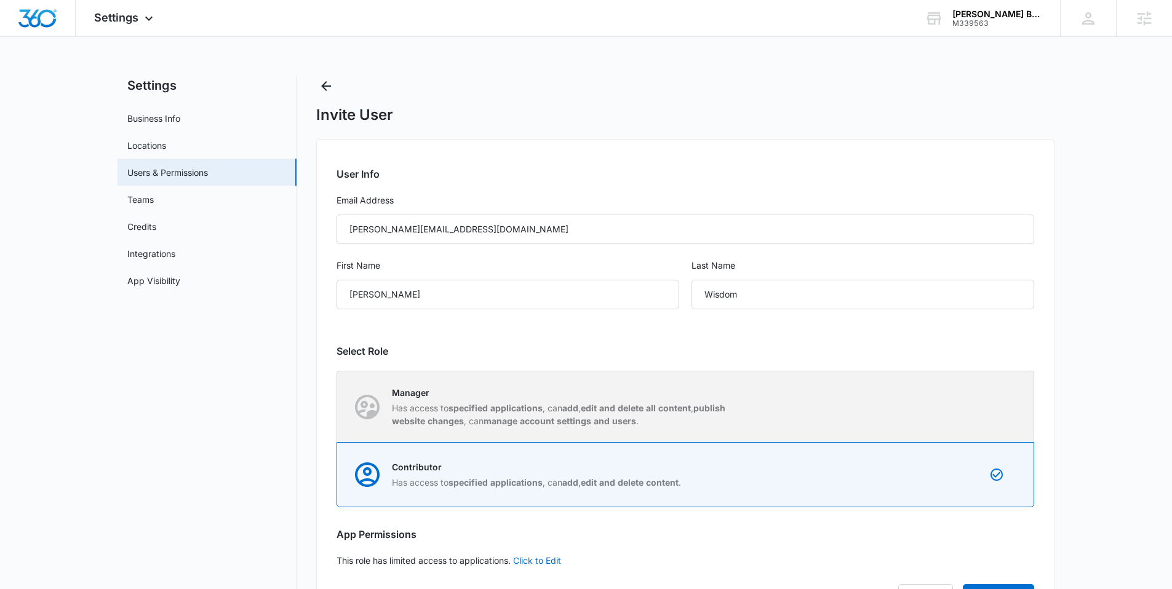
click at [664, 388] on p "Manager" at bounding box center [565, 392] width 346 height 13
click at [338, 407] on input "Manager Has access to specified applications , can add , edit and delete all co…" at bounding box center [337, 407] width 1 height 1
radio input "true"
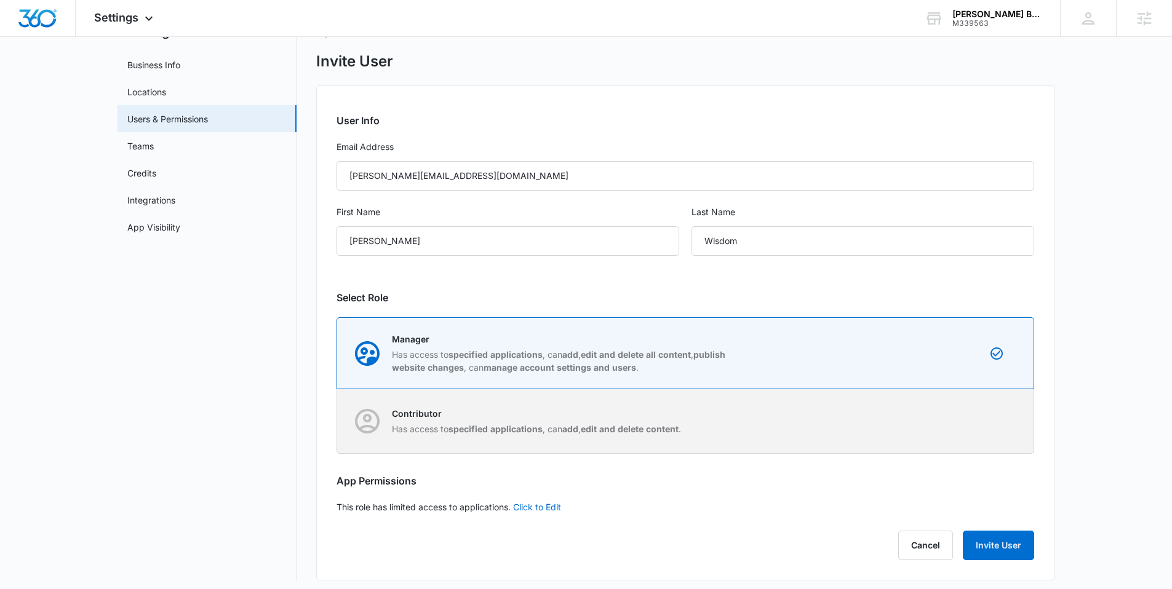
scroll to position [60, 0]
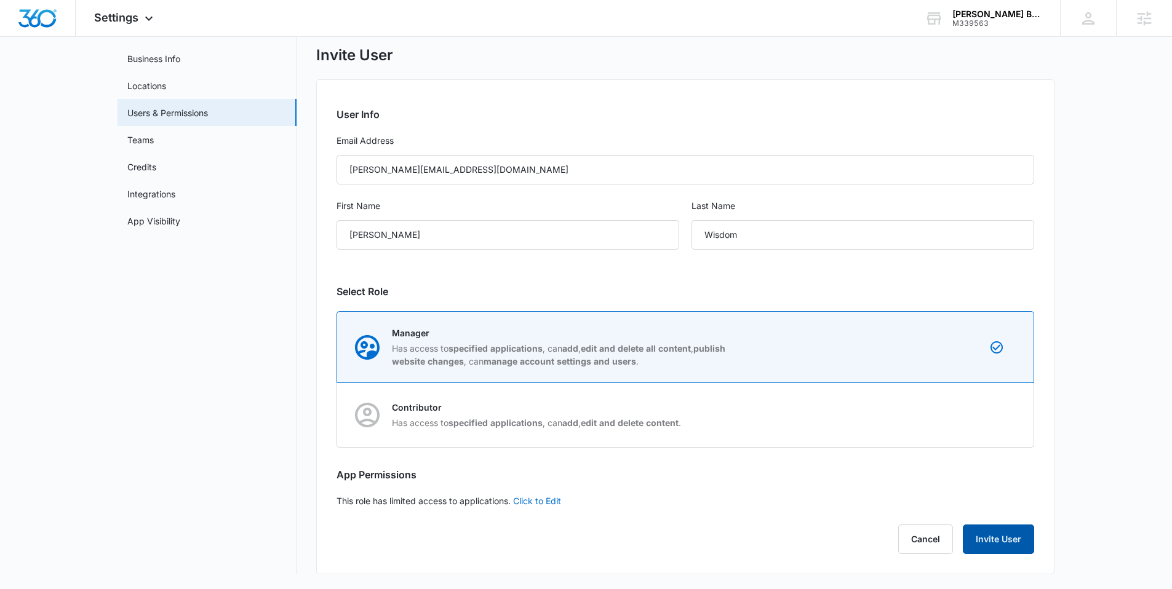
click at [1009, 539] on button "Invite User" at bounding box center [997, 540] width 71 height 30
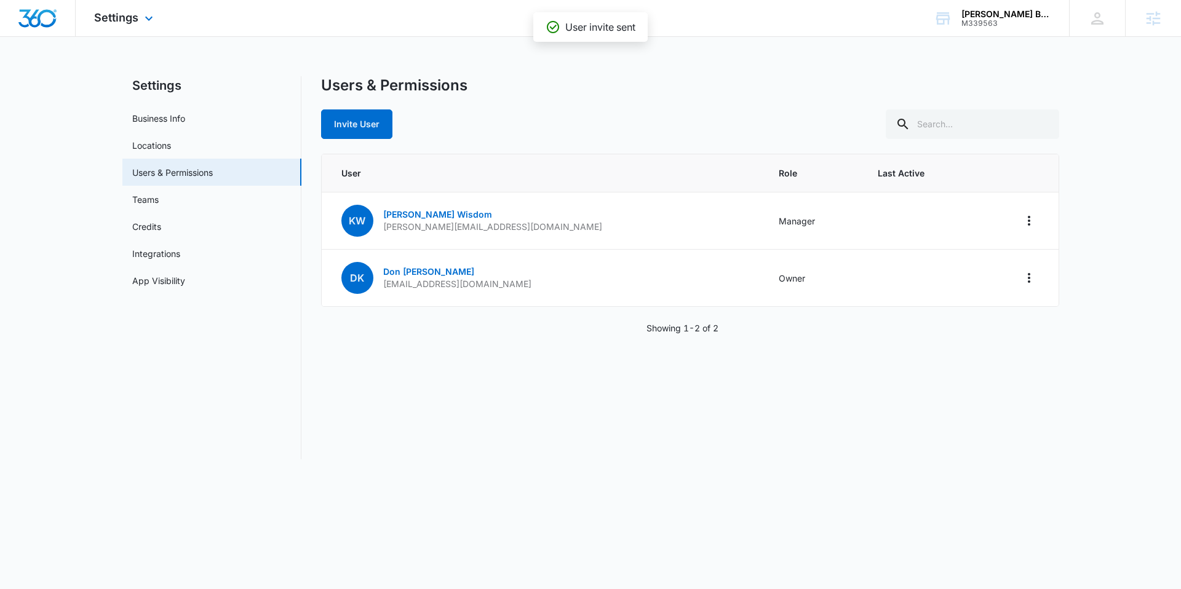
click at [31, 19] on img "Dashboard" at bounding box center [37, 18] width 39 height 18
